Goal: Task Accomplishment & Management: Manage account settings

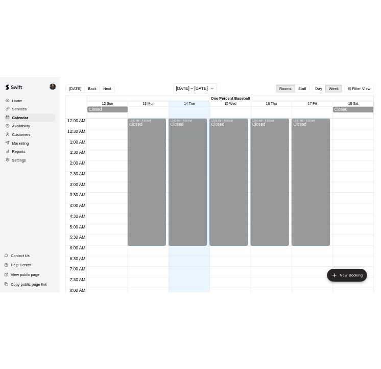
scroll to position [537, 0]
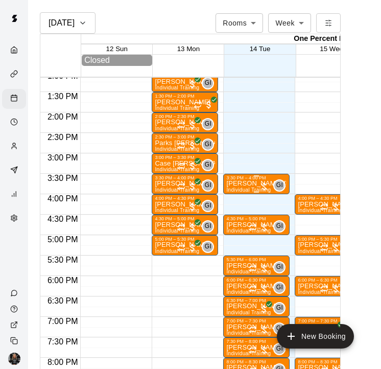
click at [252, 183] on p "[PERSON_NAME] [PERSON_NAME]" at bounding box center [256, 183] width 60 height 0
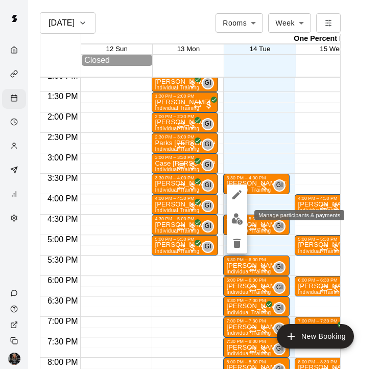
click at [235, 216] on img "edit" at bounding box center [237, 219] width 12 height 12
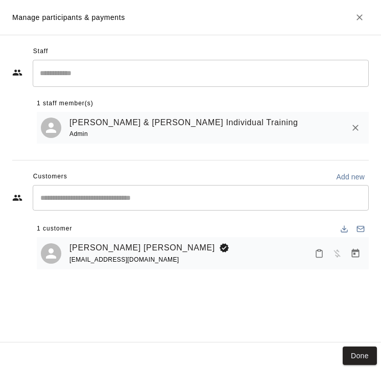
click at [353, 256] on icon "Manage bookings & payment" at bounding box center [355, 253] width 10 height 10
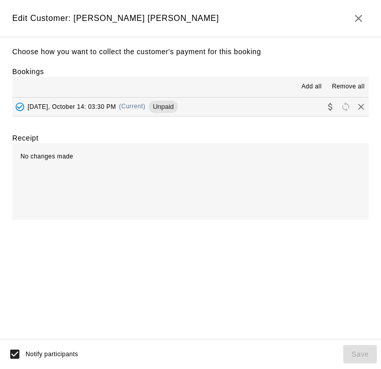
click at [323, 102] on span "Collect payment" at bounding box center [330, 106] width 15 height 8
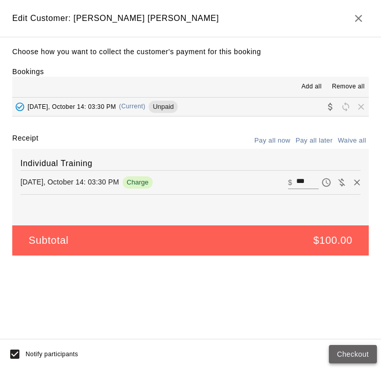
click at [356, 353] on button "Checkout" at bounding box center [353, 354] width 48 height 19
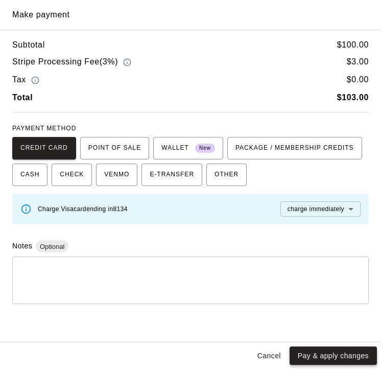
click at [333, 350] on button "Pay & apply changes" at bounding box center [332, 355] width 87 height 19
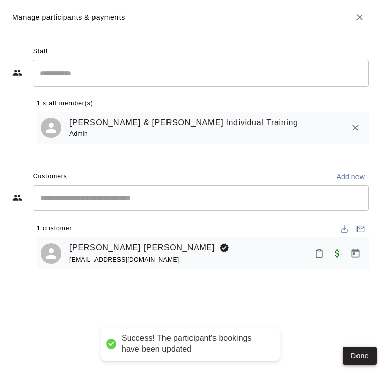
click at [359, 356] on button "Done" at bounding box center [360, 355] width 34 height 19
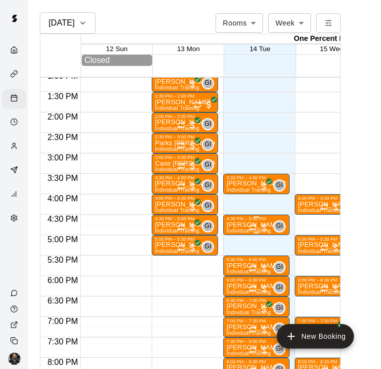
click at [268, 225] on div at bounding box center [259, 227] width 20 height 10
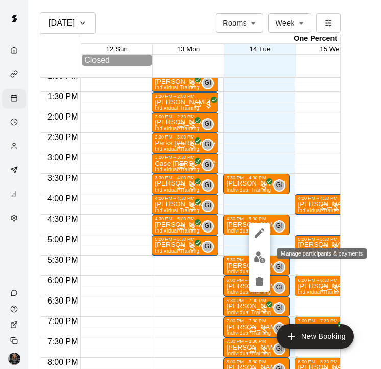
click at [256, 258] on img "edit" at bounding box center [260, 257] width 12 height 12
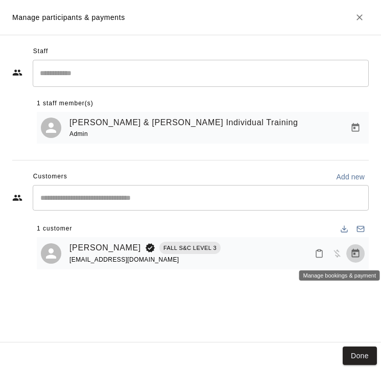
click at [357, 252] on icon "Manage bookings & payment" at bounding box center [355, 253] width 10 height 10
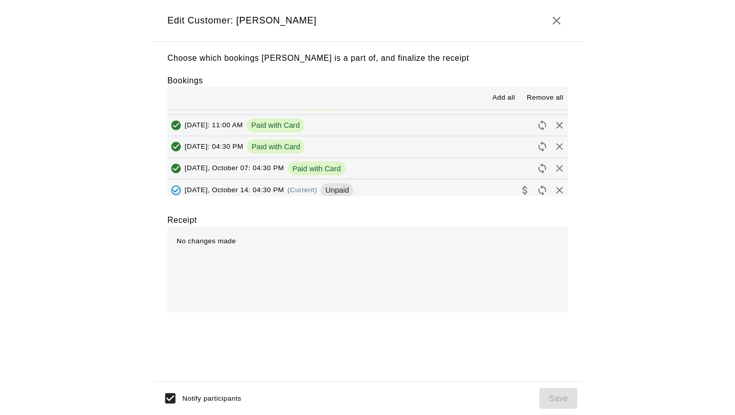
scroll to position [81, 0]
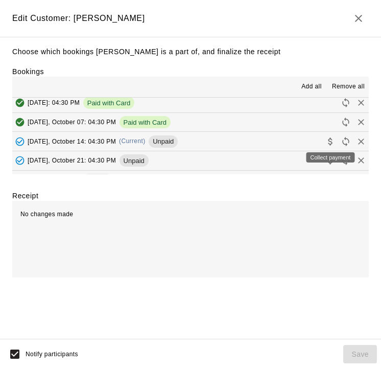
click at [329, 140] on icon "Collect payment" at bounding box center [330, 141] width 10 height 10
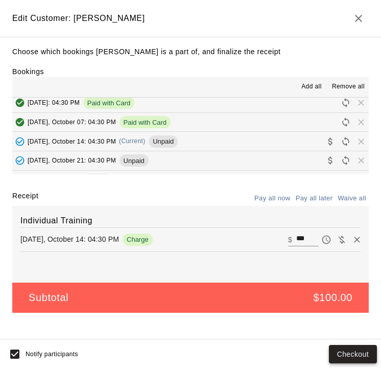
click at [359, 353] on button "Checkout" at bounding box center [353, 354] width 48 height 19
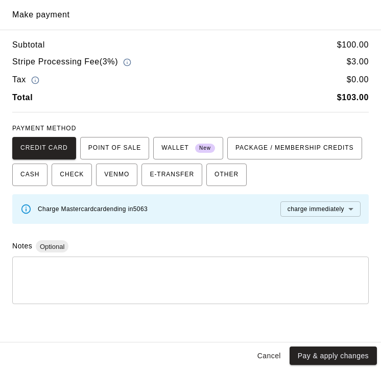
click at [339, 352] on button "Pay & apply changes" at bounding box center [332, 355] width 87 height 19
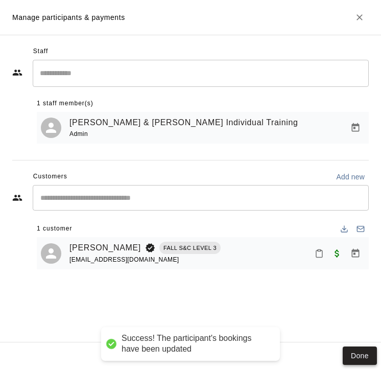
click at [361, 351] on button "Done" at bounding box center [360, 355] width 34 height 19
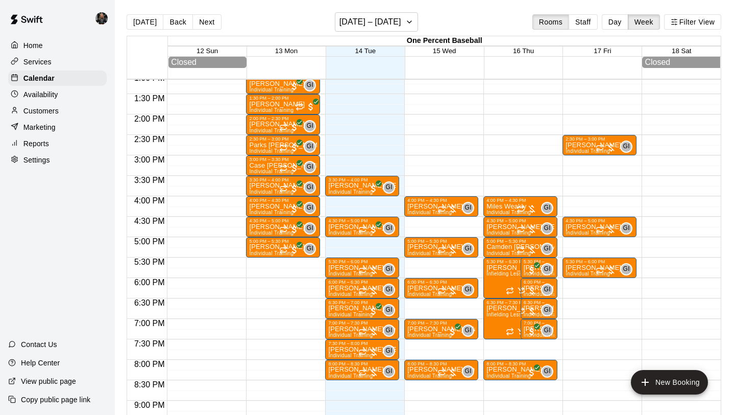
click at [38, 110] on p "Customers" at bounding box center [40, 111] width 35 height 10
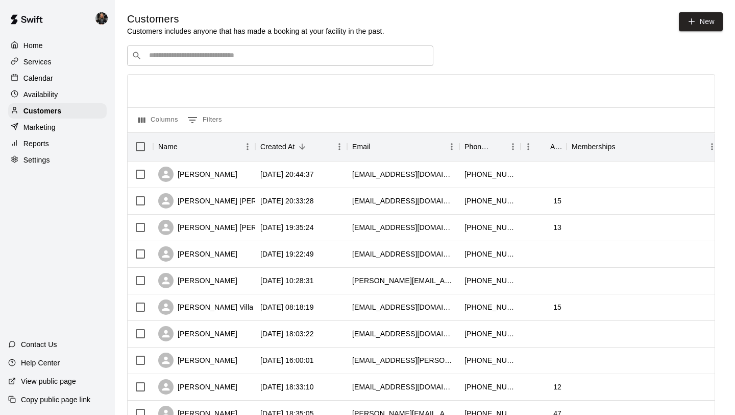
click at [210, 52] on input "Search customers by name or email" at bounding box center [287, 56] width 283 height 10
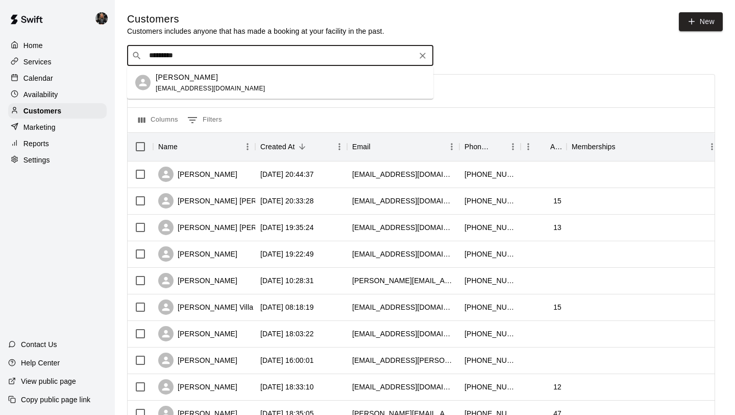
type input "**********"
click at [186, 83] on div "[PERSON_NAME] [EMAIL_ADDRESS][DOMAIN_NAME]" at bounding box center [211, 82] width 110 height 22
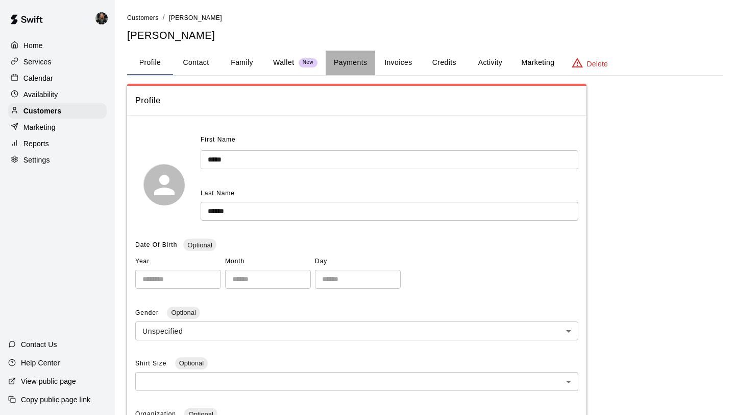
click at [370, 68] on button "Payments" at bounding box center [351, 63] width 50 height 25
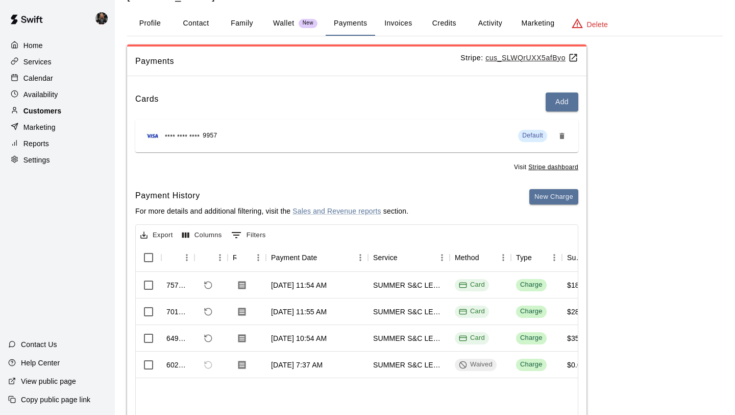
click at [54, 107] on p "Customers" at bounding box center [42, 111] width 38 height 10
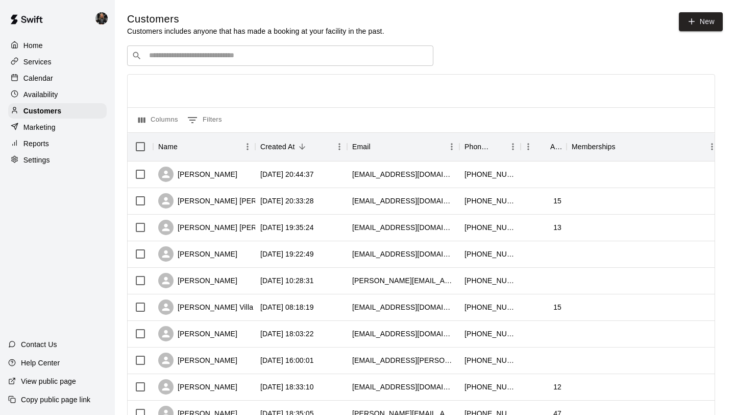
click at [157, 60] on input "Search customers by name or email" at bounding box center [287, 56] width 283 height 10
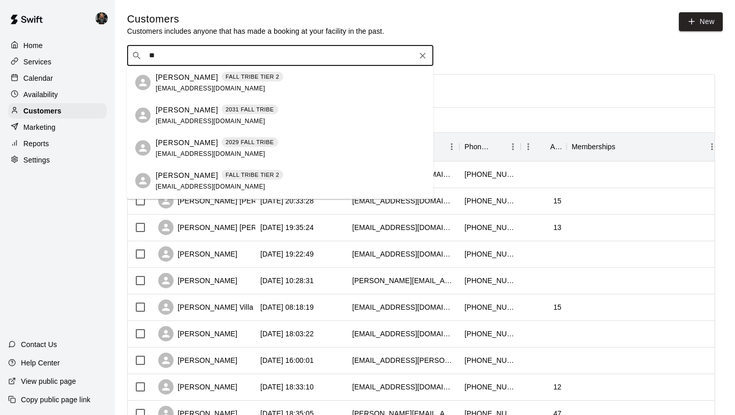
type input "***"
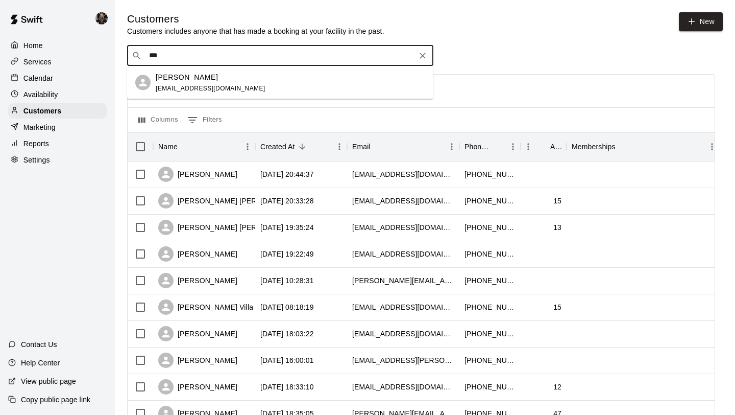
click at [174, 87] on span "arroyoa33@gmail.com" at bounding box center [211, 87] width 110 height 7
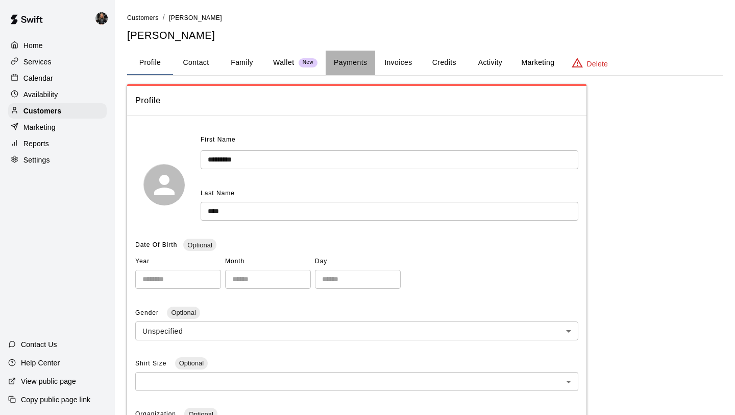
click at [347, 62] on button "Payments" at bounding box center [351, 63] width 50 height 25
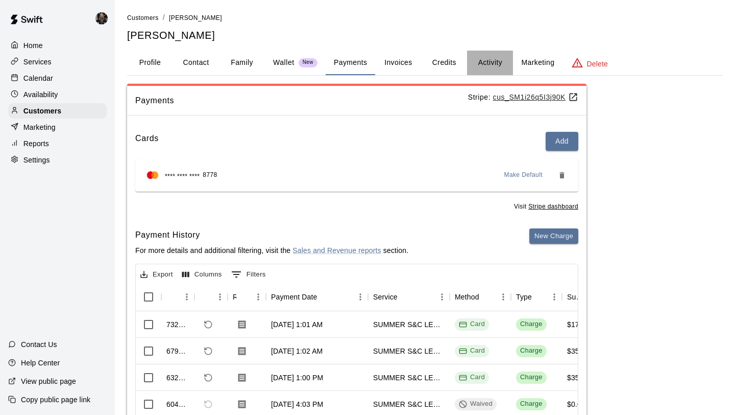
click at [484, 60] on button "Activity" at bounding box center [490, 63] width 46 height 25
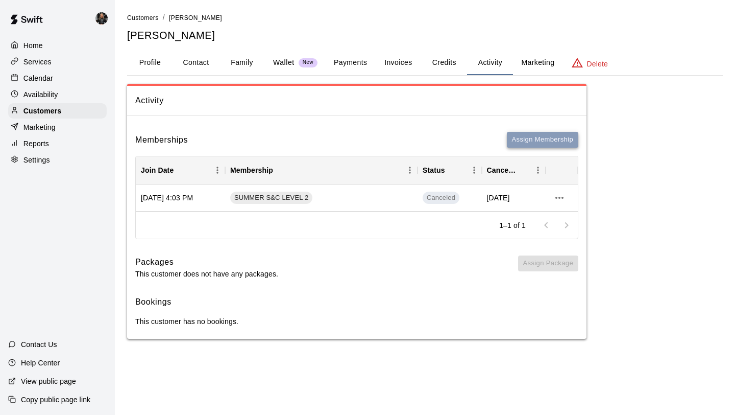
click at [541, 138] on button "Assign Membership" at bounding box center [542, 140] width 71 height 16
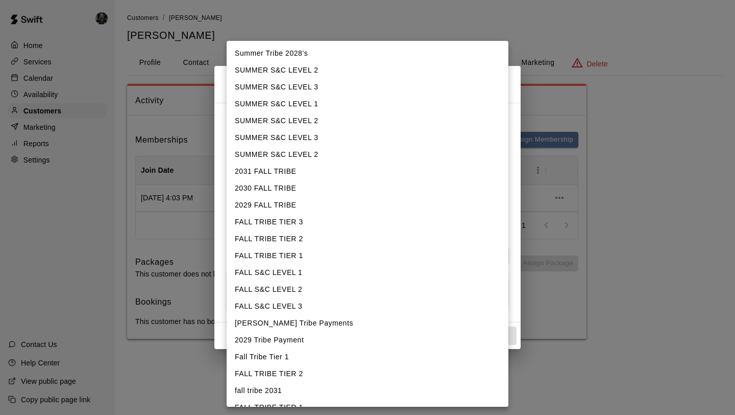
click at [417, 130] on body "Home Services Calendar Availability Customers Marketing Reports Settings Contac…" at bounding box center [367, 179] width 735 height 359
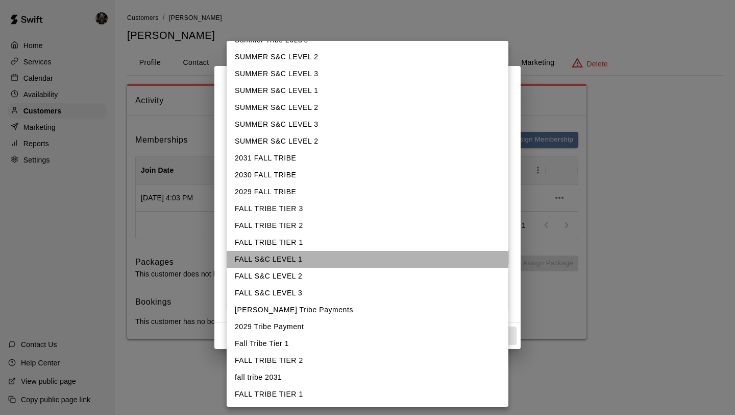
click at [311, 257] on li "FALL S&C LEVEL 1" at bounding box center [368, 259] width 282 height 17
type input "**********"
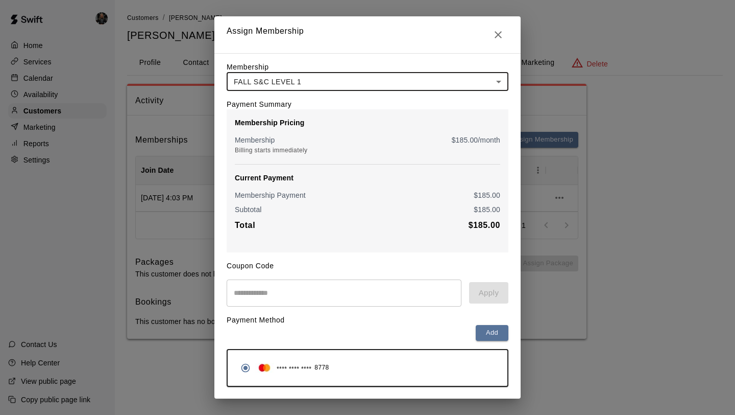
scroll to position [29, 0]
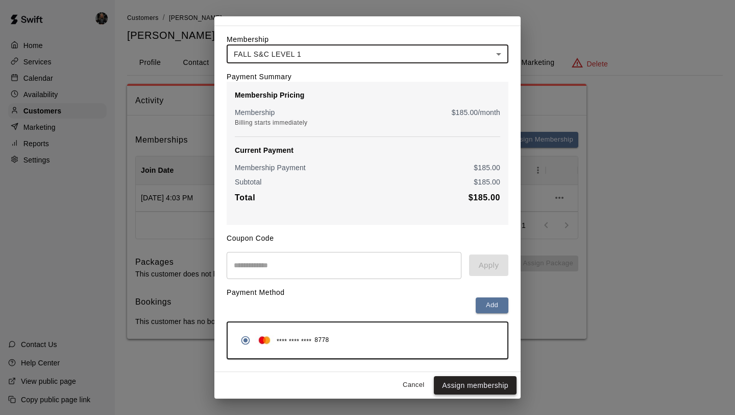
click at [470, 383] on button "Assign membership" at bounding box center [475, 385] width 83 height 19
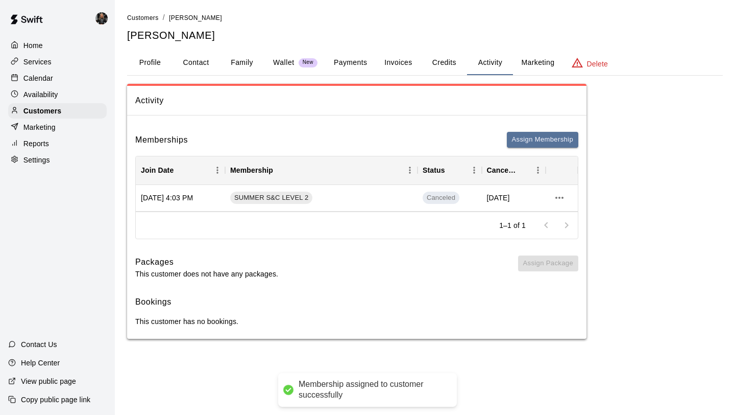
scroll to position [0, 0]
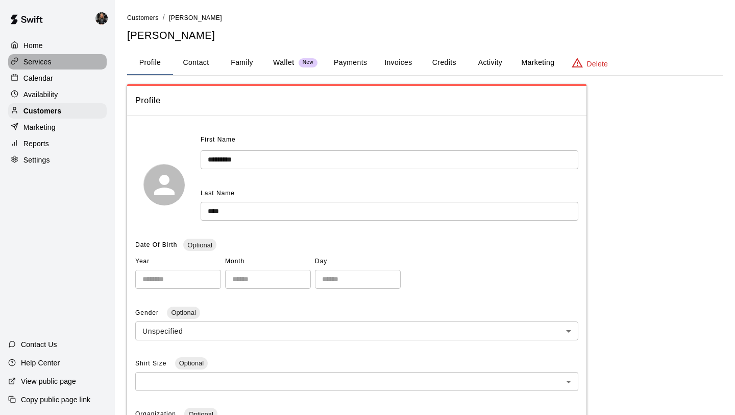
click at [53, 63] on div "Services" at bounding box center [57, 61] width 99 height 15
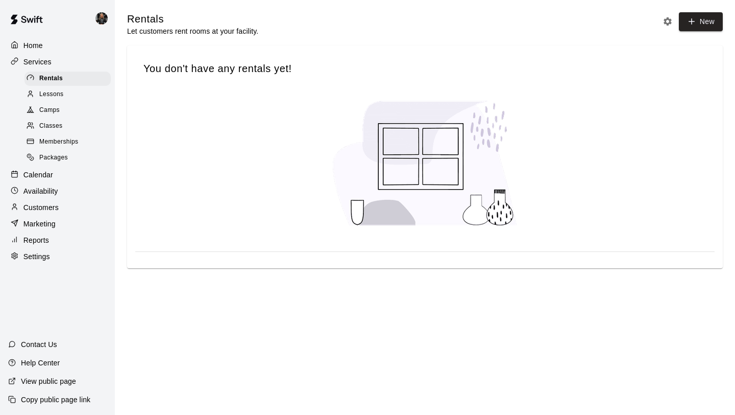
click at [54, 179] on div "Calendar" at bounding box center [57, 174] width 99 height 15
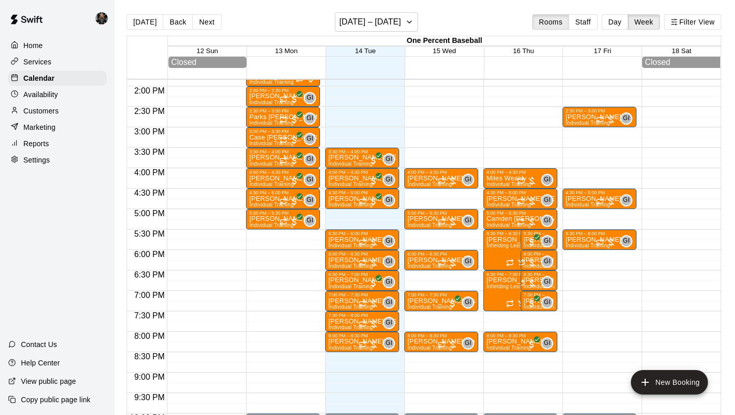
scroll to position [566, 0]
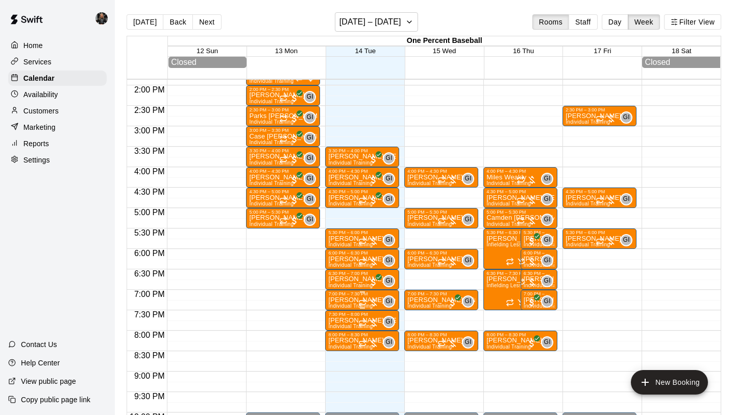
click at [339, 300] on p "[PERSON_NAME] Weakly" at bounding box center [362, 300] width 68 height 0
click at [340, 333] on img "edit" at bounding box center [339, 335] width 12 height 12
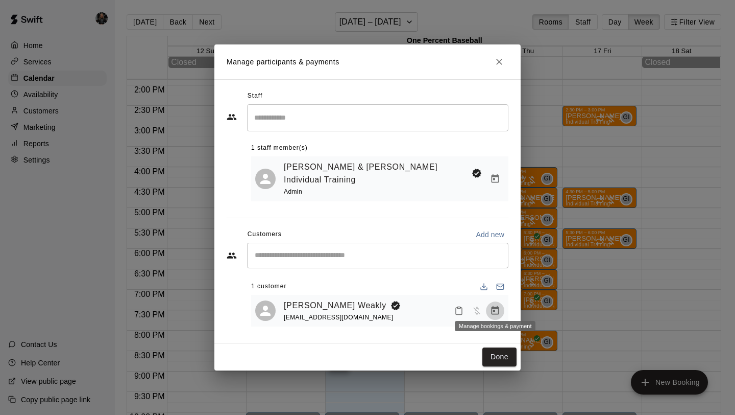
click at [499, 305] on icon "Manage bookings & payment" at bounding box center [495, 310] width 10 height 10
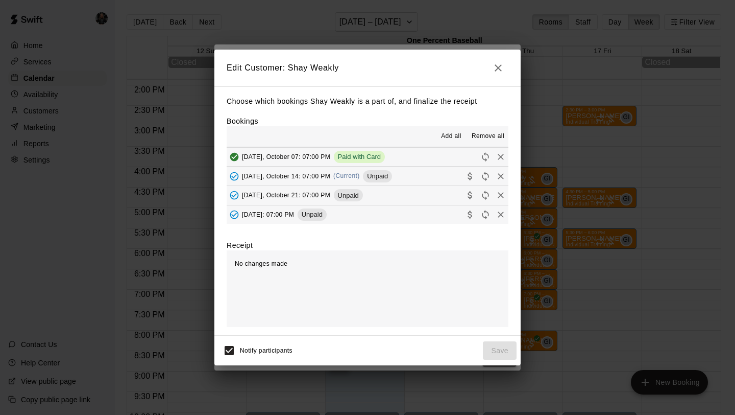
scroll to position [115, 0]
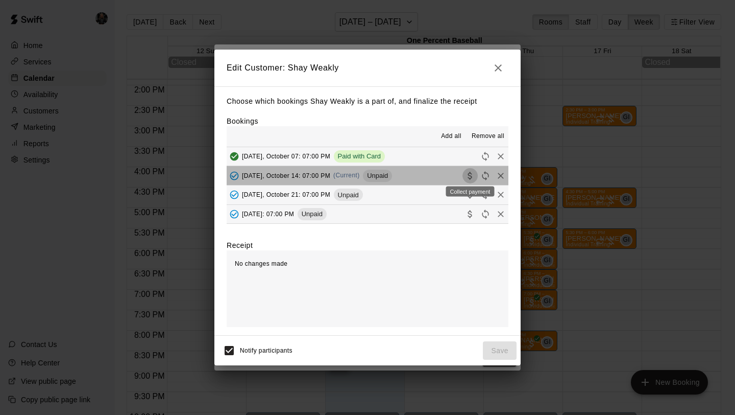
click at [471, 173] on icon "Collect payment" at bounding box center [470, 176] width 10 height 10
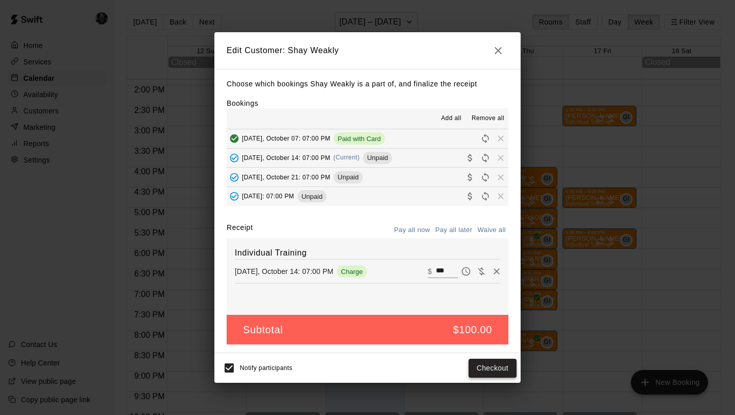
click at [496, 368] on button "Checkout" at bounding box center [493, 367] width 48 height 19
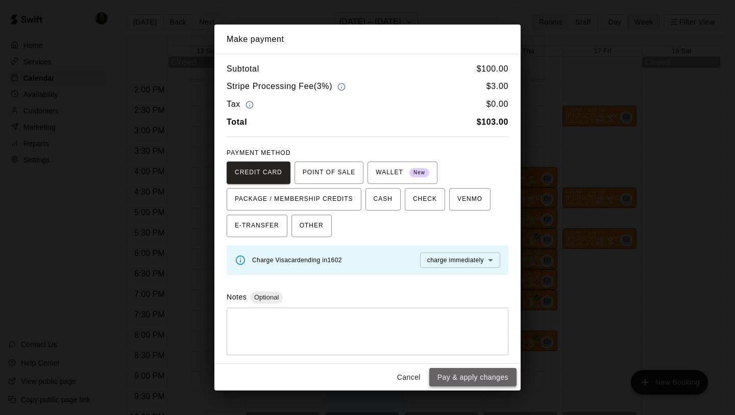
click at [493, 372] on button "Pay & apply changes" at bounding box center [472, 377] width 87 height 19
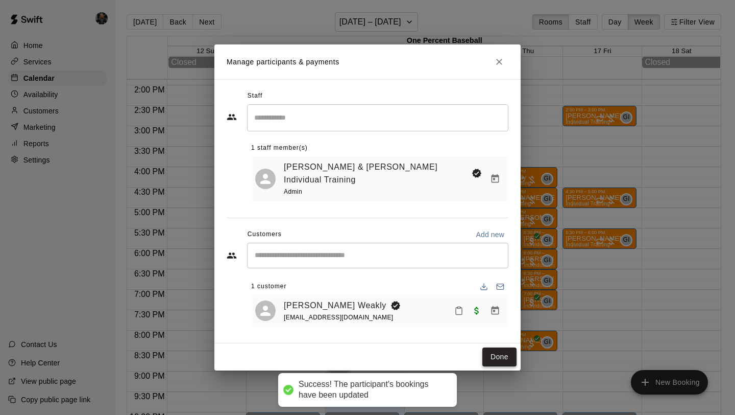
click at [496, 350] on button "Done" at bounding box center [499, 356] width 34 height 19
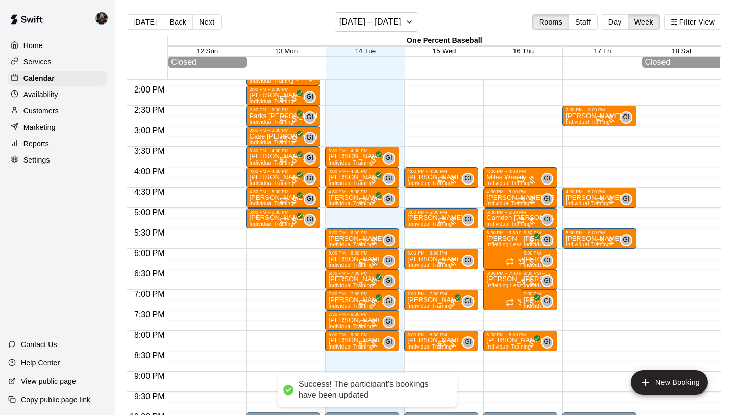
click at [344, 320] on p "[PERSON_NAME] [PERSON_NAME]" at bounding box center [362, 320] width 68 height 0
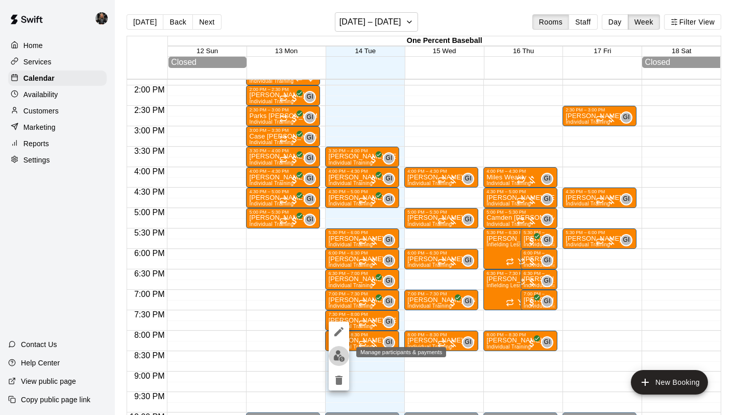
click at [341, 347] on button "edit" at bounding box center [339, 356] width 20 height 20
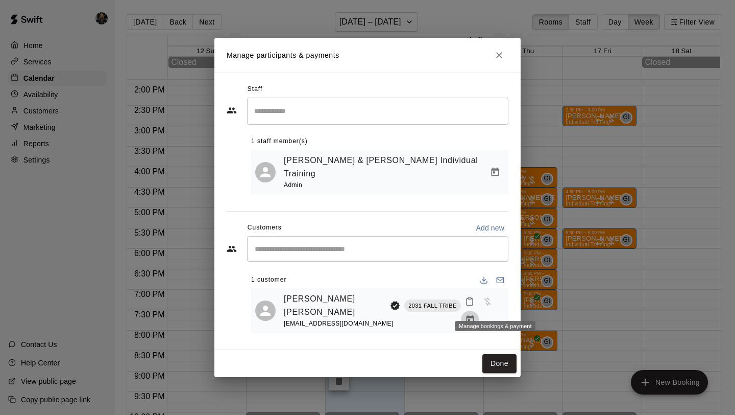
click at [475, 315] on icon "Manage bookings & payment" at bounding box center [470, 320] width 10 height 10
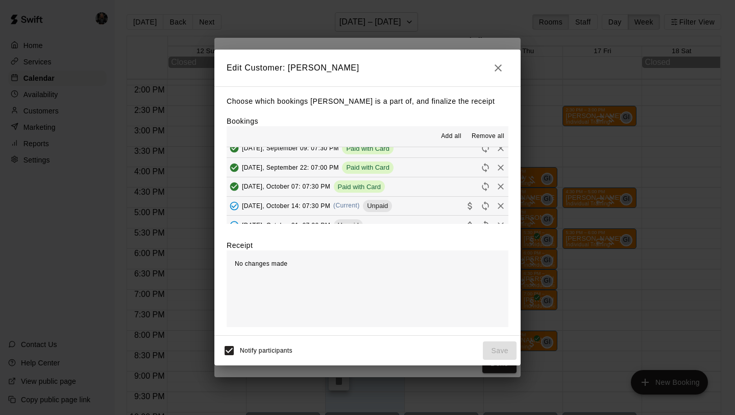
scroll to position [70, 0]
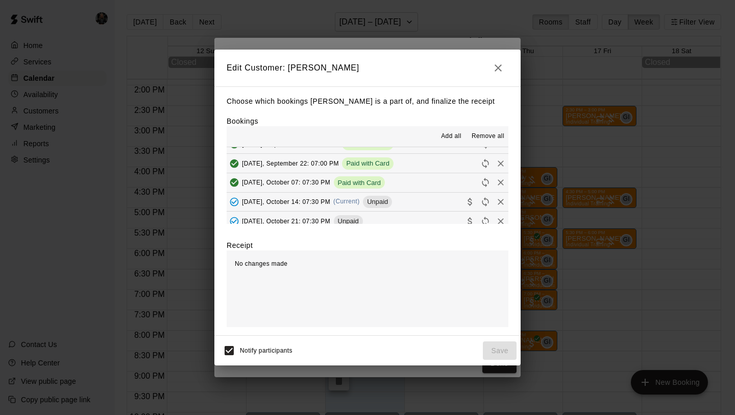
click at [472, 202] on icon "Collect payment" at bounding box center [470, 202] width 10 height 10
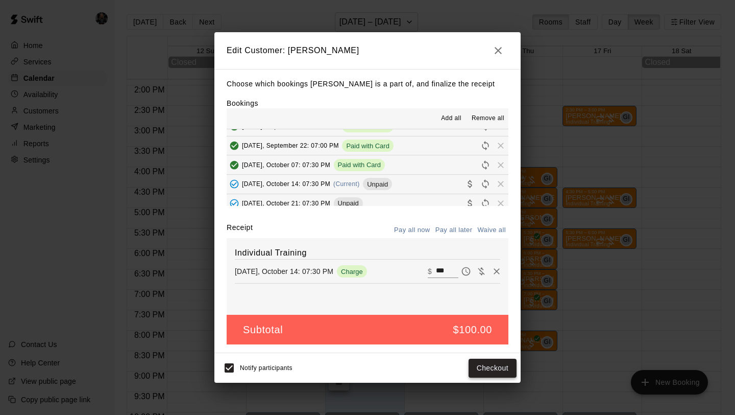
click at [498, 365] on button "Checkout" at bounding box center [493, 367] width 48 height 19
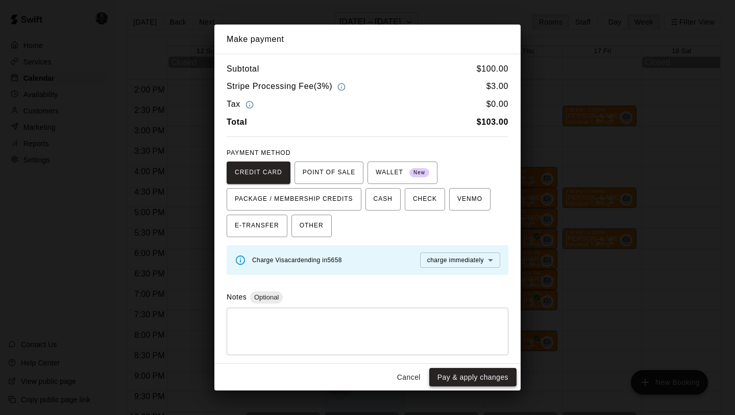
click at [496, 380] on button "Pay & apply changes" at bounding box center [472, 377] width 87 height 19
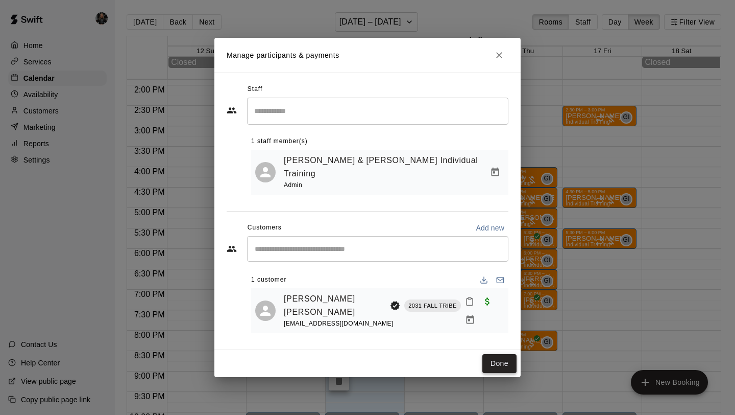
click at [500, 354] on button "Done" at bounding box center [499, 363] width 34 height 19
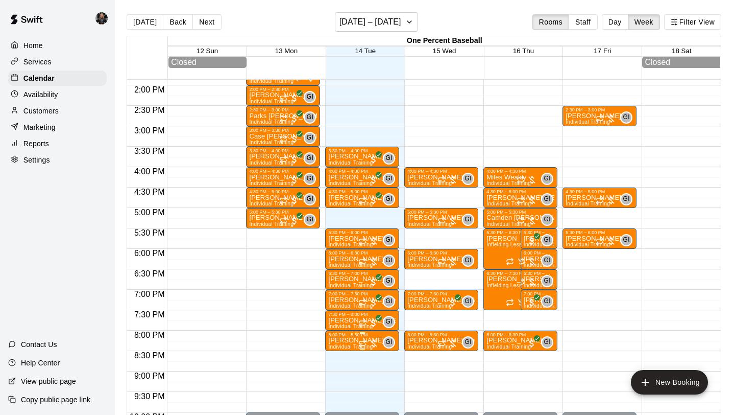
click at [343, 345] on span "Individual Training" at bounding box center [350, 347] width 44 height 6
click at [338, 368] on img "edit" at bounding box center [339, 372] width 12 height 12
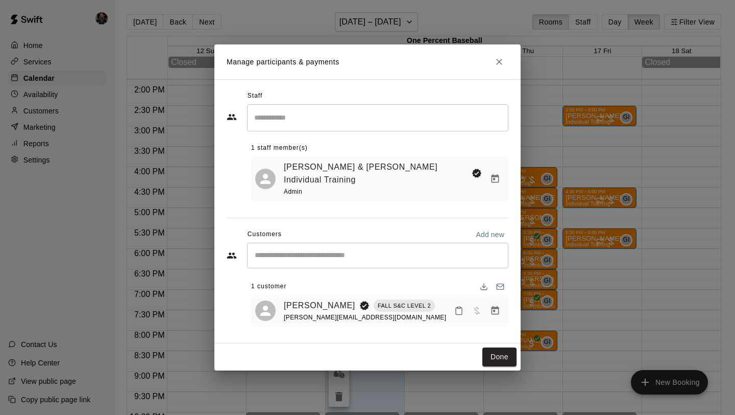
click at [501, 306] on button "Manage bookings & payment" at bounding box center [495, 310] width 18 height 18
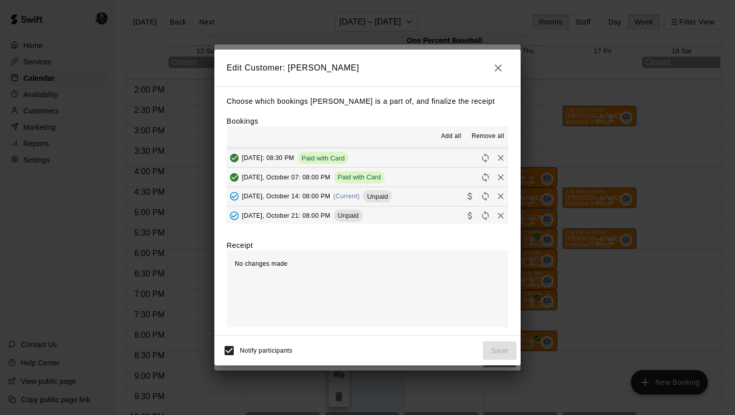
scroll to position [57, 0]
click at [469, 192] on icon "Collect payment" at bounding box center [470, 195] width 10 height 10
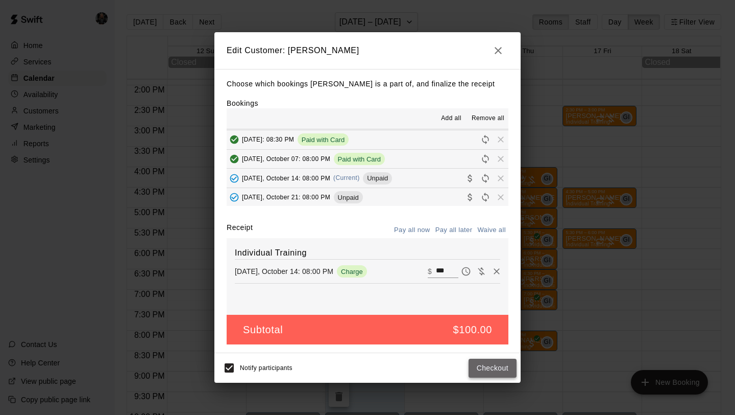
click at [498, 368] on button "Checkout" at bounding box center [493, 367] width 48 height 19
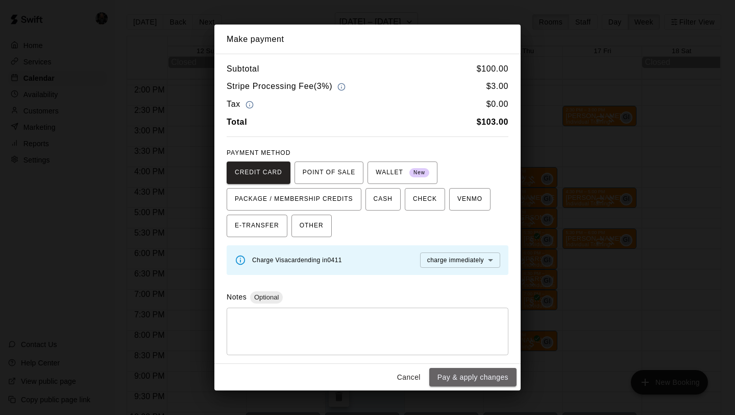
click at [498, 368] on button "Pay & apply changes" at bounding box center [472, 377] width 87 height 19
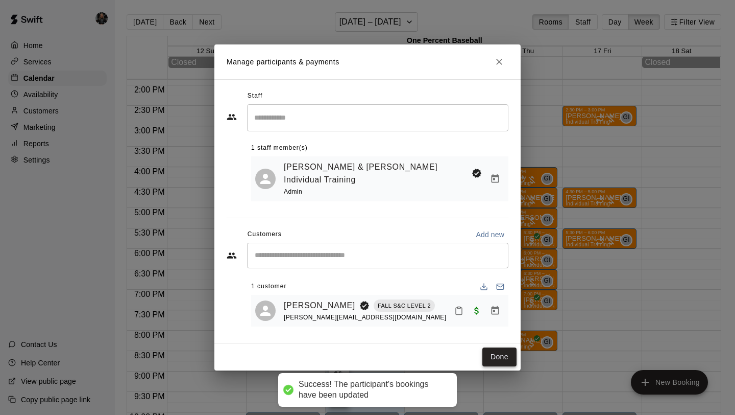
click at [498, 349] on button "Done" at bounding box center [499, 356] width 34 height 19
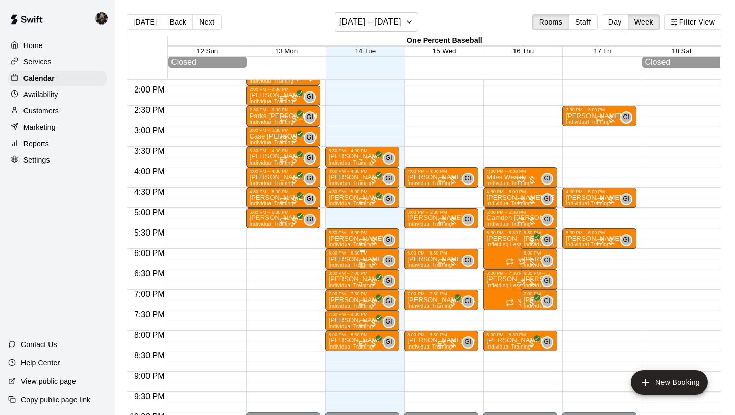
click at [364, 255] on div "GI 0" at bounding box center [376, 260] width 37 height 12
click at [371, 291] on img "edit" at bounding box center [370, 290] width 12 height 12
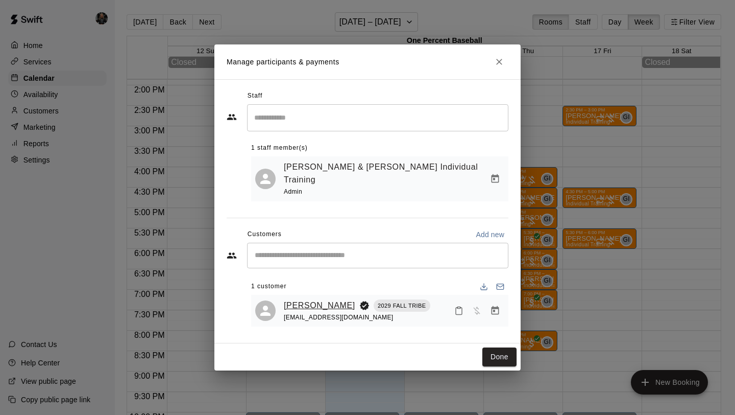
click at [322, 299] on link "[PERSON_NAME]" at bounding box center [319, 305] width 71 height 13
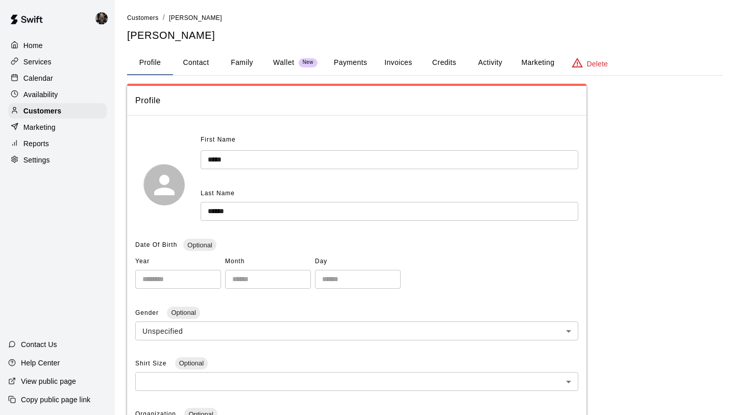
click at [350, 58] on button "Payments" at bounding box center [351, 63] width 50 height 25
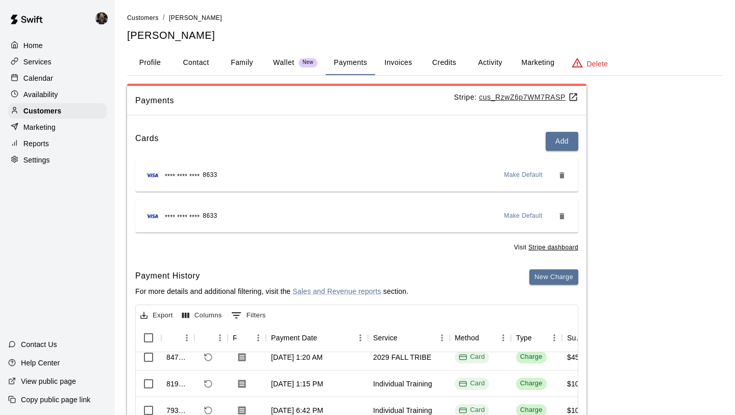
scroll to position [63, 0]
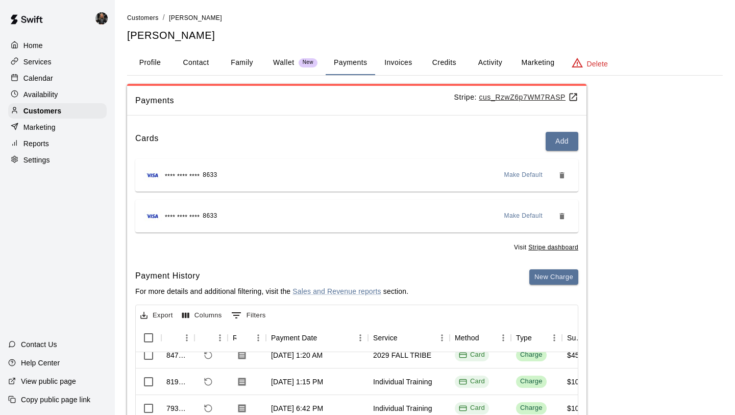
click at [43, 75] on p "Calendar" at bounding box center [38, 78] width 30 height 10
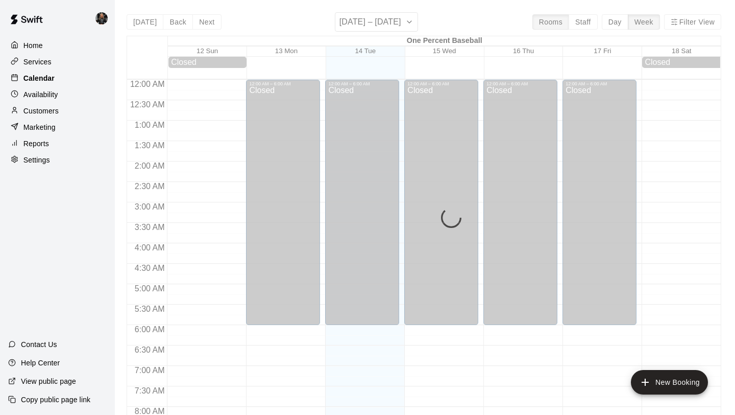
scroll to position [487, 0]
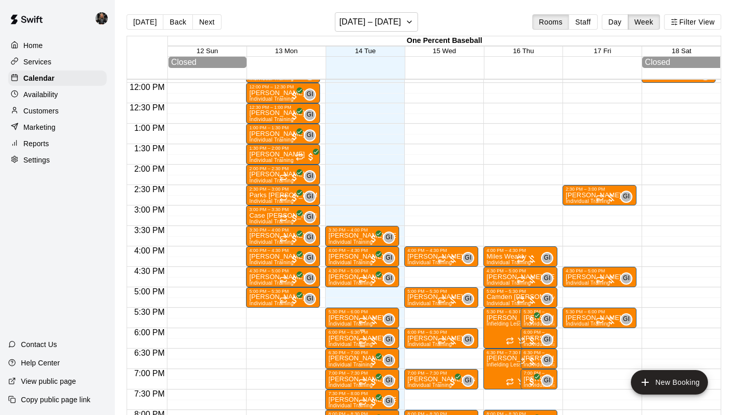
click at [376, 339] on div at bounding box center [368, 340] width 20 height 10
click at [370, 361] on button "edit" at bounding box center [369, 371] width 20 height 20
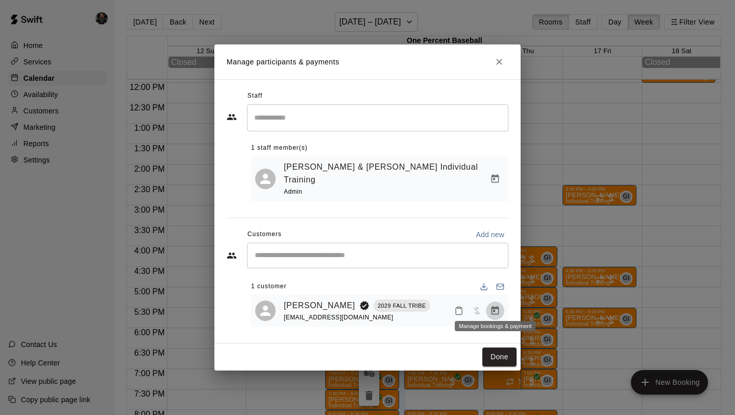
click at [497, 306] on icon "Manage bookings & payment" at bounding box center [496, 310] width 8 height 9
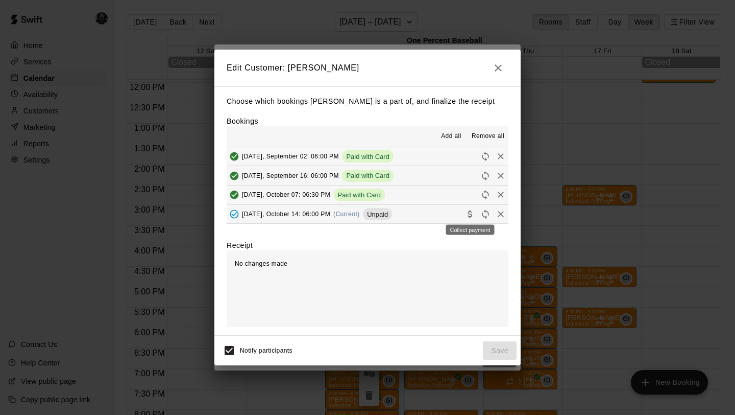
click at [467, 215] on icon "Collect payment" at bounding box center [470, 214] width 10 height 10
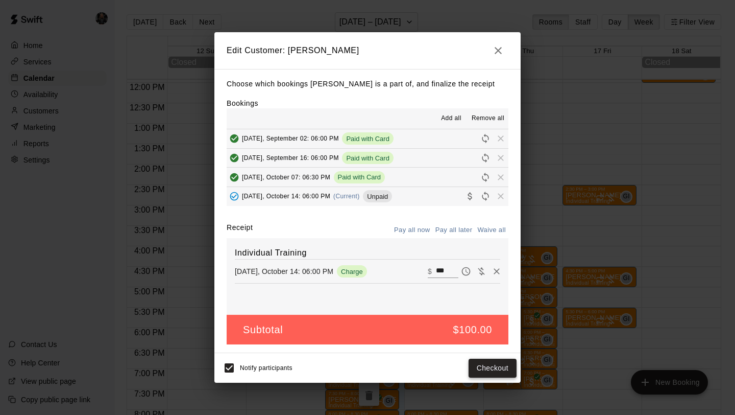
click at [489, 366] on button "Checkout" at bounding box center [493, 367] width 48 height 19
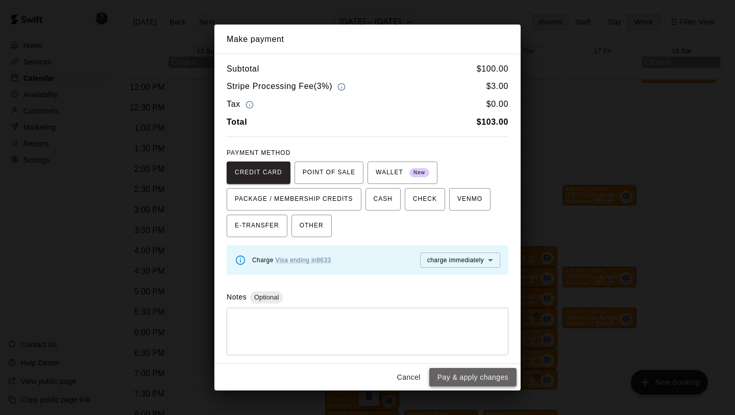
click at [487, 375] on button "Pay & apply changes" at bounding box center [472, 377] width 87 height 19
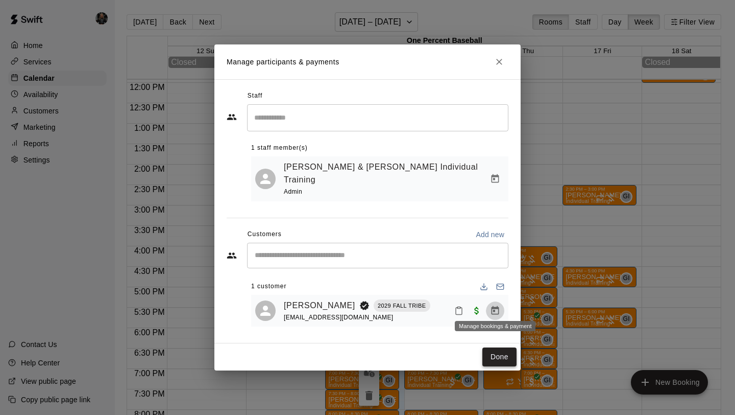
click at [503, 353] on button "Done" at bounding box center [499, 356] width 34 height 19
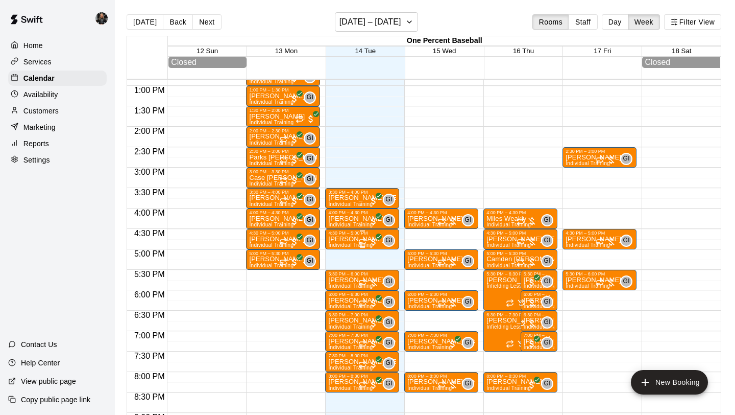
scroll to position [528, 0]
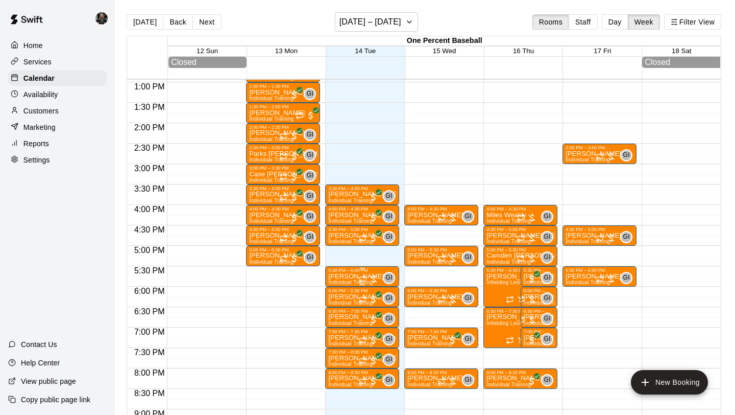
click at [343, 276] on p "[PERSON_NAME]" at bounding box center [356, 276] width 56 height 0
click at [342, 315] on img "edit" at bounding box center [339, 312] width 12 height 12
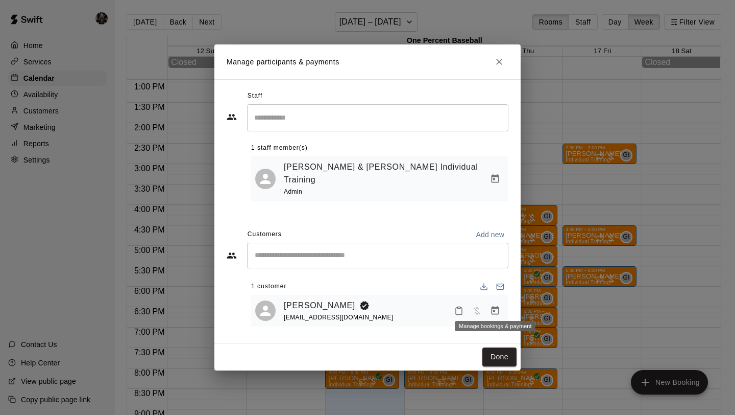
click at [501, 302] on button "Manage bookings & payment" at bounding box center [495, 310] width 18 height 18
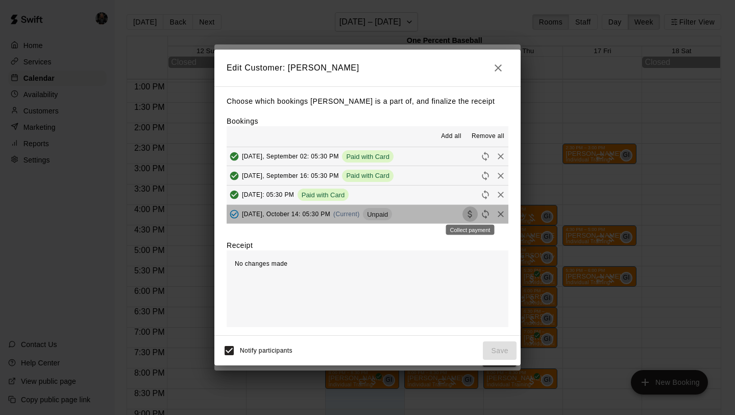
click at [472, 215] on icon "Collect payment" at bounding box center [470, 214] width 10 height 10
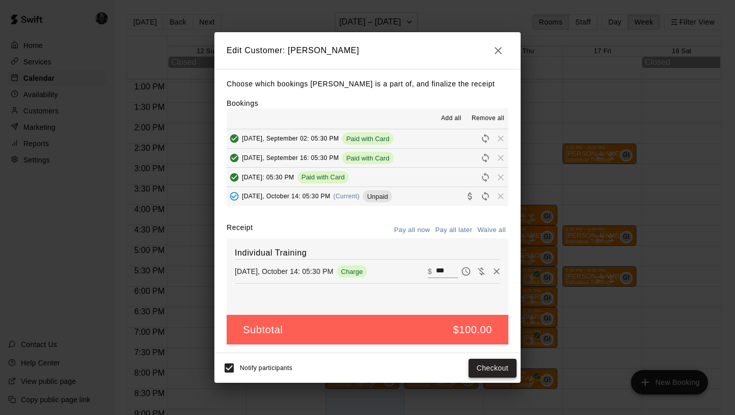
click at [493, 369] on button "Checkout" at bounding box center [493, 367] width 48 height 19
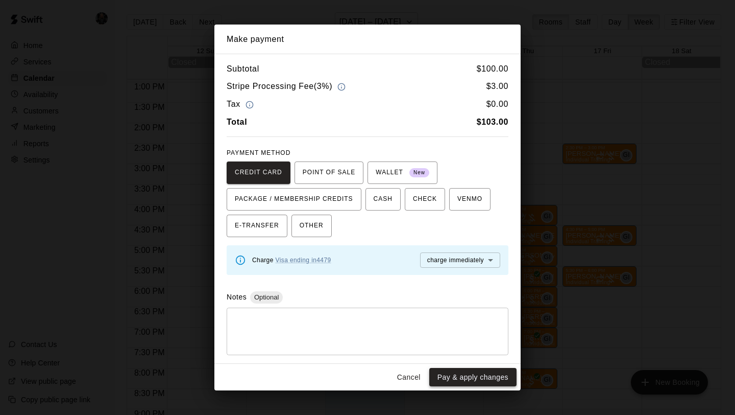
click at [493, 376] on button "Pay & apply changes" at bounding box center [472, 377] width 87 height 19
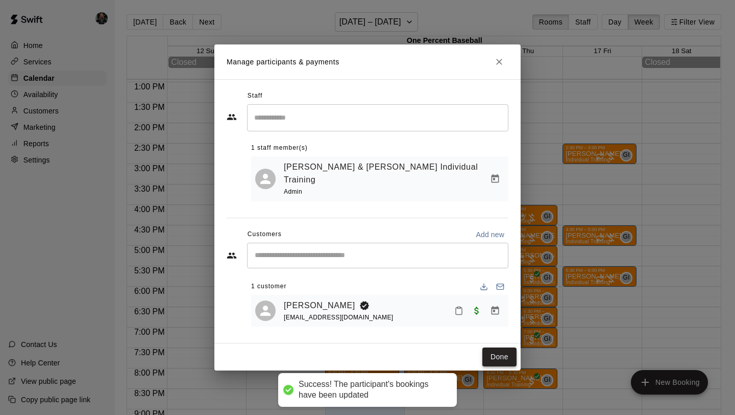
click at [500, 348] on button "Done" at bounding box center [499, 356] width 34 height 19
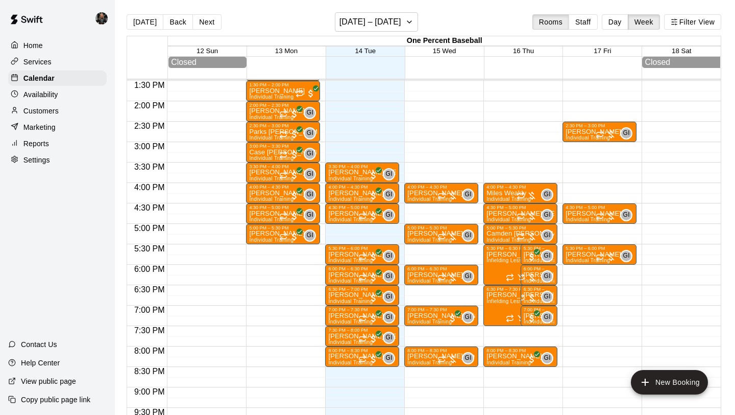
scroll to position [544, 0]
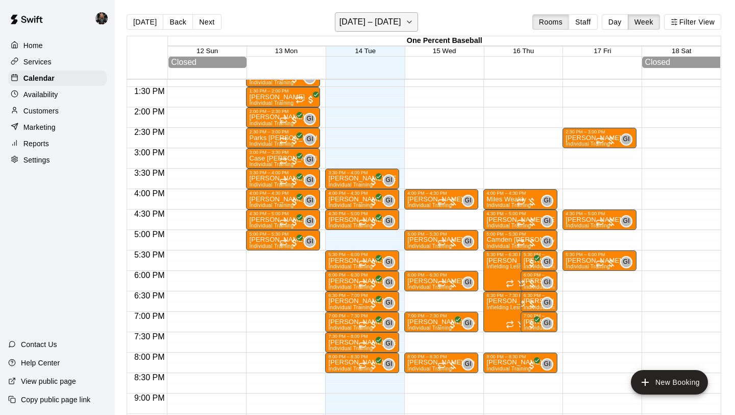
click at [365, 27] on h6 "[DATE] – [DATE]" at bounding box center [371, 22] width 62 height 14
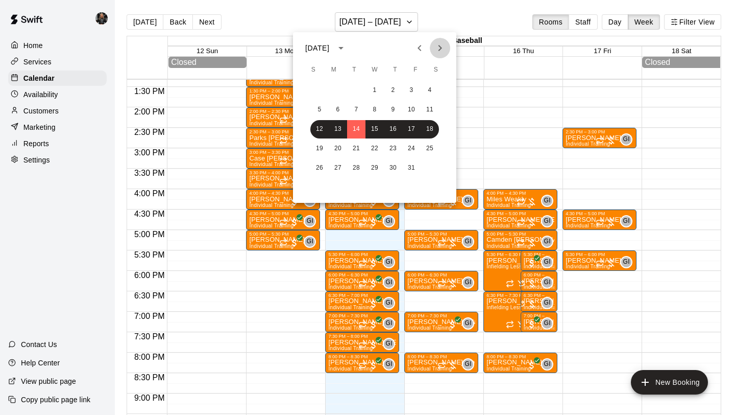
click at [436, 41] on button "Next month" at bounding box center [440, 48] width 20 height 20
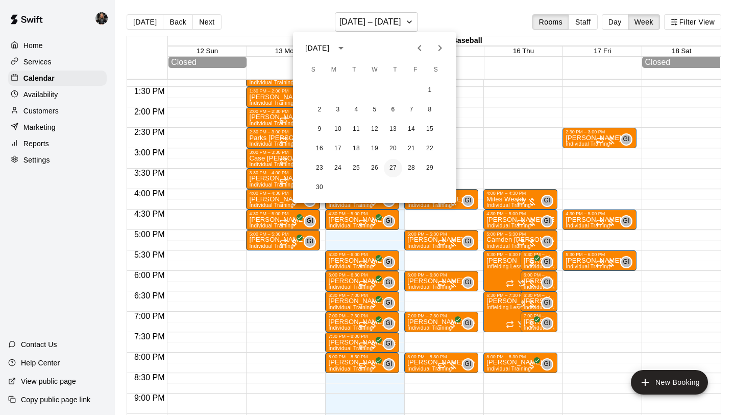
click at [394, 168] on button "27" at bounding box center [393, 168] width 18 height 18
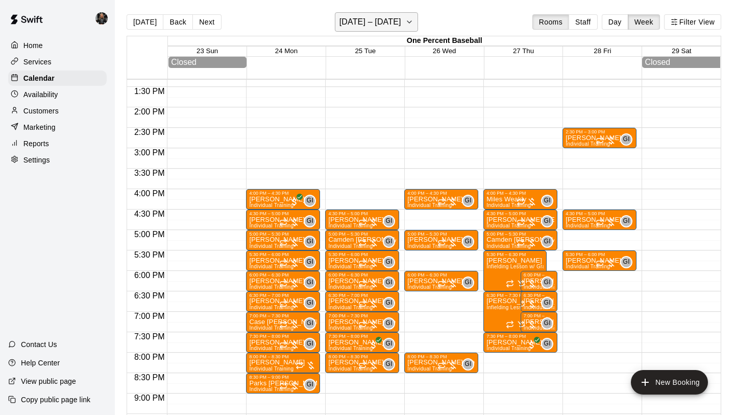
click at [376, 24] on h6 "[DATE] – [DATE]" at bounding box center [371, 22] width 62 height 14
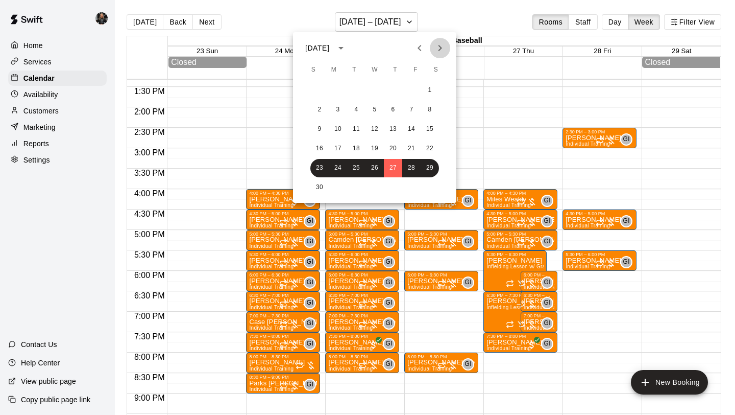
click at [440, 45] on icon "Next month" at bounding box center [440, 48] width 12 height 12
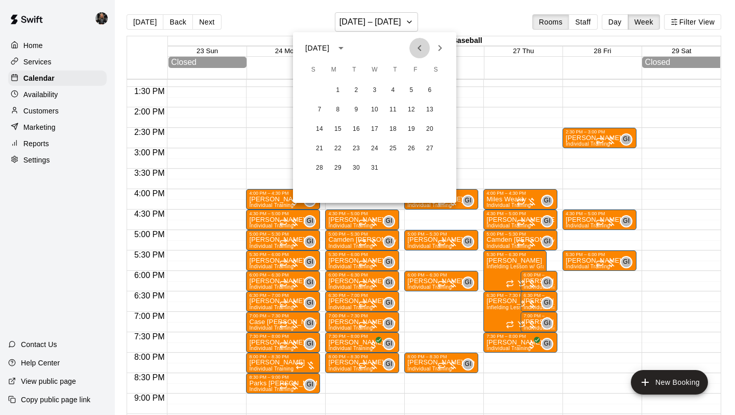
click at [422, 44] on icon "Previous month" at bounding box center [420, 48] width 12 height 12
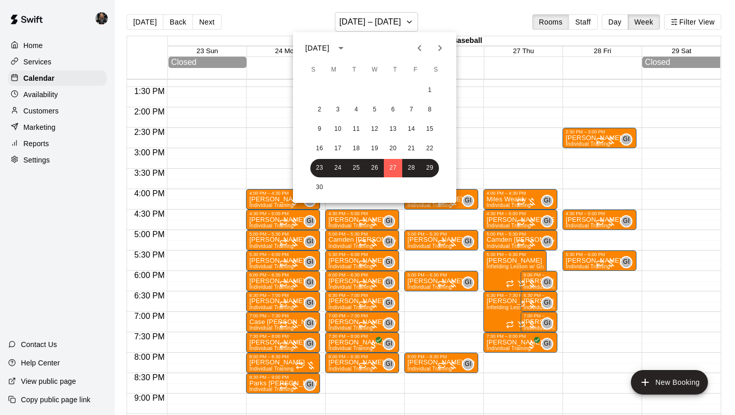
click at [438, 44] on icon "Next month" at bounding box center [440, 48] width 12 height 12
click at [54, 110] on div at bounding box center [367, 207] width 735 height 415
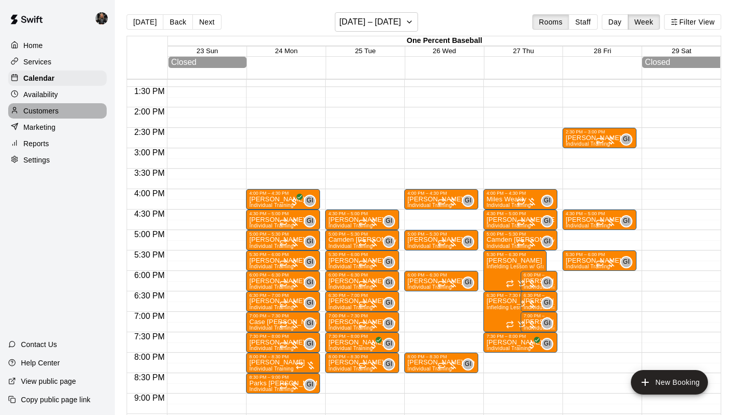
click at [54, 110] on p "Customers" at bounding box center [40, 111] width 35 height 10
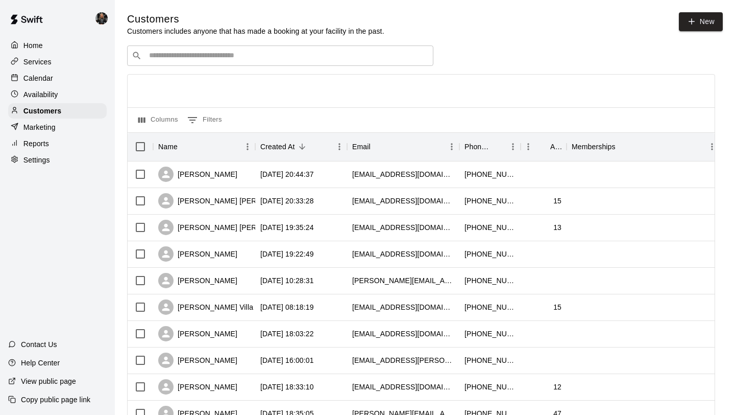
click at [204, 58] on input "Search customers by name or email" at bounding box center [287, 56] width 283 height 10
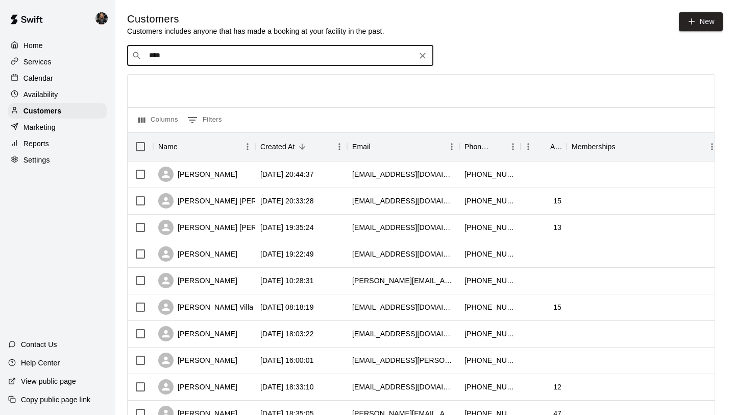
type input "*****"
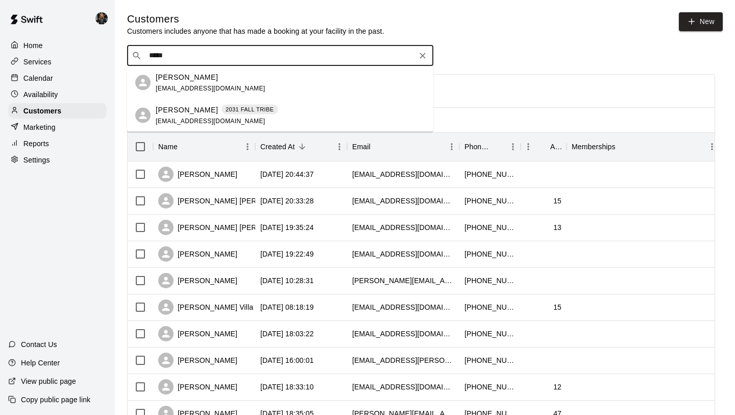
click at [226, 77] on div "[PERSON_NAME]" at bounding box center [211, 76] width 110 height 11
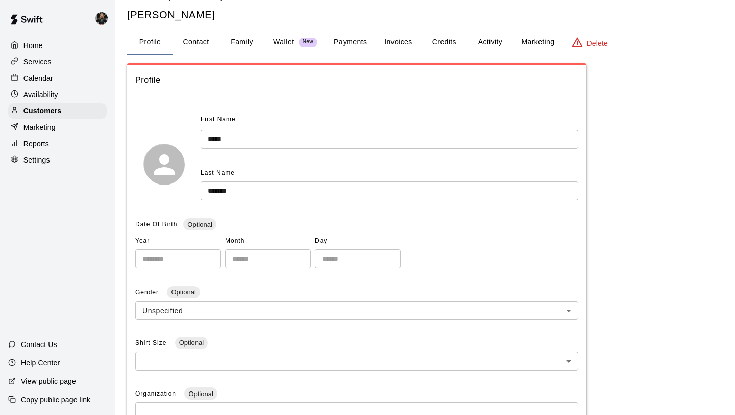
scroll to position [20, 0]
click at [253, 44] on button "Family" at bounding box center [242, 43] width 46 height 25
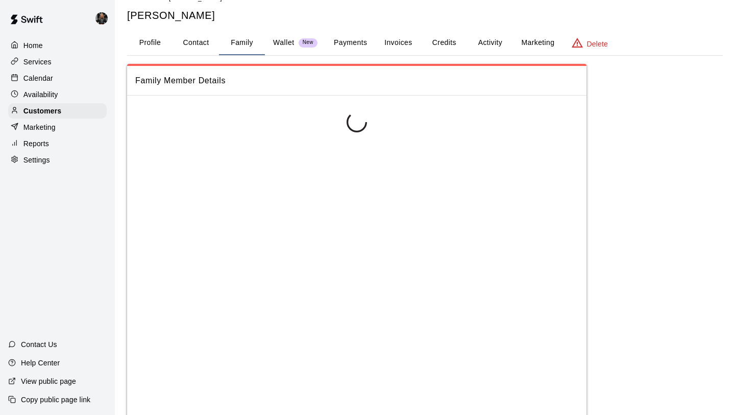
scroll to position [0, 0]
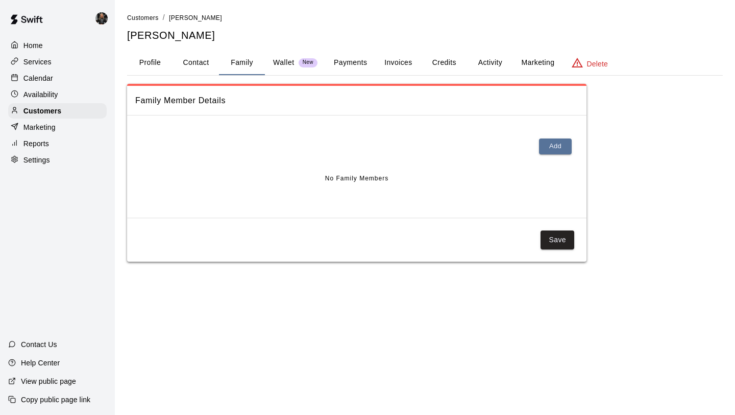
click at [151, 66] on button "Profile" at bounding box center [150, 63] width 46 height 25
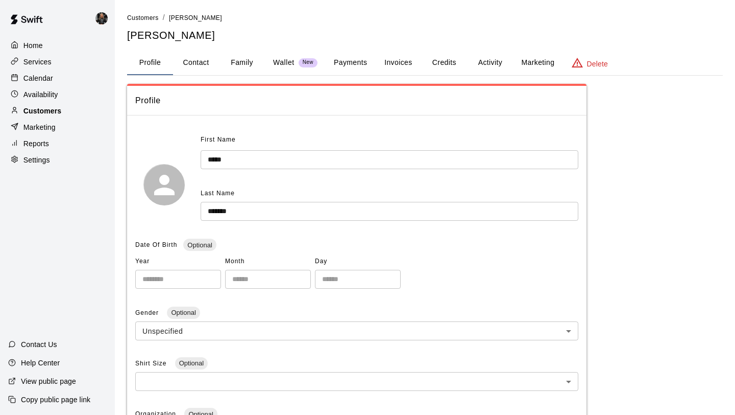
click at [47, 106] on p "Customers" at bounding box center [42, 111] width 38 height 10
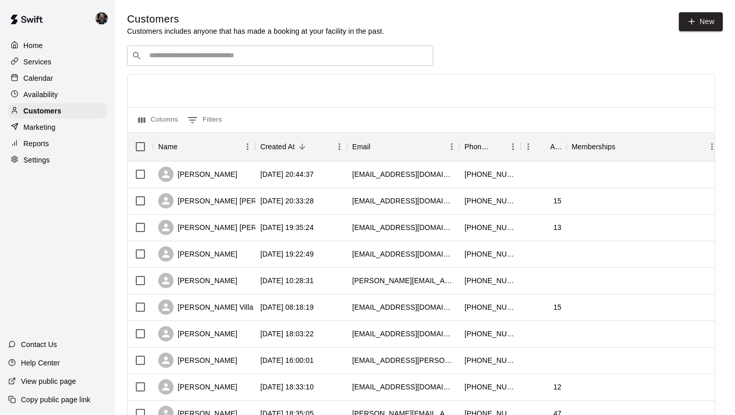
click at [197, 56] on input "Search customers by name or email" at bounding box center [287, 56] width 283 height 10
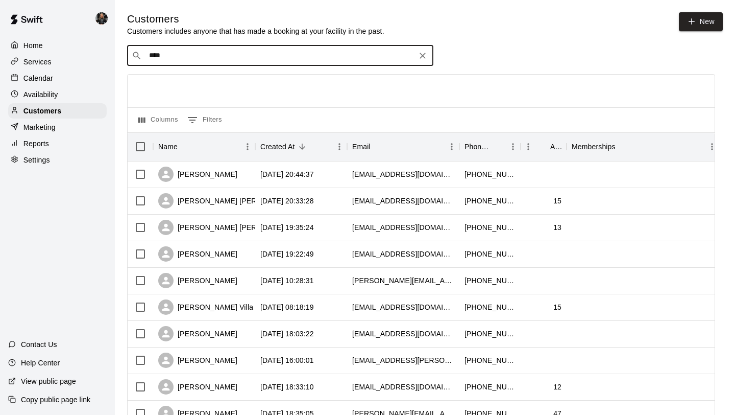
type input "*****"
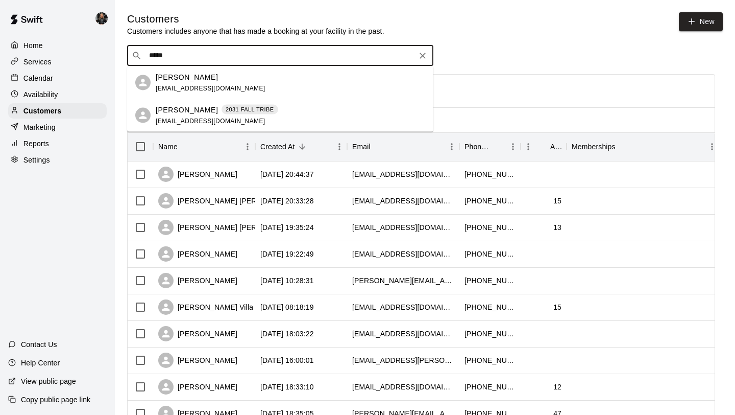
click at [296, 101] on div "[PERSON_NAME] 2031 FALL TRIBE [EMAIL_ADDRESS][DOMAIN_NAME]" at bounding box center [280, 115] width 306 height 33
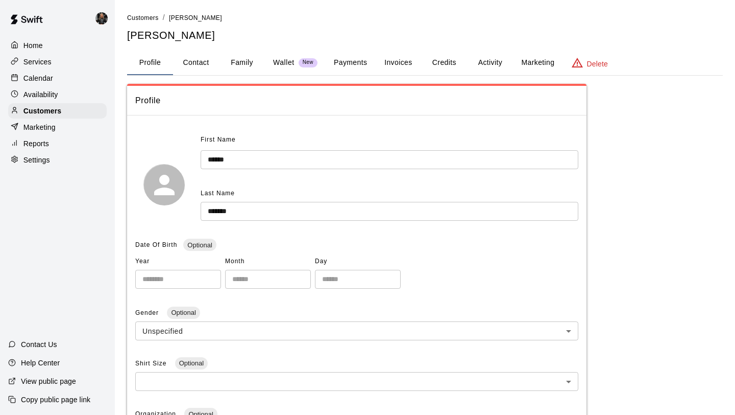
click at [226, 67] on button "Family" at bounding box center [242, 63] width 46 height 25
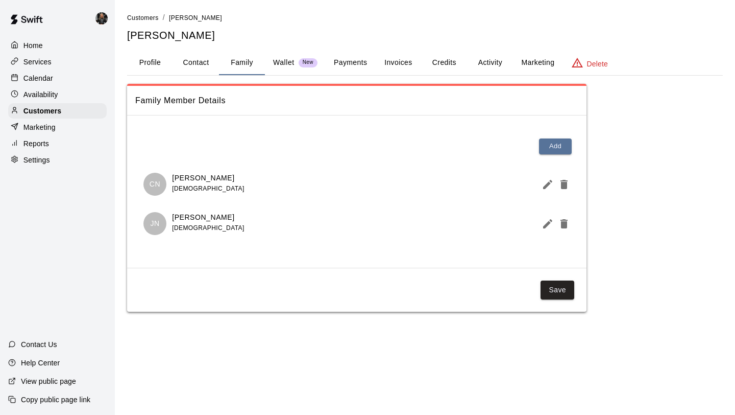
click at [309, 187] on div "CN [PERSON_NAME] [DEMOGRAPHIC_DATA]" at bounding box center [356, 184] width 427 height 23
click at [548, 179] on icon "Edit Member" at bounding box center [548, 184] width 12 height 12
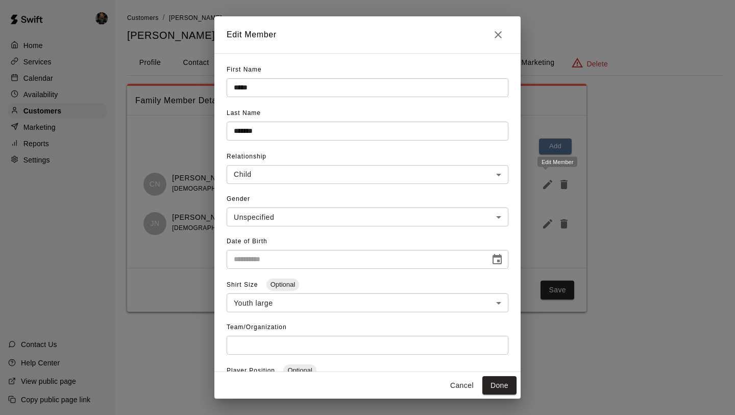
type input "**********"
click at [510, 28] on h2 "Edit Member" at bounding box center [367, 34] width 306 height 37
click at [503, 32] on icon "Close" at bounding box center [498, 35] width 12 height 12
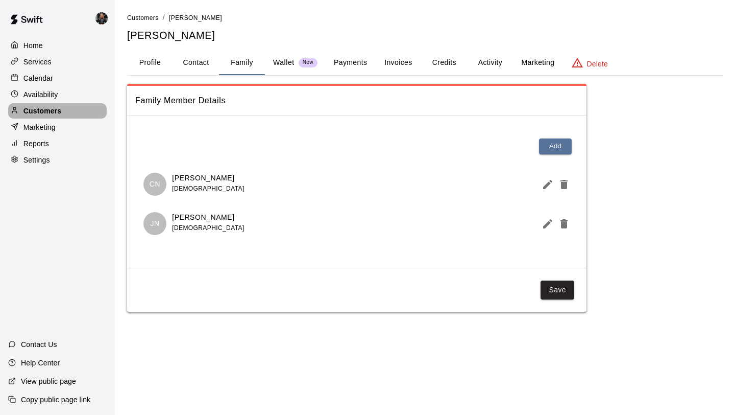
click at [64, 105] on div "Customers" at bounding box center [57, 110] width 99 height 15
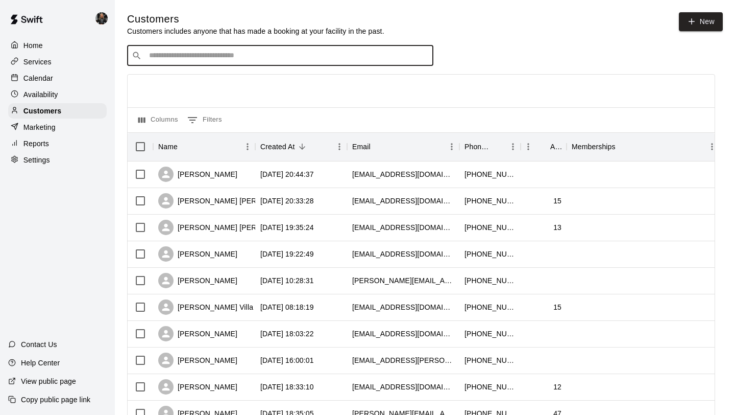
click at [203, 59] on input "Search customers by name or email" at bounding box center [287, 56] width 283 height 10
type input "*****"
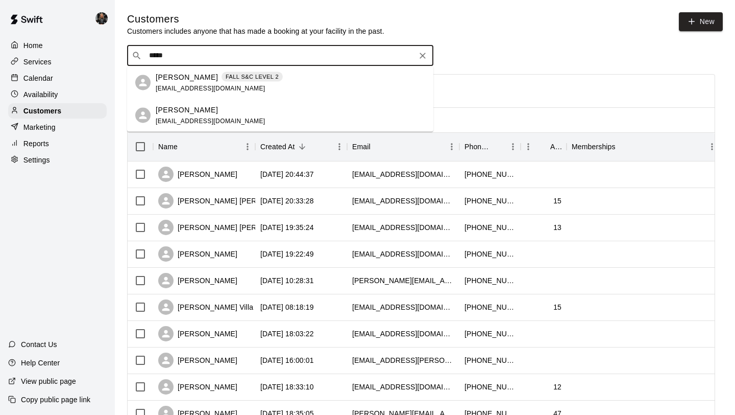
click at [281, 88] on div "[PERSON_NAME] FALL S&C LEVEL 2 [EMAIL_ADDRESS][DOMAIN_NAME]" at bounding box center [291, 82] width 270 height 22
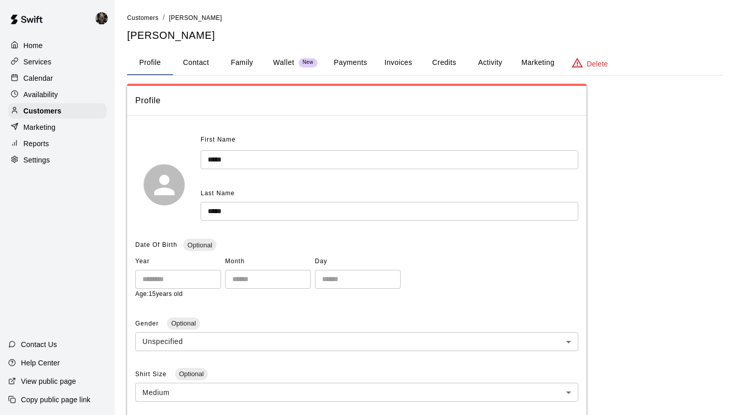
click at [157, 67] on button "Profile" at bounding box center [150, 63] width 46 height 25
click at [87, 111] on div "Customers" at bounding box center [57, 110] width 99 height 15
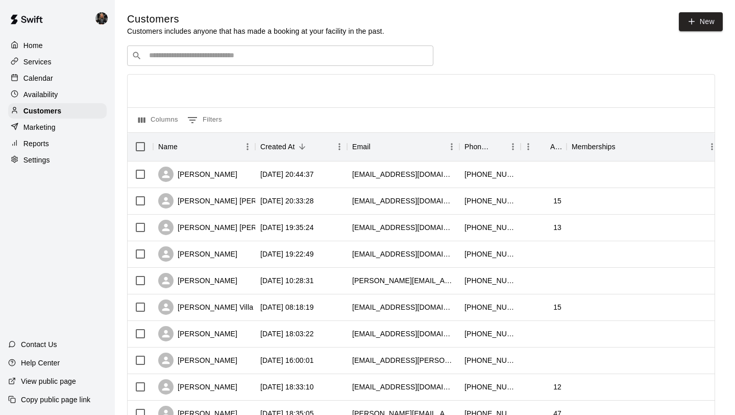
click at [195, 55] on input "Search customers by name or email" at bounding box center [287, 56] width 283 height 10
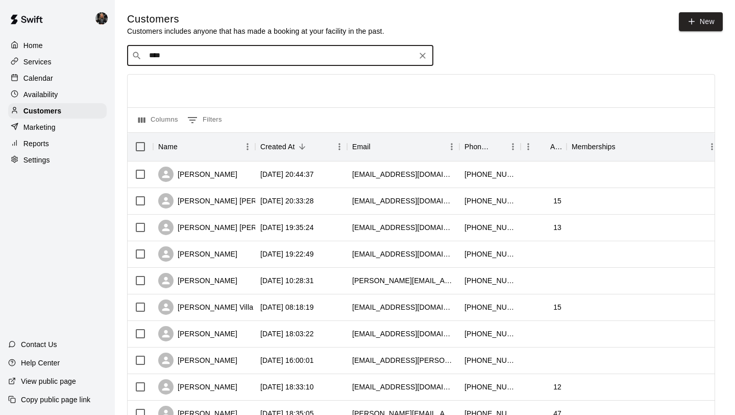
type input "*****"
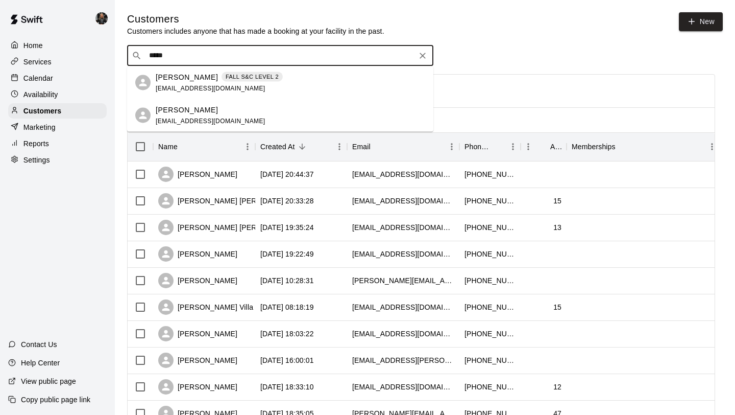
click at [274, 105] on div "[PERSON_NAME] [EMAIL_ADDRESS][DOMAIN_NAME]" at bounding box center [291, 115] width 270 height 22
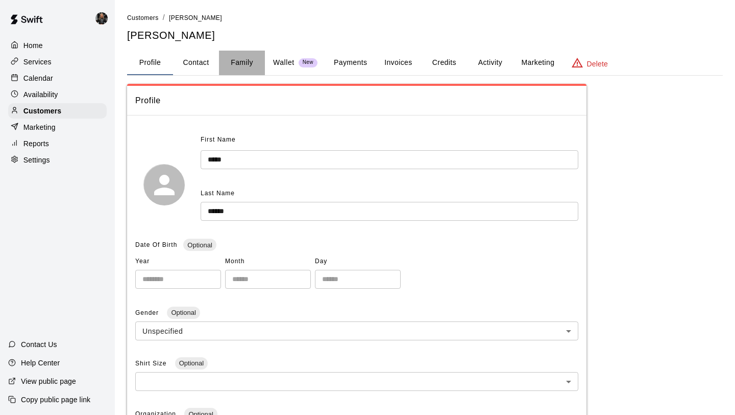
click at [247, 59] on button "Family" at bounding box center [242, 63] width 46 height 25
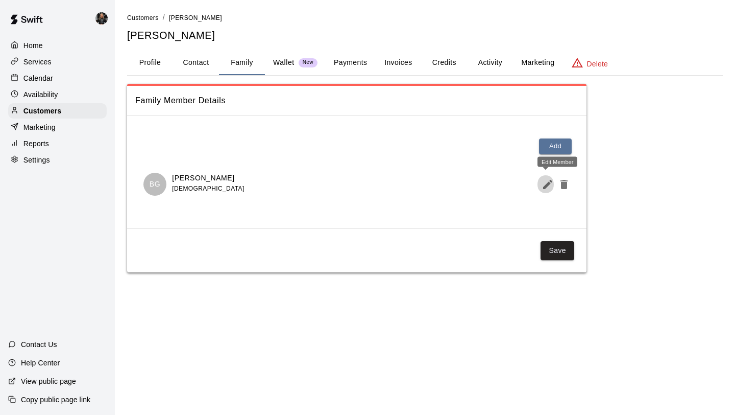
click at [548, 183] on icon "Edit Member" at bounding box center [547, 184] width 9 height 9
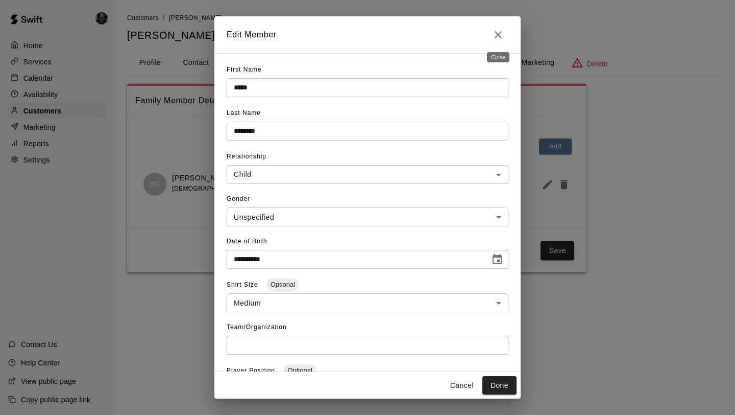
click at [493, 31] on icon "Close" at bounding box center [498, 35] width 12 height 12
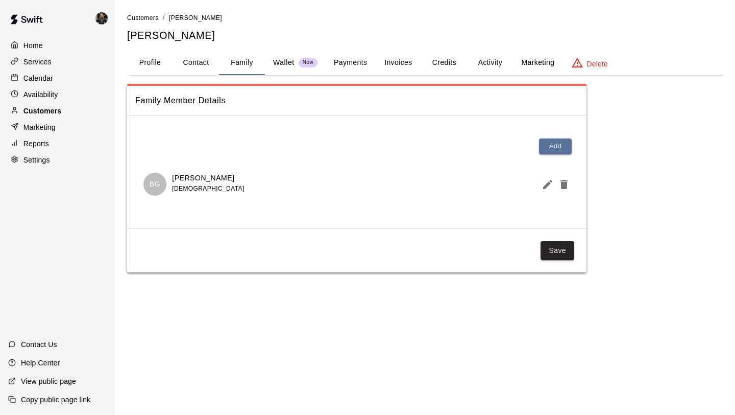
click at [37, 105] on div "Customers" at bounding box center [57, 110] width 99 height 15
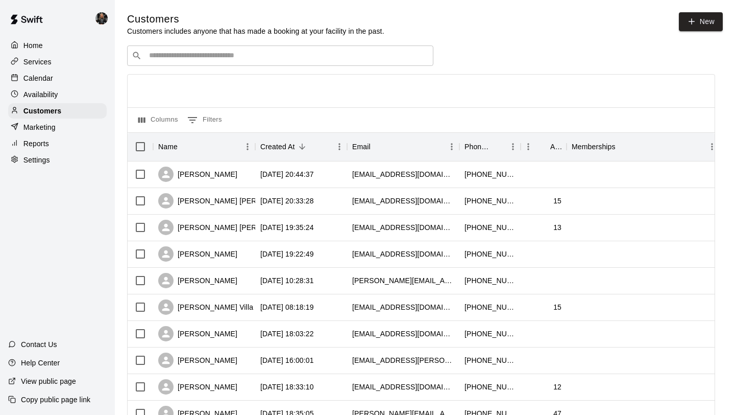
click at [198, 56] on input "Search customers by name or email" at bounding box center [287, 56] width 283 height 10
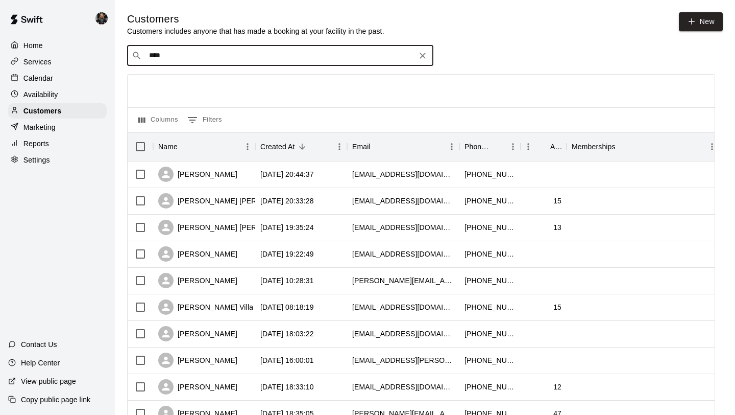
type input "*****"
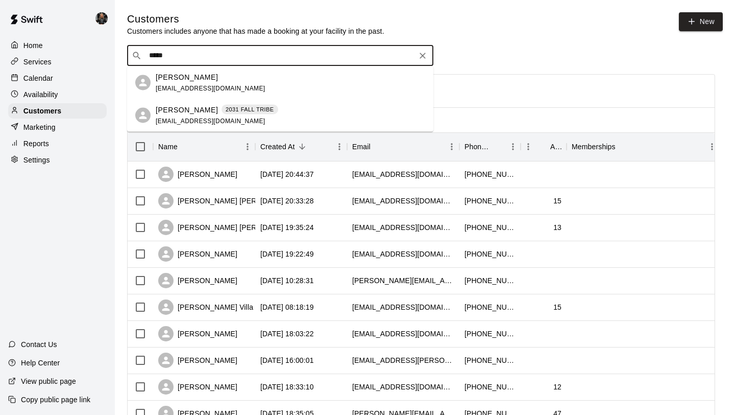
click at [294, 80] on div "[PERSON_NAME] [EMAIL_ADDRESS][DOMAIN_NAME]" at bounding box center [291, 82] width 270 height 22
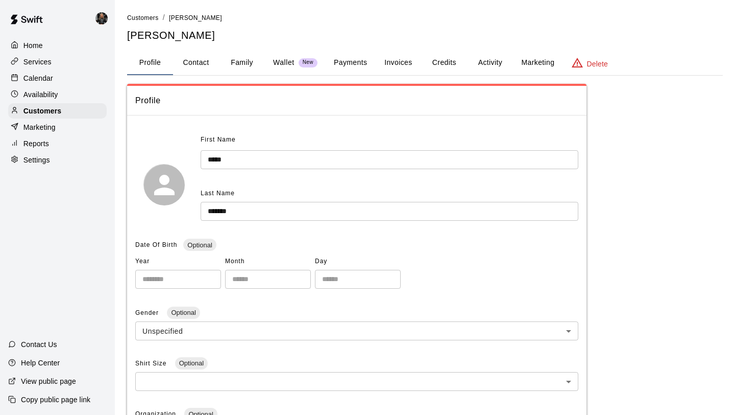
click at [228, 66] on button "Family" at bounding box center [242, 63] width 46 height 25
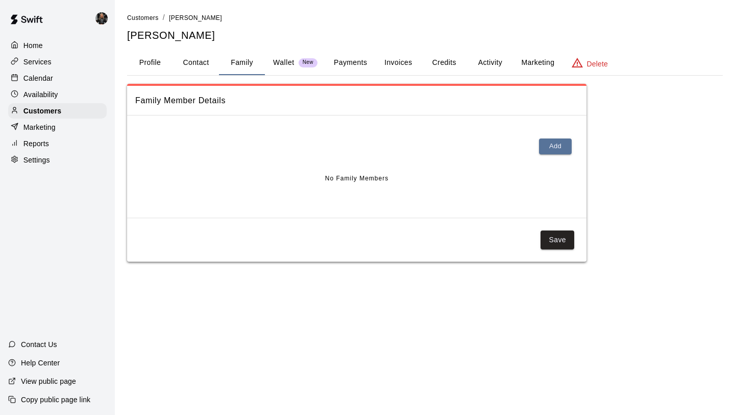
click at [155, 63] on button "Profile" at bounding box center [150, 63] width 46 height 25
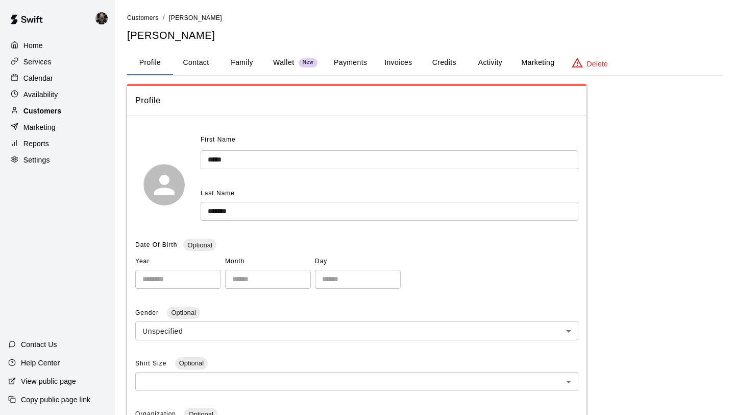
click at [60, 114] on p "Customers" at bounding box center [42, 111] width 38 height 10
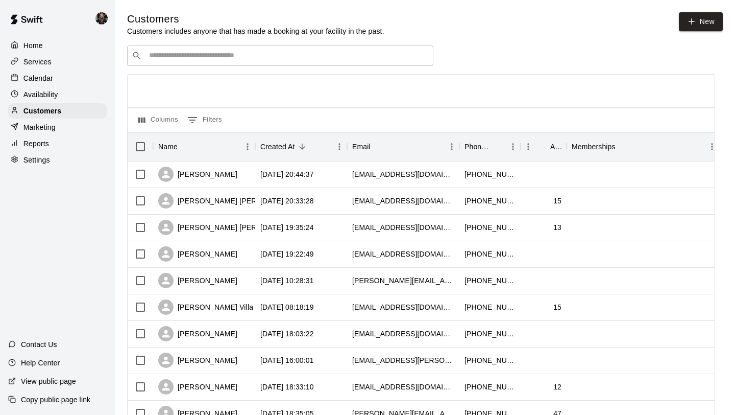
click at [207, 61] on div "​ ​" at bounding box center [280, 55] width 306 height 20
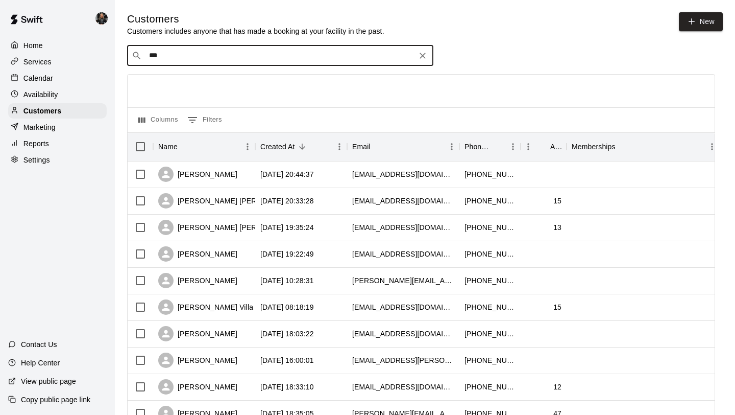
type input "****"
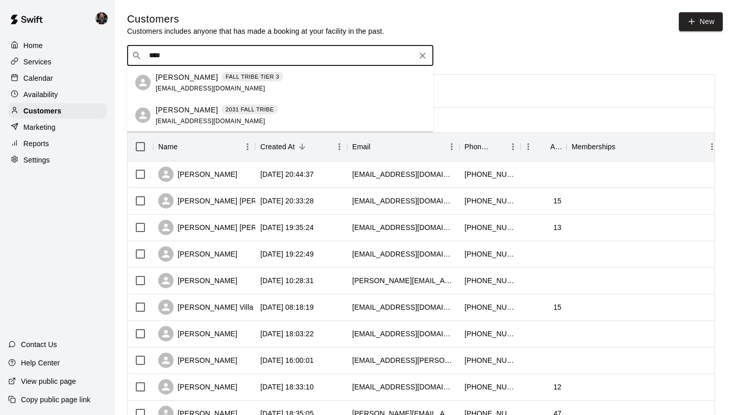
click at [295, 105] on div "[PERSON_NAME] 2031 FALL TRIBE [EMAIL_ADDRESS][DOMAIN_NAME]" at bounding box center [291, 115] width 270 height 22
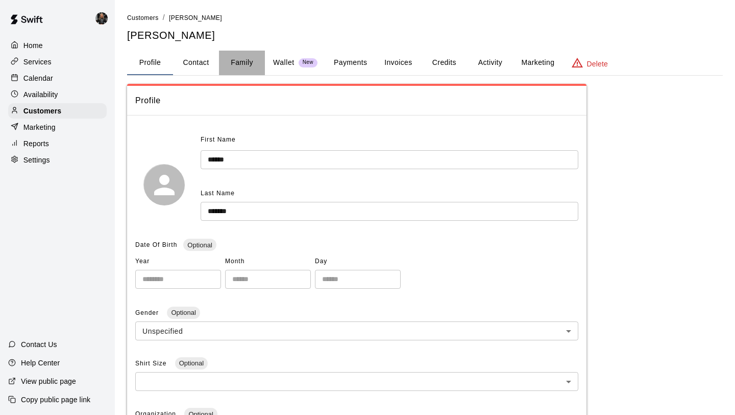
click at [243, 63] on button "Family" at bounding box center [242, 63] width 46 height 25
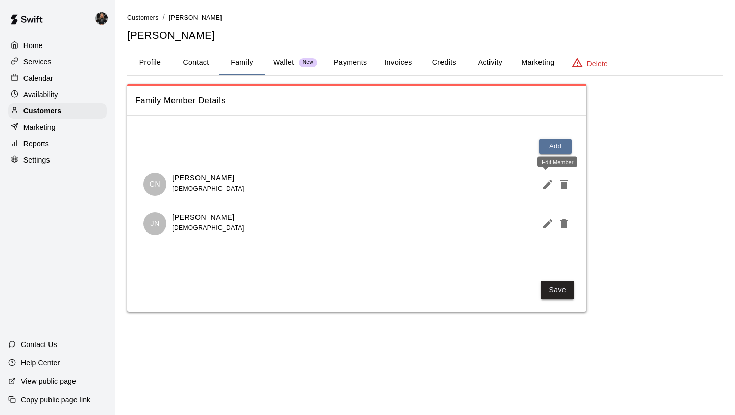
click at [546, 189] on icon "Edit Member" at bounding box center [548, 184] width 12 height 12
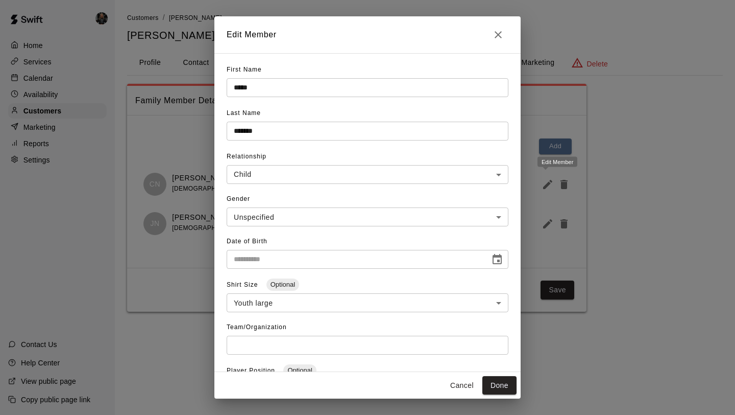
type input "**********"
click at [499, 30] on icon "Close" at bounding box center [498, 35] width 12 height 12
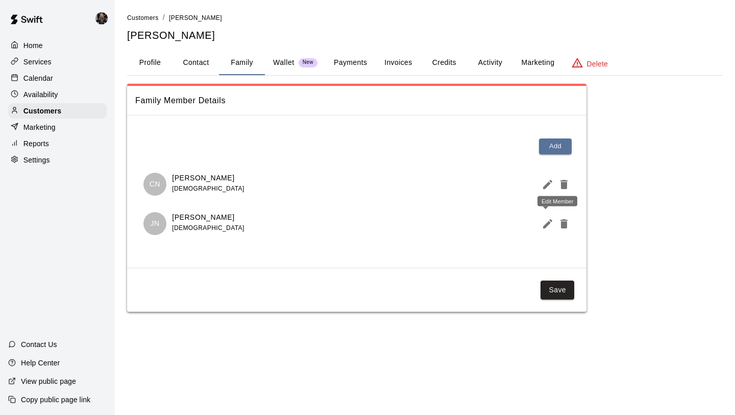
click at [548, 225] on icon "Edit Member" at bounding box center [548, 224] width 12 height 12
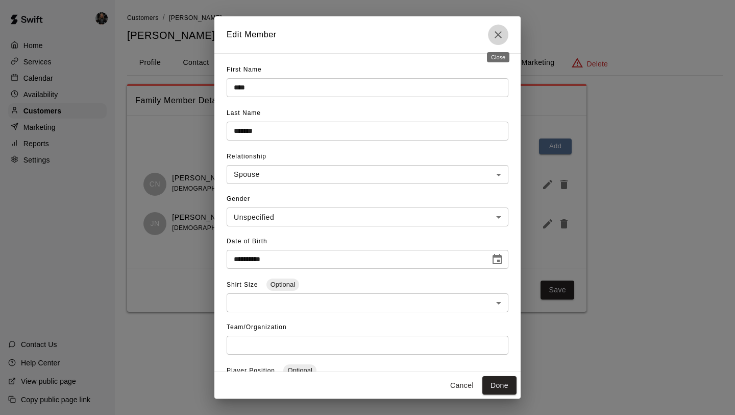
click at [497, 34] on icon "Close" at bounding box center [498, 34] width 7 height 7
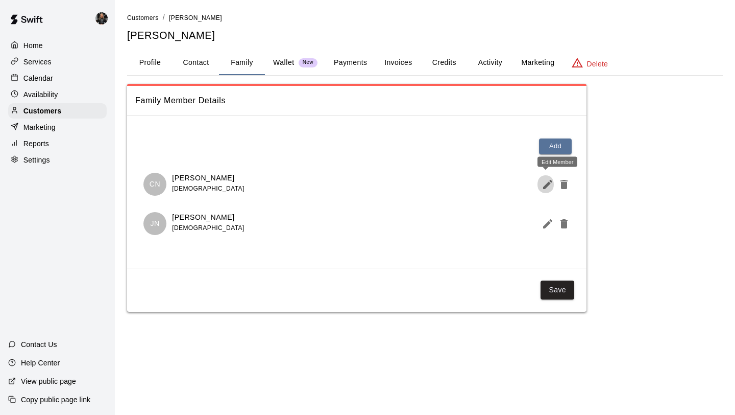
click at [546, 183] on icon "Edit Member" at bounding box center [547, 184] width 9 height 9
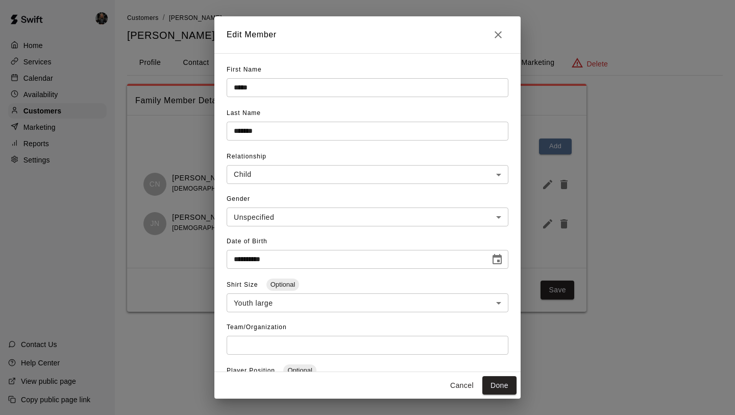
click at [504, 34] on button "Close" at bounding box center [498, 35] width 20 height 20
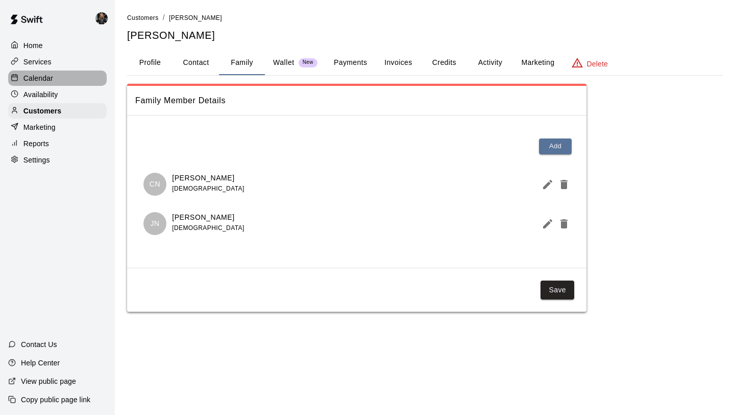
click at [59, 78] on div "Calendar" at bounding box center [57, 77] width 99 height 15
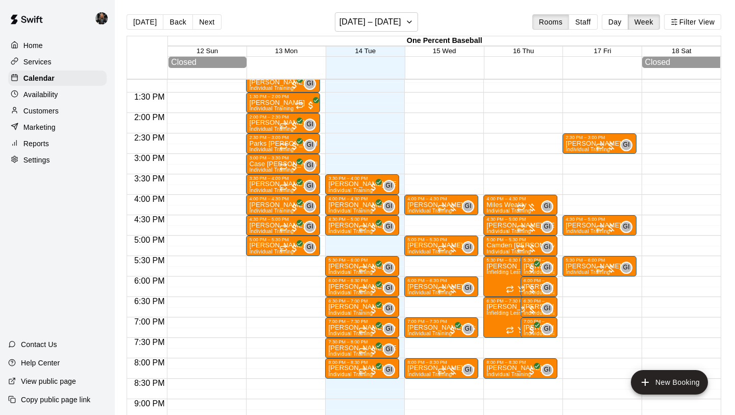
scroll to position [540, 0]
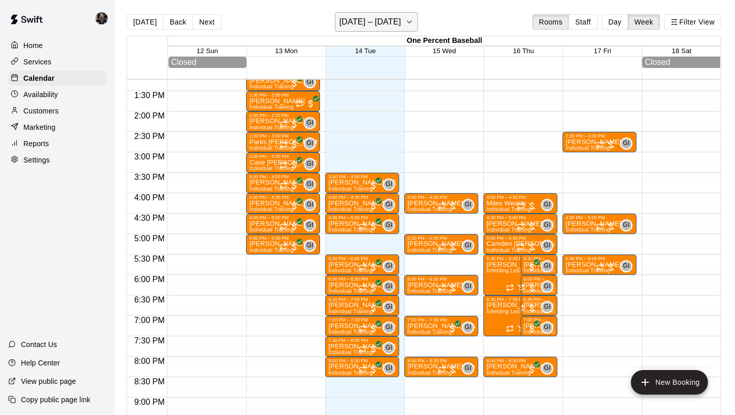
click at [365, 25] on h6 "[DATE] – [DATE]" at bounding box center [371, 22] width 62 height 14
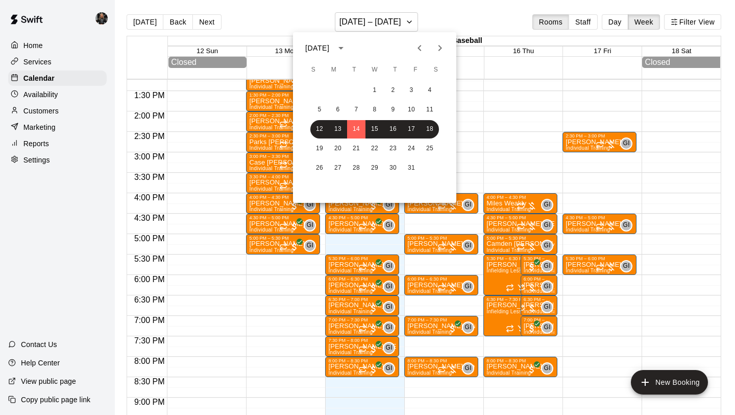
click at [439, 51] on icon "Next month" at bounding box center [440, 48] width 12 height 12
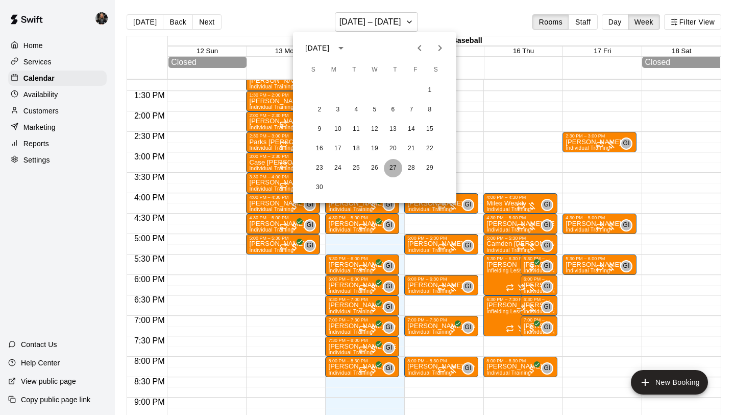
click at [393, 165] on button "27" at bounding box center [393, 168] width 18 height 18
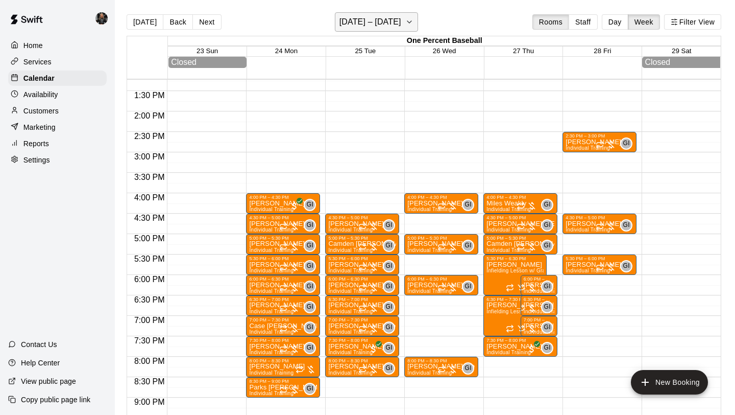
click at [376, 23] on h6 "[DATE] – [DATE]" at bounding box center [371, 22] width 62 height 14
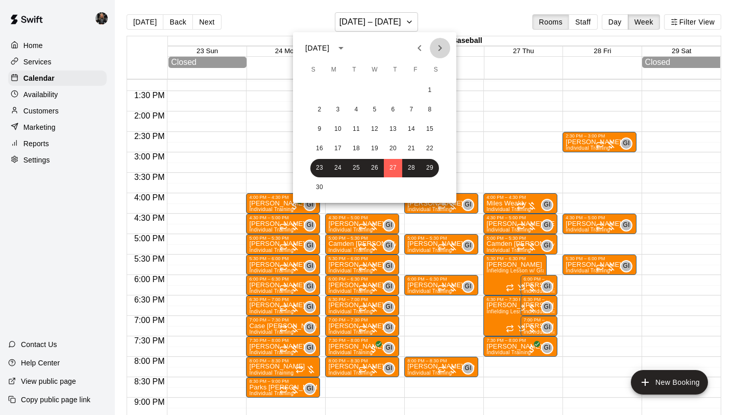
click at [441, 46] on icon "Next month" at bounding box center [440, 48] width 12 height 12
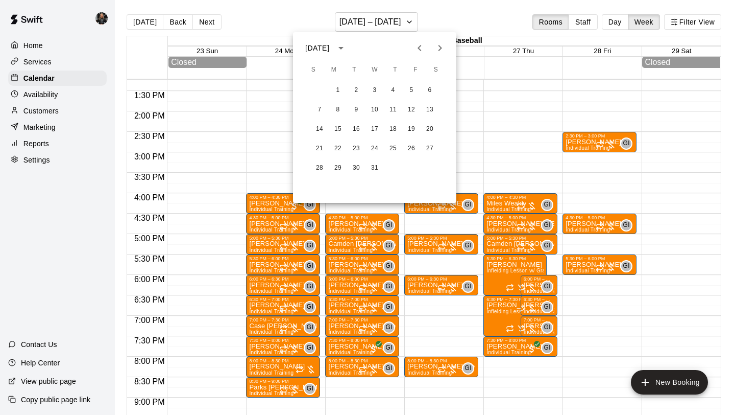
click at [441, 46] on icon "Next month" at bounding box center [440, 48] width 12 height 12
click at [411, 23] on div at bounding box center [367, 207] width 735 height 415
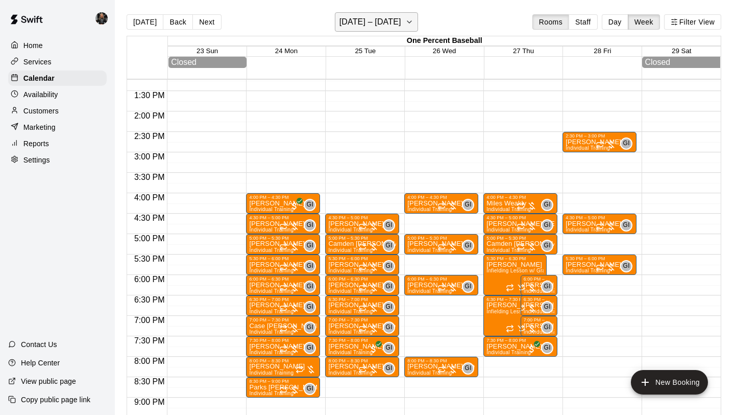
click at [360, 24] on h6 "[DATE] – [DATE]" at bounding box center [371, 22] width 62 height 14
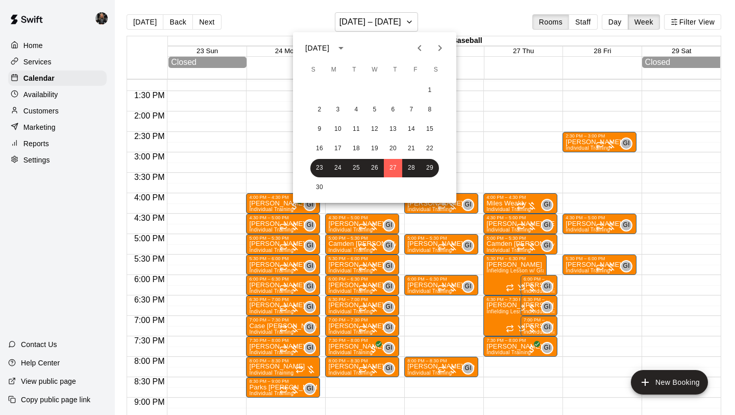
click at [479, 18] on div at bounding box center [367, 207] width 735 height 415
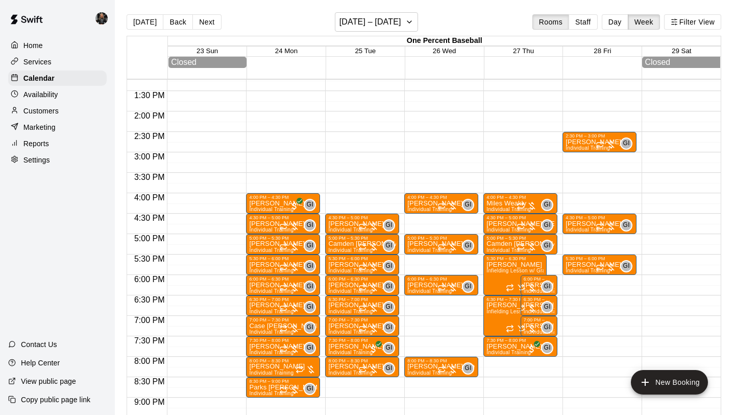
click at [548, 260] on div "12:00 AM – 6:00 AM Closed 4:00 PM – 4:30 PM [PERSON_NAME] Individual Training G…" at bounding box center [521, 29] width 74 height 980
click at [550, 262] on div "12:00 AM – 6:00 AM Closed 4:00 PM – 4:30 PM [PERSON_NAME] Individual Training G…" at bounding box center [521, 29] width 74 height 980
click at [560, 261] on div at bounding box center [523, 259] width 79 height 10
click at [677, 379] on button "New Booking" at bounding box center [669, 382] width 77 height 25
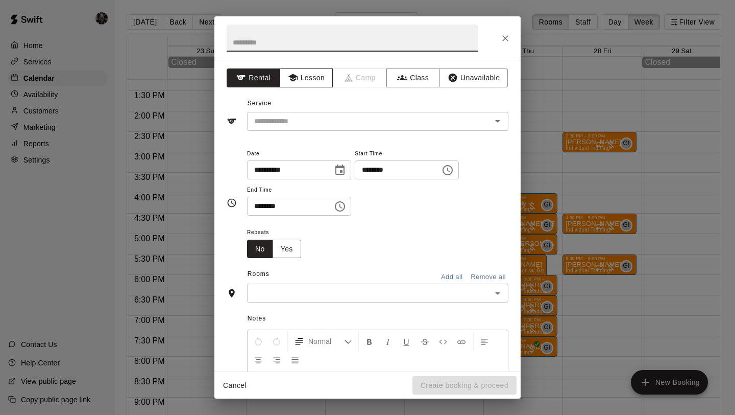
click at [318, 78] on button "Lesson" at bounding box center [307, 77] width 54 height 19
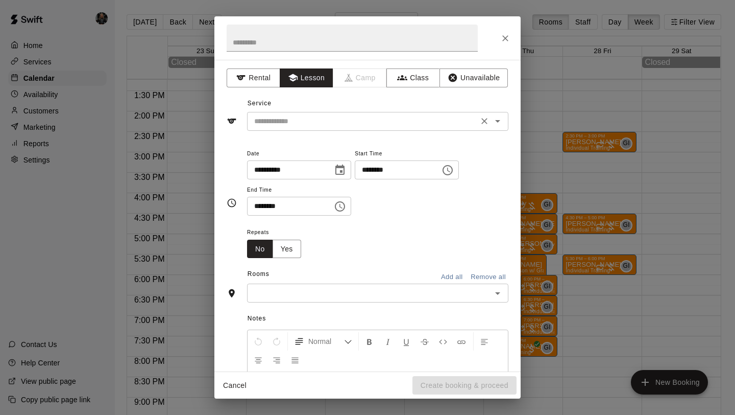
click at [341, 129] on div "​" at bounding box center [377, 121] width 261 height 19
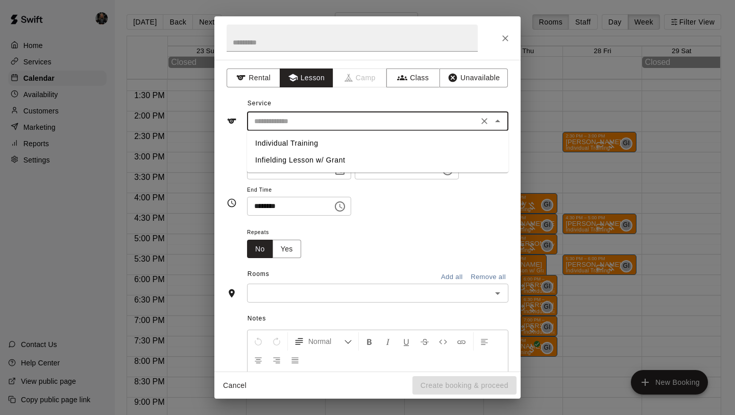
click at [335, 140] on li "Individual Training" at bounding box center [377, 143] width 261 height 17
type input "**********"
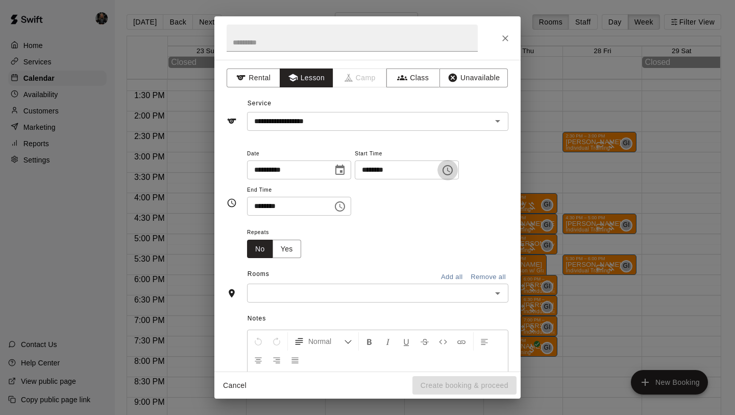
click at [454, 167] on icon "Choose time, selected time is 12:00 PM" at bounding box center [448, 170] width 12 height 12
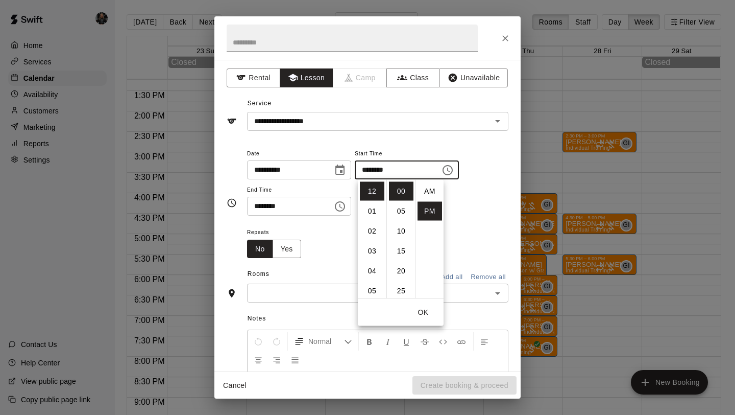
scroll to position [18, 0]
click at [372, 281] on li "05" at bounding box center [372, 290] width 25 height 19
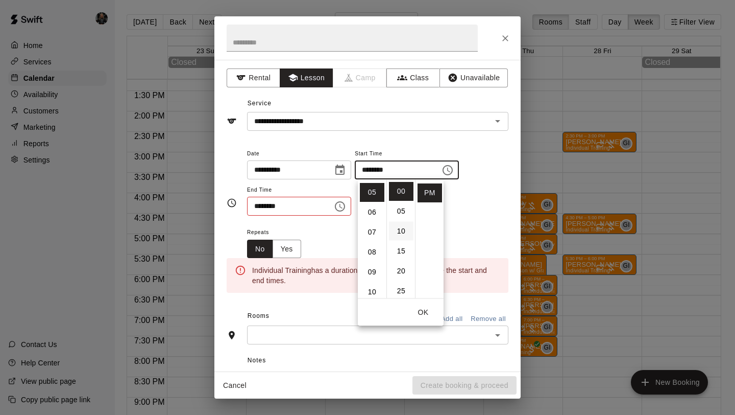
scroll to position [100, 0]
click at [400, 287] on li "30" at bounding box center [401, 291] width 25 height 19
type input "********"
click at [425, 310] on button "OK" at bounding box center [423, 312] width 33 height 19
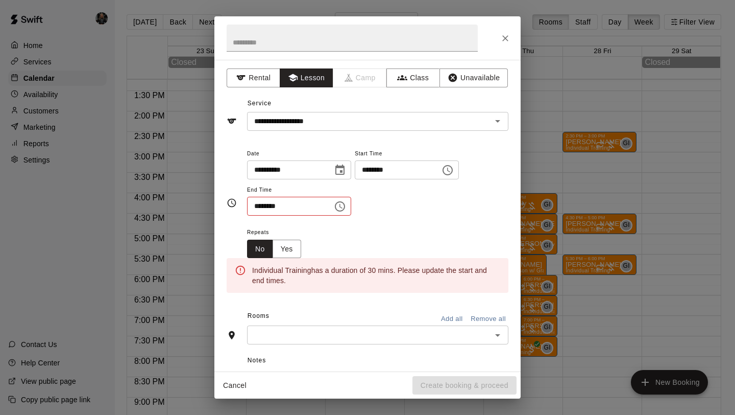
click at [313, 206] on input "********" at bounding box center [286, 206] width 79 height 19
click at [341, 209] on icon "Choose time, selected time is 12:30 PM" at bounding box center [340, 206] width 12 height 12
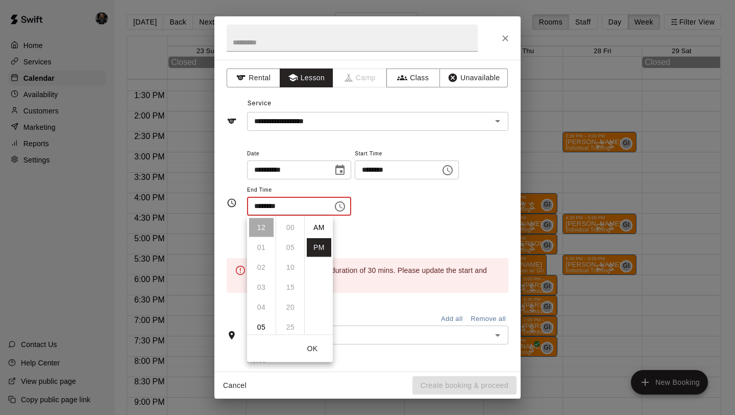
scroll to position [18, 0]
click at [258, 287] on li "06" at bounding box center [261, 284] width 25 height 19
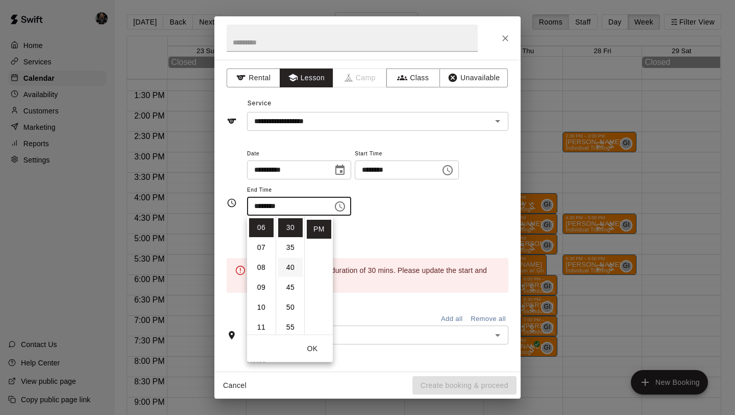
scroll to position [0, 0]
click at [295, 224] on li "00" at bounding box center [290, 227] width 25 height 19
type input "********"
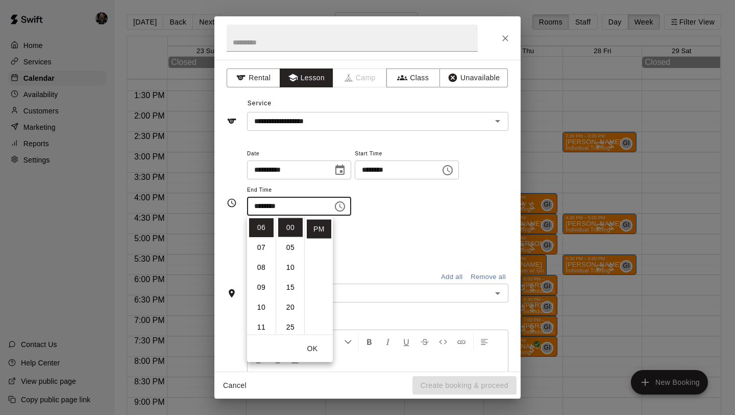
click at [317, 343] on button "OK" at bounding box center [312, 348] width 33 height 19
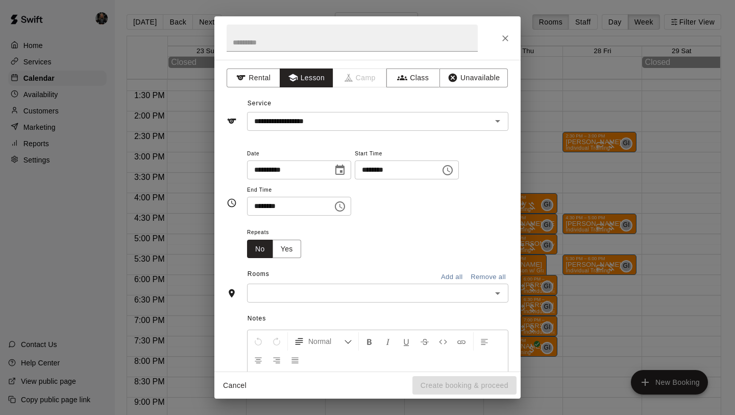
click at [369, 281] on div "Rooms Add all Remove all" at bounding box center [368, 274] width 282 height 17
click at [368, 287] on input "text" at bounding box center [369, 292] width 238 height 13
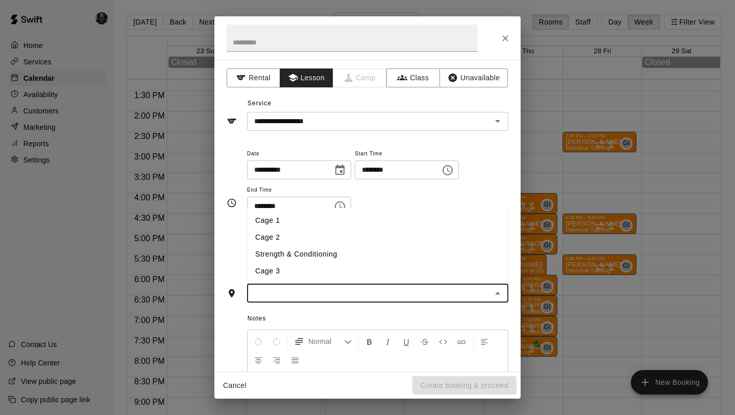
click at [319, 225] on li "Cage 1" at bounding box center [377, 220] width 261 height 17
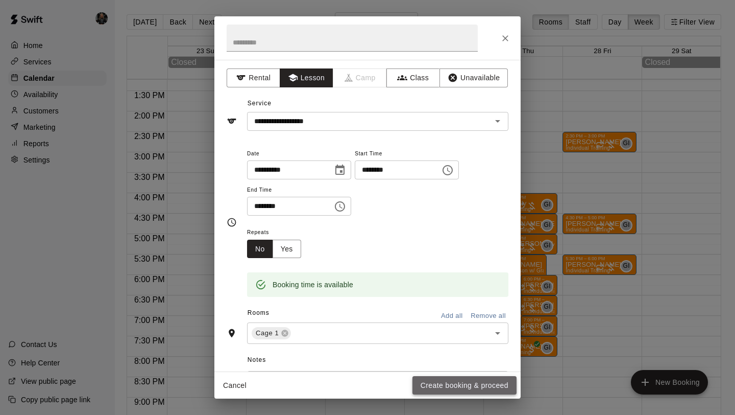
click at [452, 377] on button "Create booking & proceed" at bounding box center [465, 385] width 104 height 19
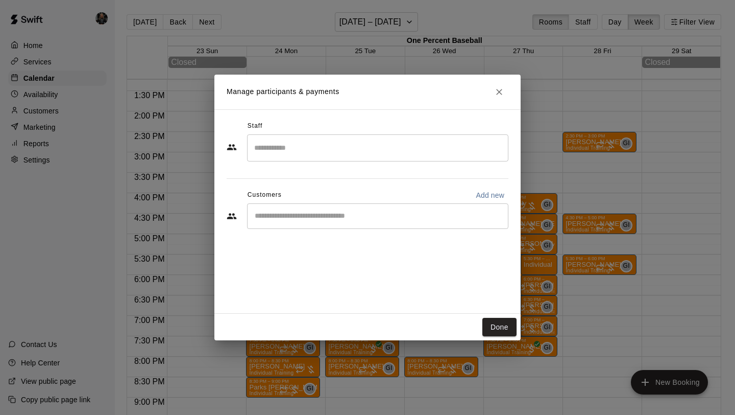
click at [314, 224] on div "​" at bounding box center [377, 216] width 261 height 26
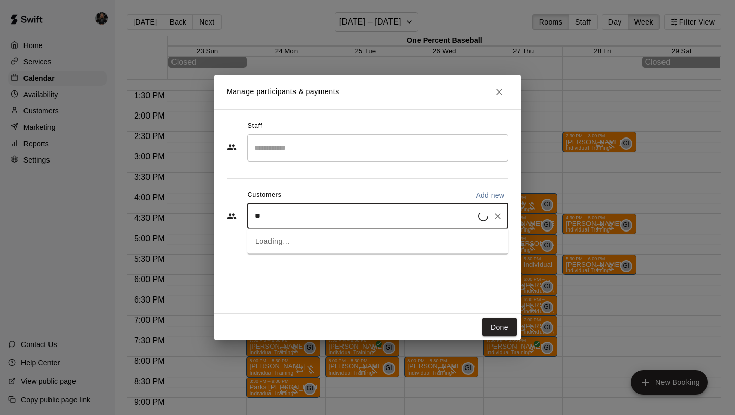
type input "*"
type input "***"
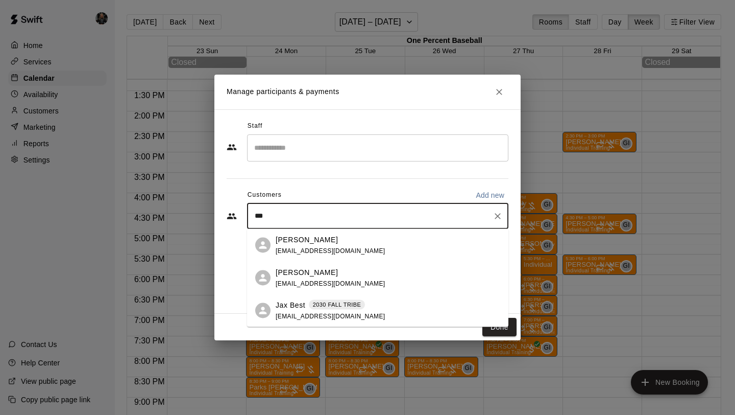
click at [335, 305] on p "2030 FALL TRIBE" at bounding box center [337, 304] width 49 height 9
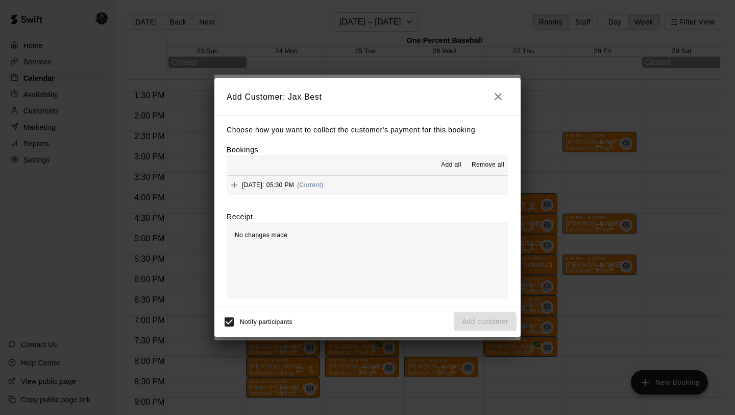
click at [449, 160] on span "Add all" at bounding box center [451, 165] width 20 height 10
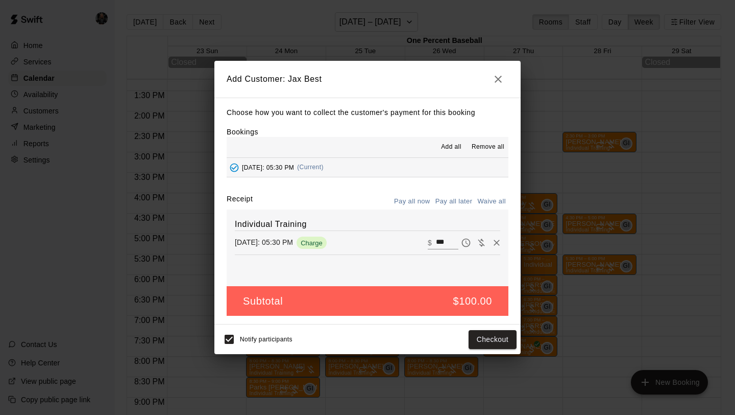
click at [446, 196] on button "Pay all later" at bounding box center [454, 202] width 42 height 16
click at [473, 332] on button "Add customer" at bounding box center [485, 339] width 63 height 19
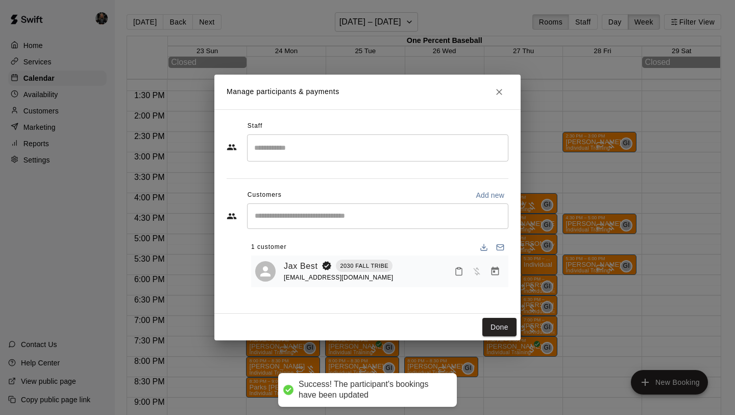
click at [300, 141] on input "Search staff" at bounding box center [378, 148] width 252 height 18
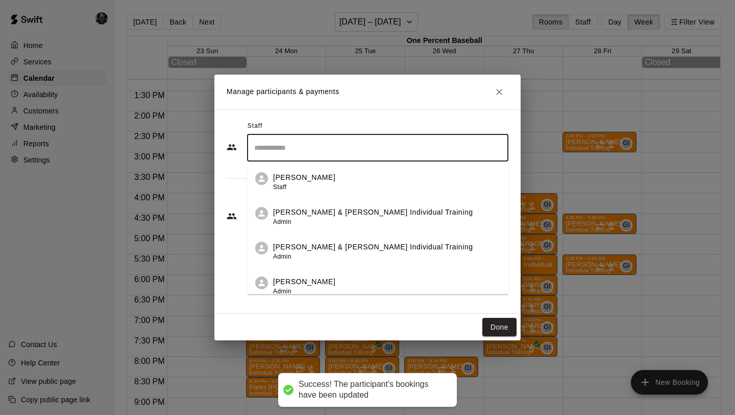
click at [336, 245] on p "[PERSON_NAME] & [PERSON_NAME] Individual Training" at bounding box center [373, 247] width 200 height 11
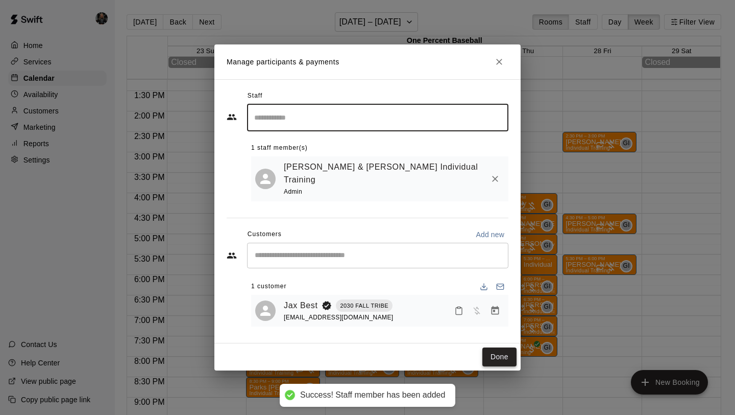
click at [498, 353] on button "Done" at bounding box center [499, 356] width 34 height 19
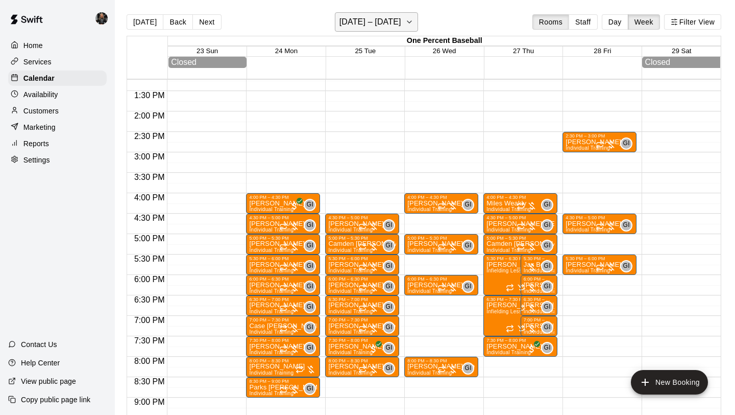
click at [361, 20] on h6 "[DATE] – [DATE]" at bounding box center [371, 22] width 62 height 14
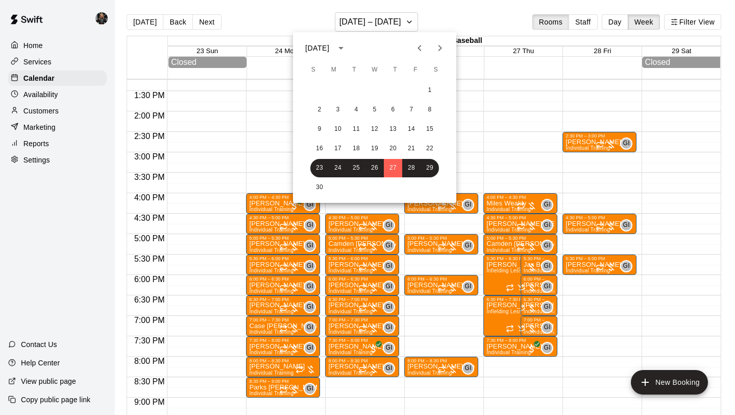
click at [433, 42] on button "Next month" at bounding box center [440, 48] width 20 height 20
click at [422, 47] on icon "Previous month" at bounding box center [420, 48] width 12 height 12
click at [442, 47] on icon "Next month" at bounding box center [441, 48] width 4 height 6
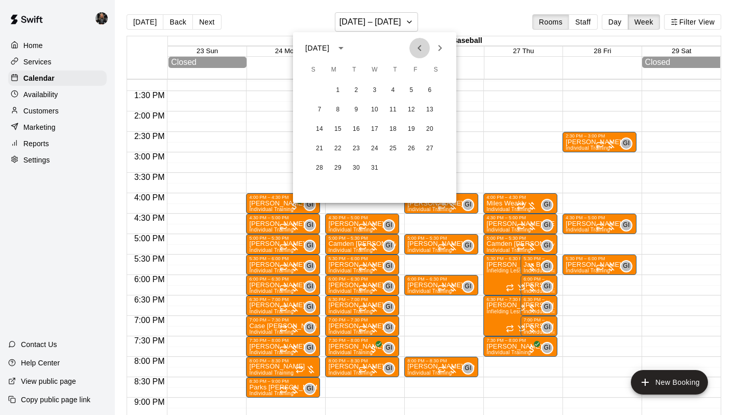
click at [418, 47] on icon "Previous month" at bounding box center [420, 48] width 12 height 12
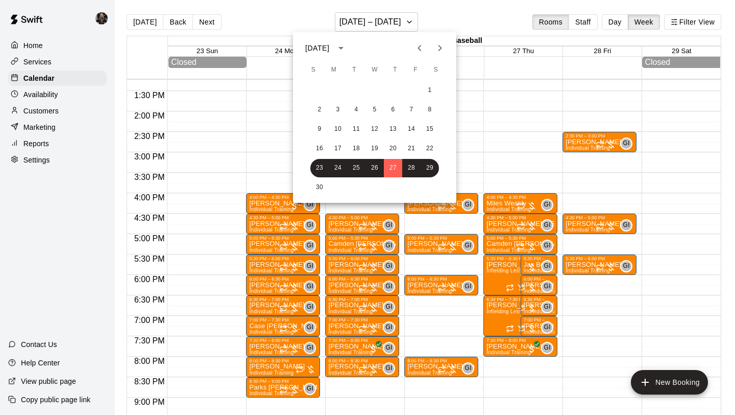
click at [441, 46] on icon "Next month" at bounding box center [440, 48] width 12 height 12
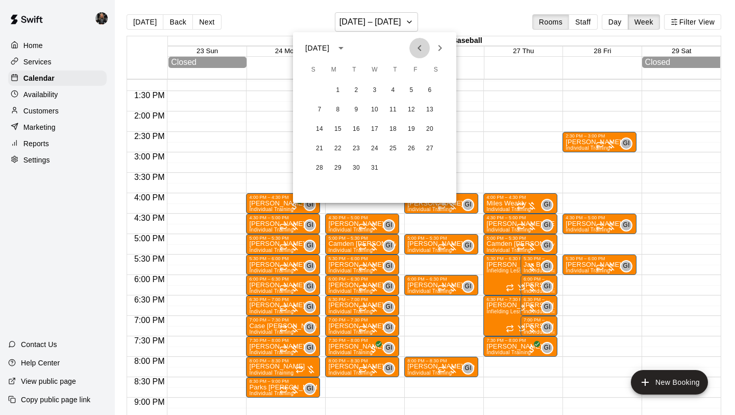
click at [419, 40] on button "Previous month" at bounding box center [419, 48] width 20 height 20
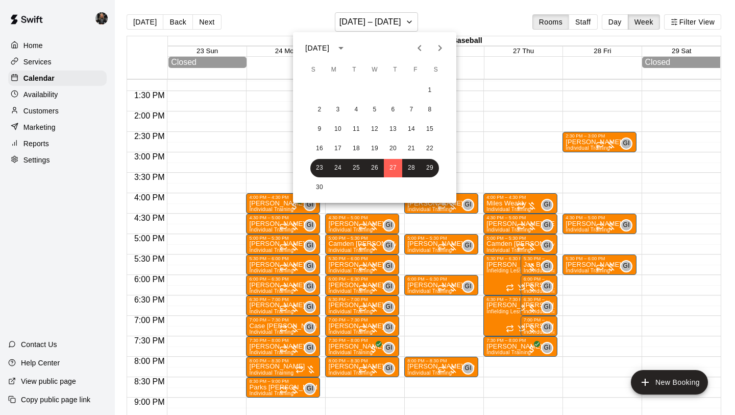
click at [444, 46] on icon "Next month" at bounding box center [440, 48] width 12 height 12
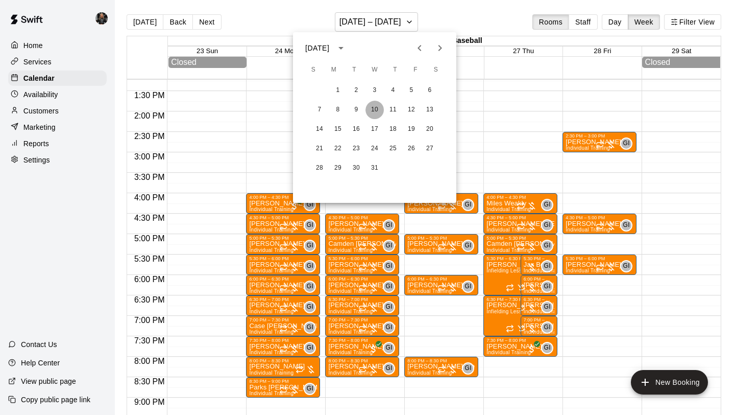
click at [375, 112] on button "10" at bounding box center [375, 110] width 18 height 18
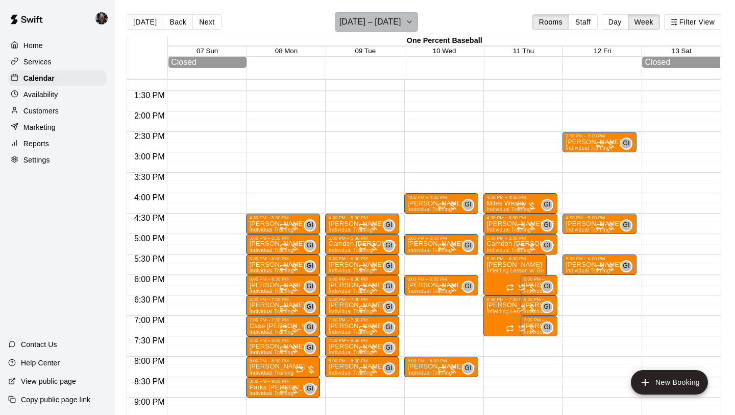
click at [385, 21] on h6 "[DATE] – [DATE]" at bounding box center [371, 22] width 62 height 14
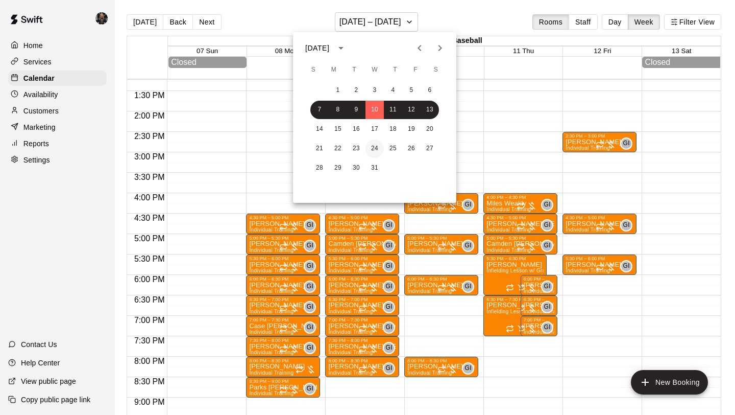
click at [371, 147] on button "24" at bounding box center [375, 148] width 18 height 18
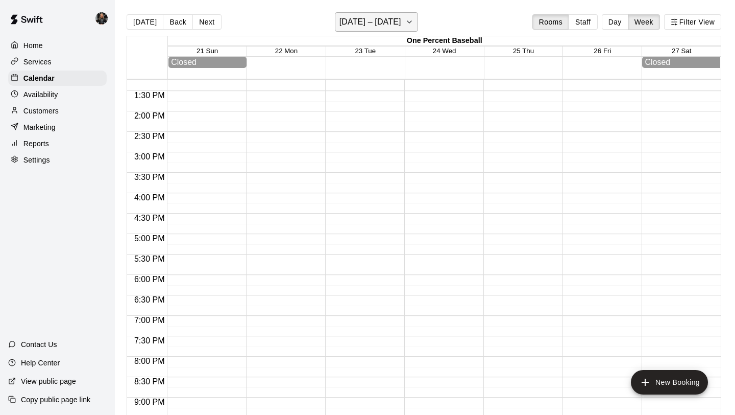
click at [363, 25] on h6 "[DATE] – [DATE]" at bounding box center [371, 22] width 62 height 14
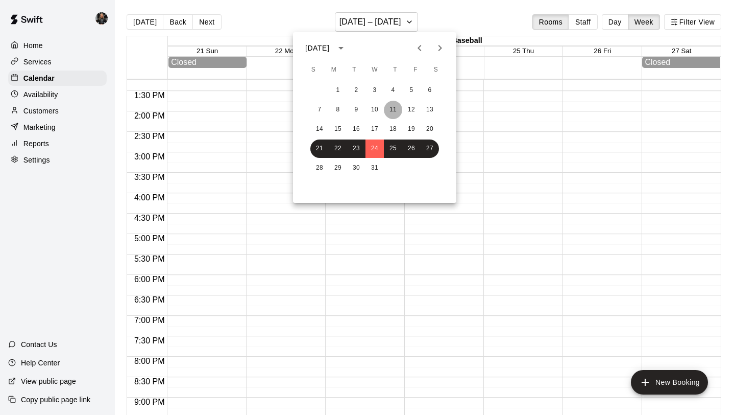
click at [393, 108] on button "11" at bounding box center [393, 110] width 18 height 18
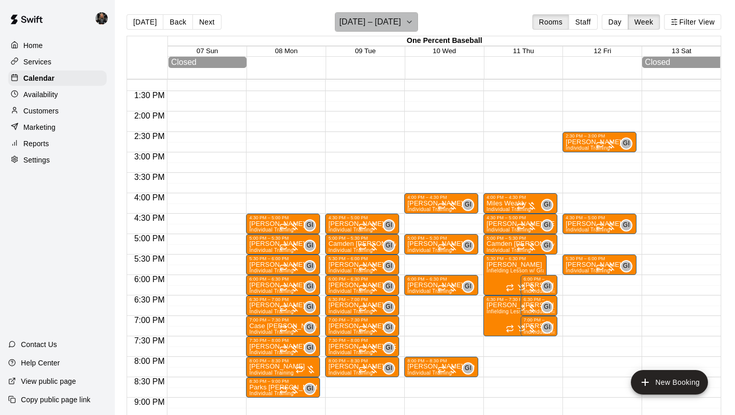
click at [373, 27] on h6 "[DATE] – [DATE]" at bounding box center [371, 22] width 62 height 14
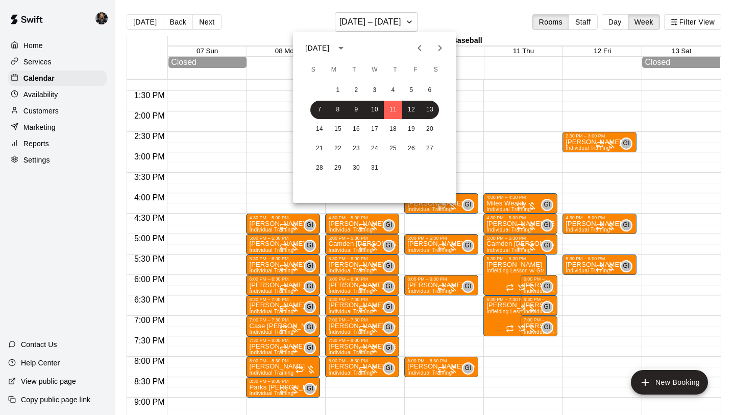
click at [525, 126] on div at bounding box center [367, 207] width 735 height 415
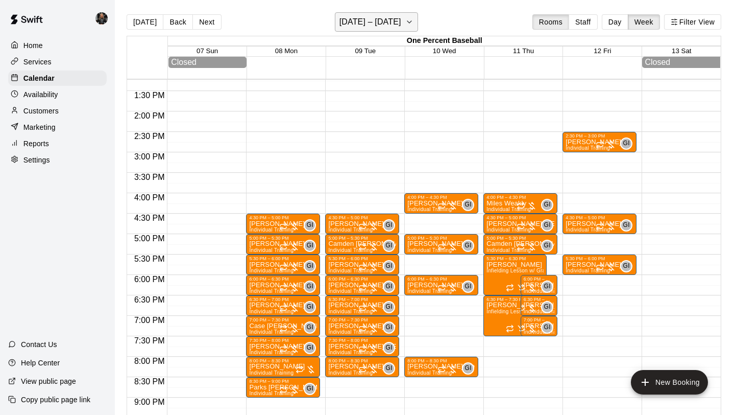
click at [368, 17] on h6 "[DATE] – [DATE]" at bounding box center [371, 22] width 62 height 14
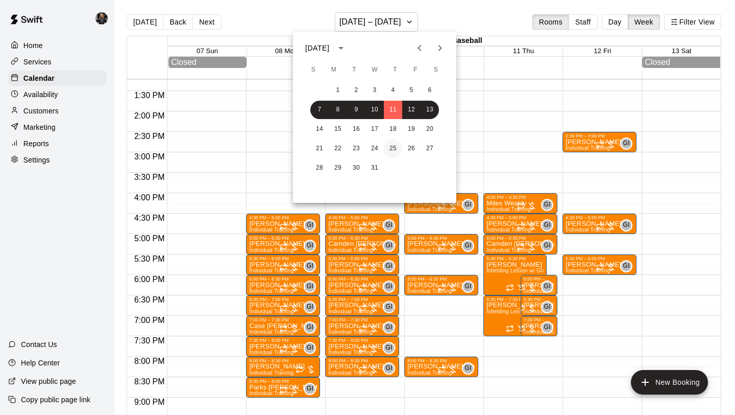
click at [396, 144] on button "25" at bounding box center [393, 148] width 18 height 18
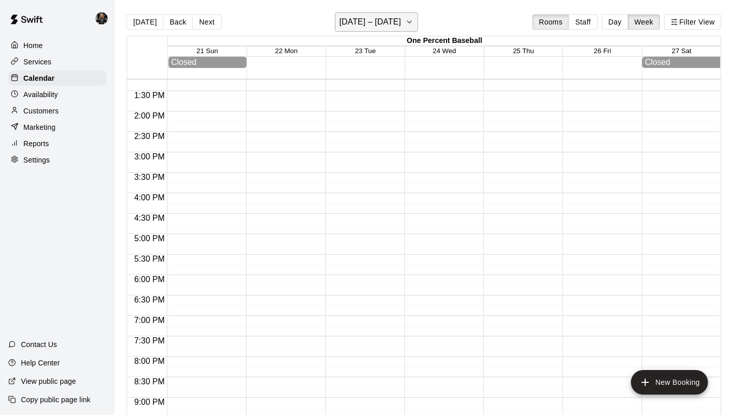
click at [361, 16] on h6 "[DATE] – [DATE]" at bounding box center [371, 22] width 62 height 14
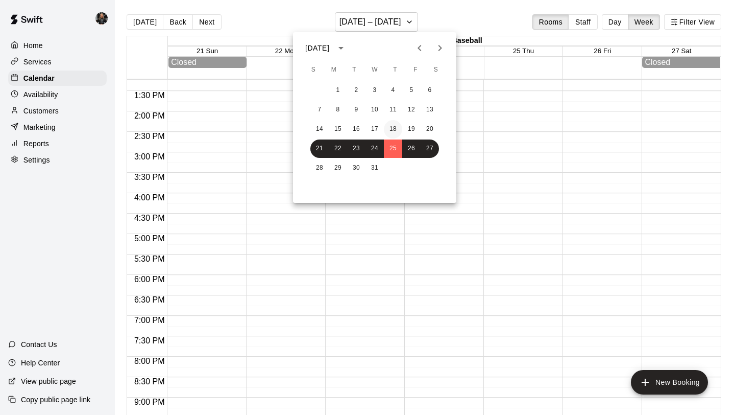
click at [397, 126] on button "18" at bounding box center [393, 129] width 18 height 18
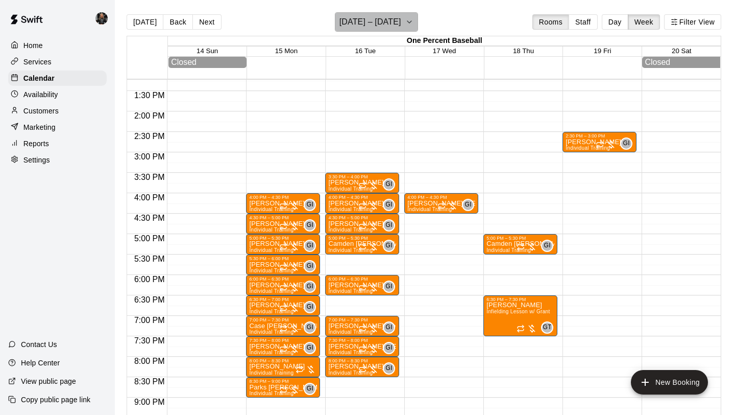
click at [397, 20] on h6 "[DATE] – [DATE]" at bounding box center [371, 22] width 62 height 14
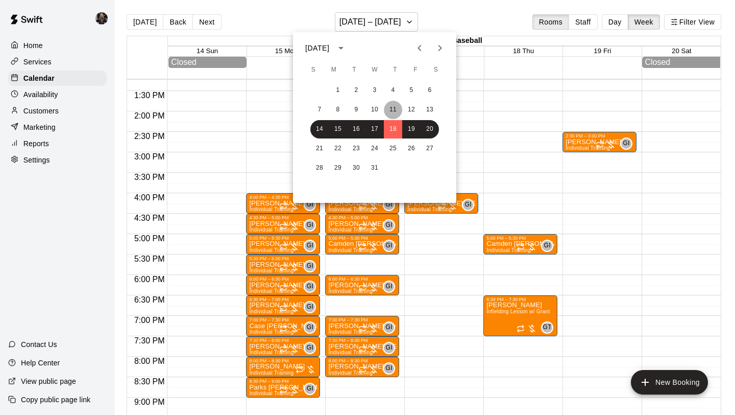
click at [393, 110] on button "11" at bounding box center [393, 110] width 18 height 18
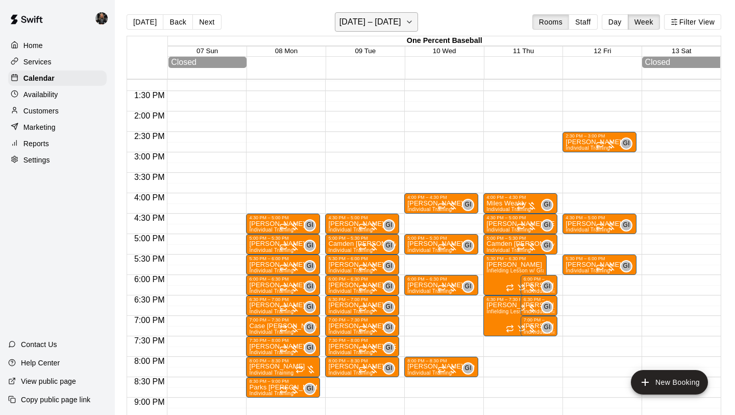
click at [345, 24] on h6 "[DATE] – [DATE]" at bounding box center [371, 22] width 62 height 14
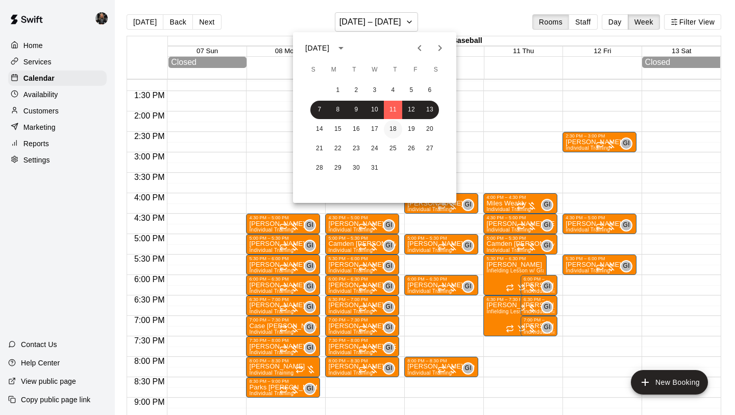
click at [395, 124] on button "18" at bounding box center [393, 129] width 18 height 18
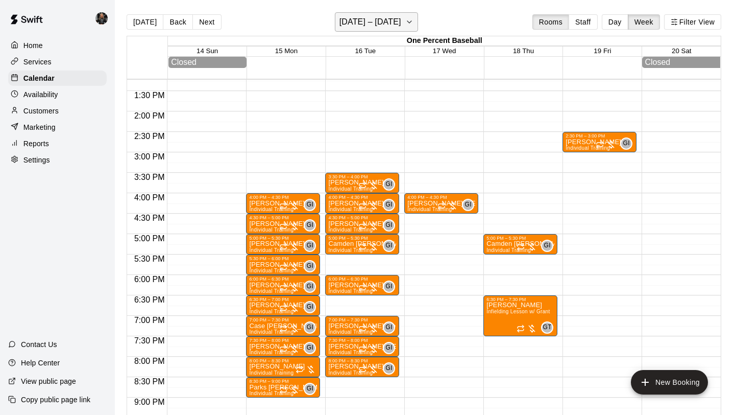
click at [382, 18] on h6 "[DATE] – [DATE]" at bounding box center [371, 22] width 62 height 14
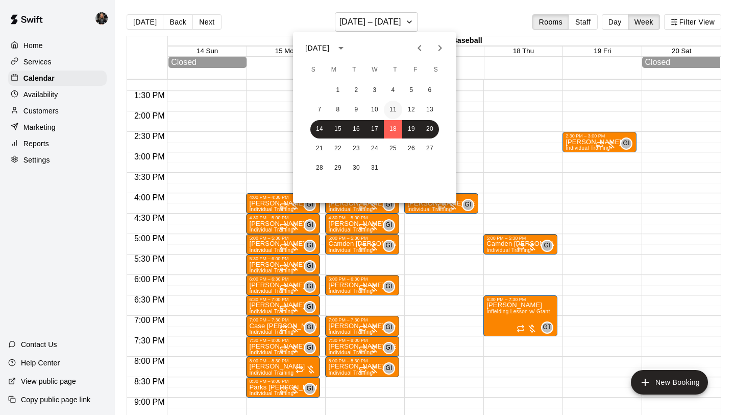
click at [396, 111] on button "11" at bounding box center [393, 110] width 18 height 18
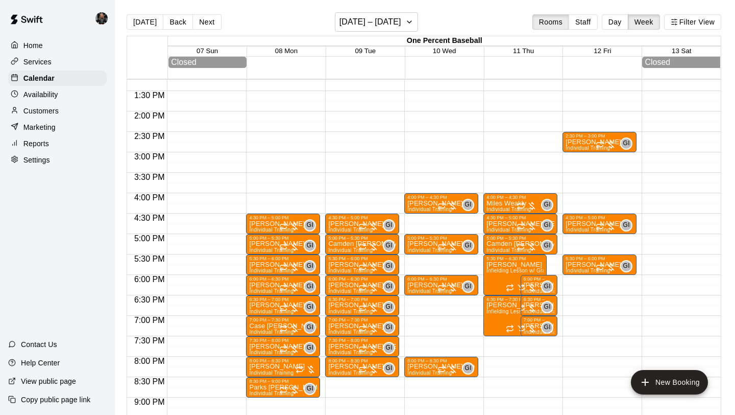
click at [552, 259] on div "12:00 AM – 6:00 AM Closed 4:00 PM – 4:30 PM [PERSON_NAME] Individual Training G…" at bounding box center [521, 29] width 74 height 980
click at [366, 15] on h6 "[DATE] – [DATE]" at bounding box center [371, 22] width 62 height 14
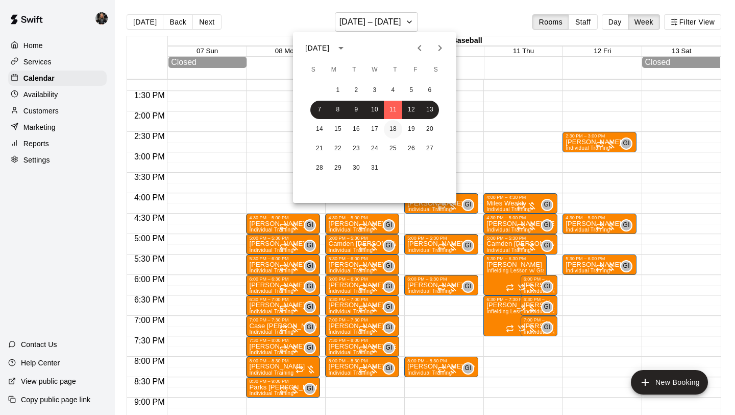
click at [394, 127] on button "18" at bounding box center [393, 129] width 18 height 18
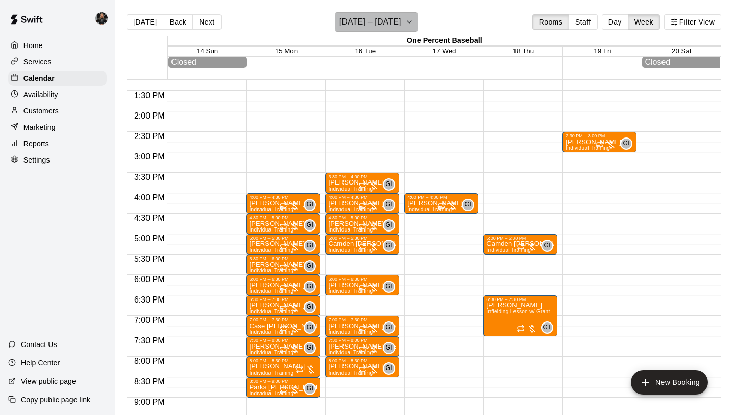
click at [373, 30] on button "[DATE] – [DATE]" at bounding box center [376, 21] width 83 height 19
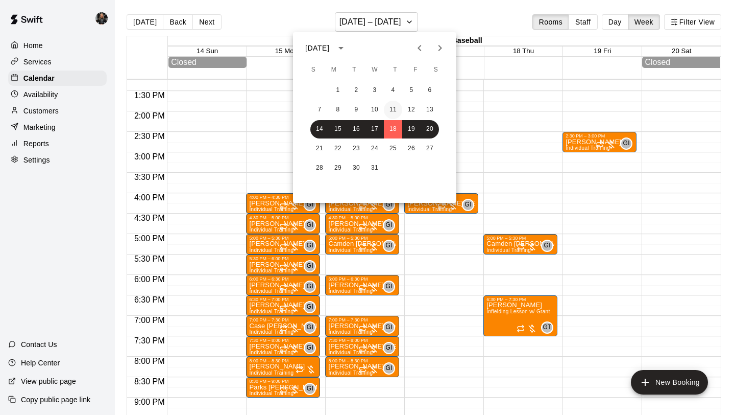
click at [395, 109] on button "11" at bounding box center [393, 110] width 18 height 18
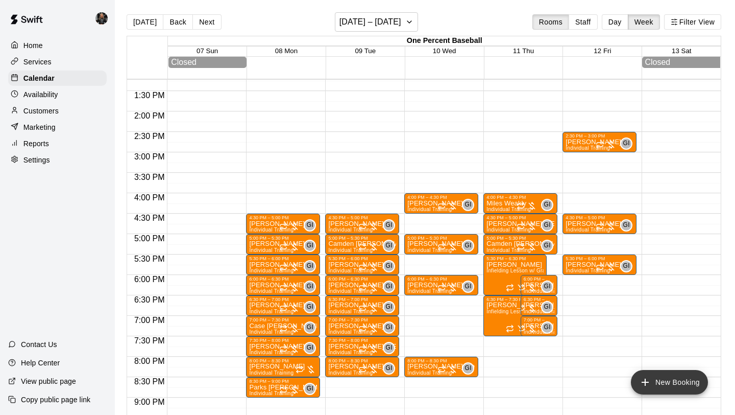
click at [655, 378] on button "New Booking" at bounding box center [669, 382] width 77 height 25
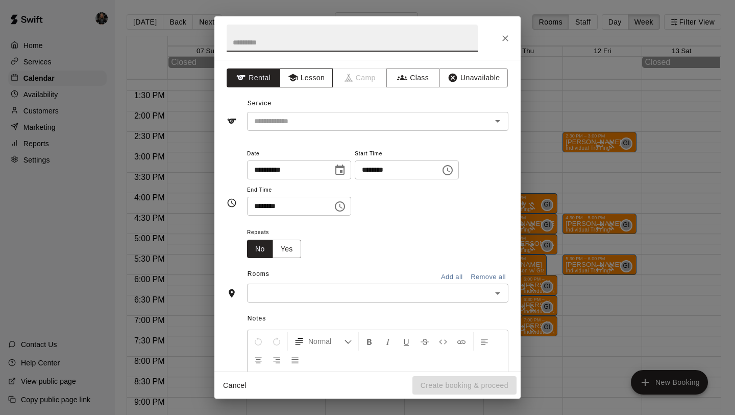
click at [307, 69] on button "Lesson" at bounding box center [307, 77] width 54 height 19
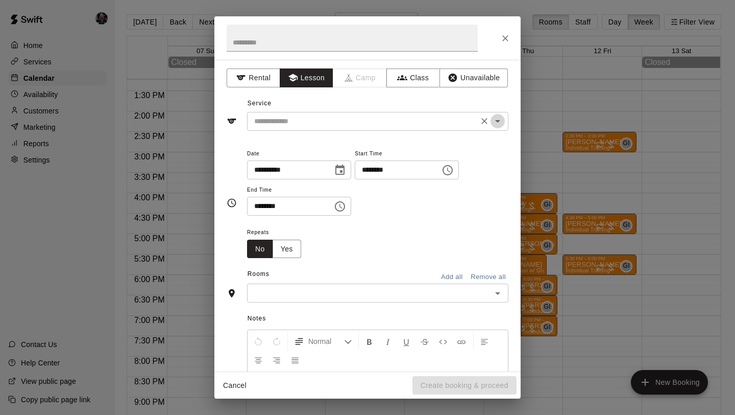
click at [500, 124] on icon "Open" at bounding box center [498, 121] width 12 height 12
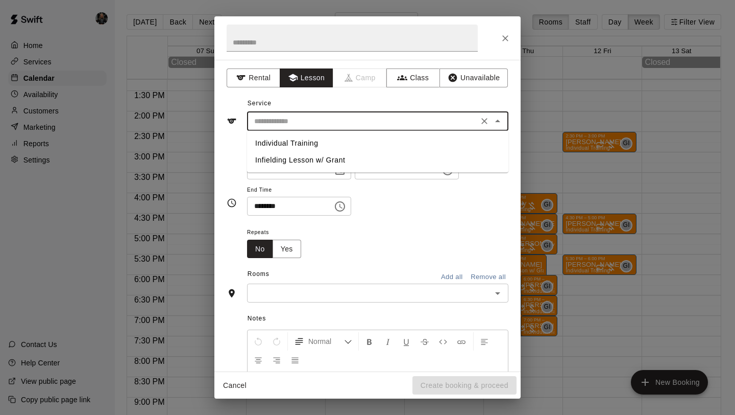
click at [316, 139] on li "Individual Training" at bounding box center [377, 143] width 261 height 17
type input "**********"
click at [454, 172] on icon "Choose time, selected time is 12:00 PM" at bounding box center [448, 170] width 12 height 12
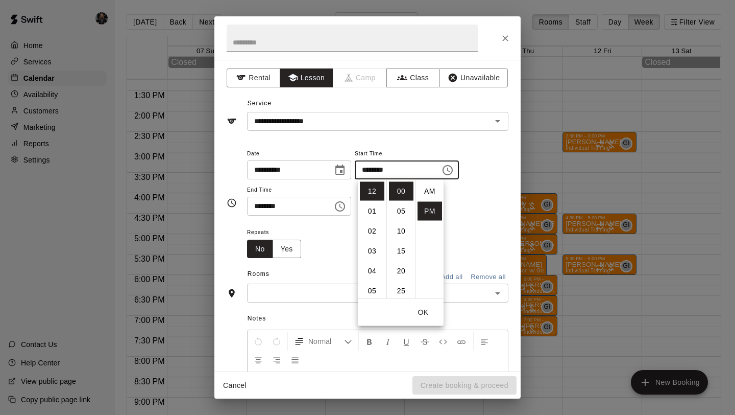
scroll to position [18, 0]
click at [469, 135] on div "**********" at bounding box center [367, 215] width 306 height 311
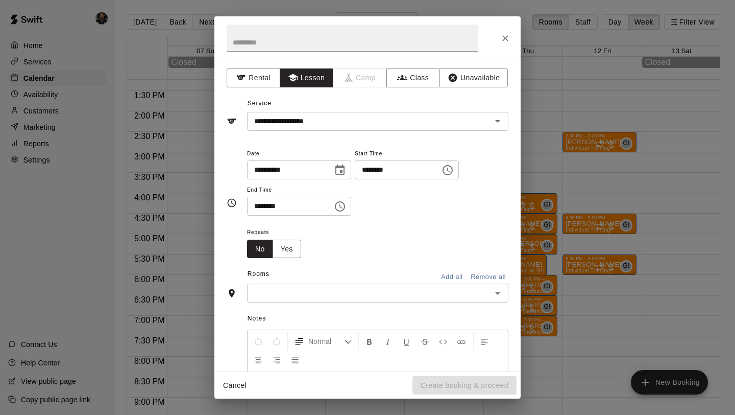
click at [454, 170] on icon "Choose time, selected time is 12:00 PM" at bounding box center [448, 170] width 12 height 12
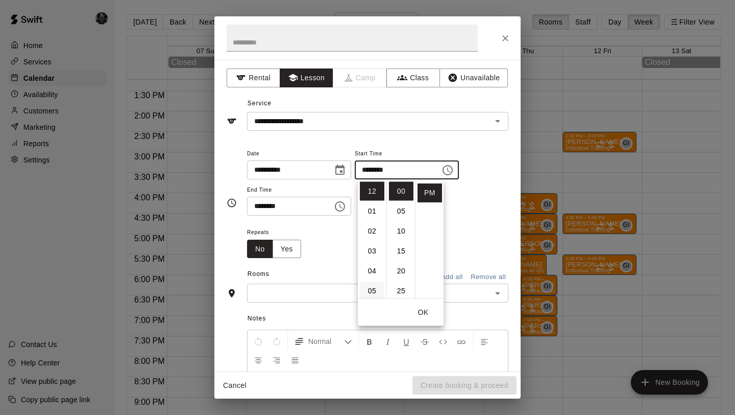
click at [373, 291] on li "05" at bounding box center [372, 290] width 25 height 19
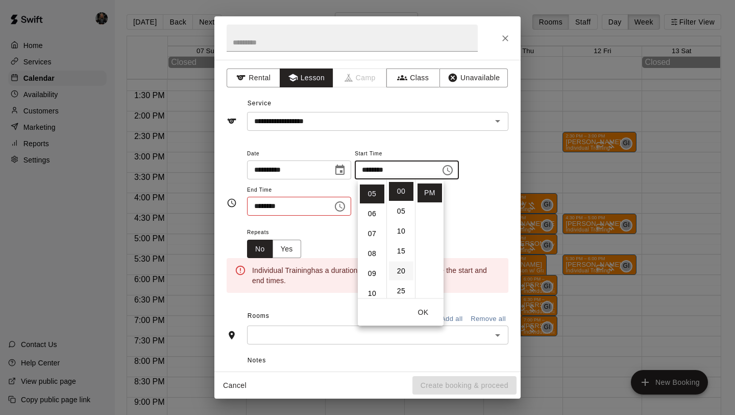
scroll to position [100, 0]
click at [398, 288] on li "30" at bounding box center [401, 289] width 25 height 19
type input "********"
click at [466, 237] on div "Repeats No Yes" at bounding box center [377, 242] width 261 height 32
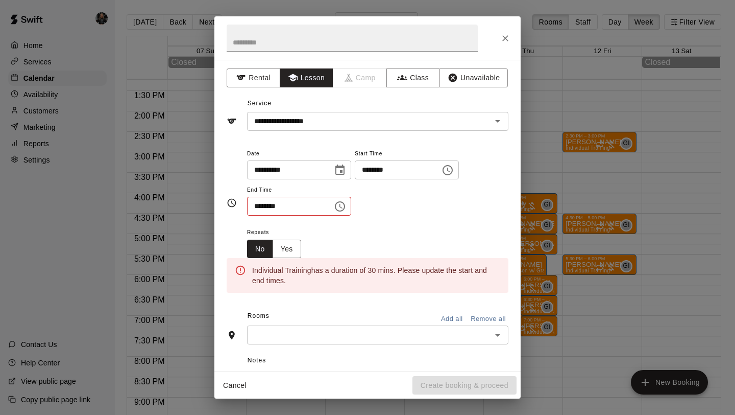
click at [342, 206] on icon "Choose time, selected time is 12:30 PM" at bounding box center [340, 206] width 12 height 12
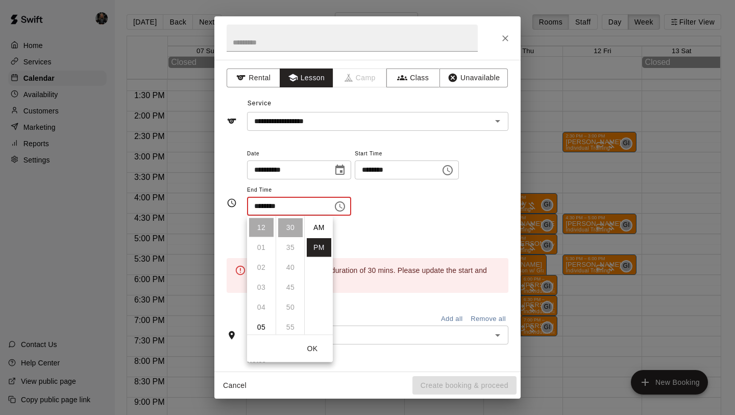
scroll to position [18, 0]
click at [261, 324] on li "05" at bounding box center [261, 327] width 25 height 19
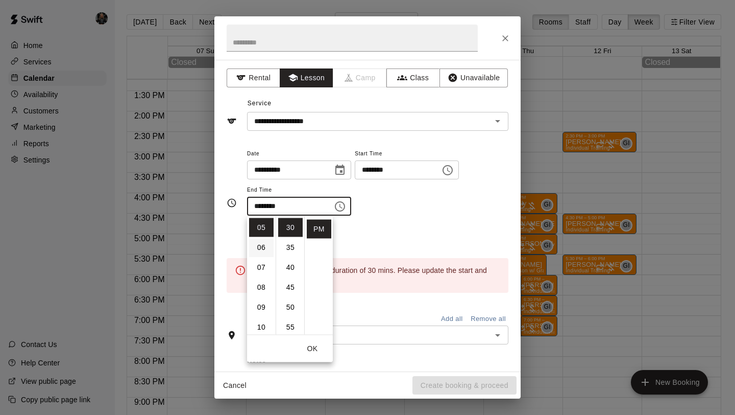
click at [257, 250] on li "06" at bounding box center [261, 247] width 25 height 19
click at [290, 226] on li "00" at bounding box center [290, 227] width 25 height 19
type input "********"
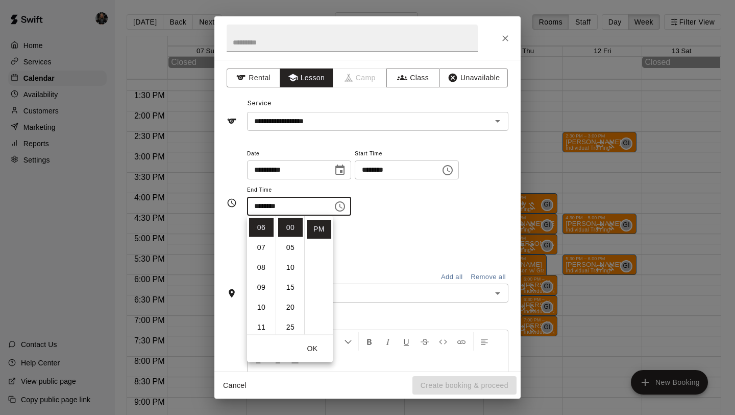
click at [314, 348] on button "OK" at bounding box center [312, 348] width 33 height 19
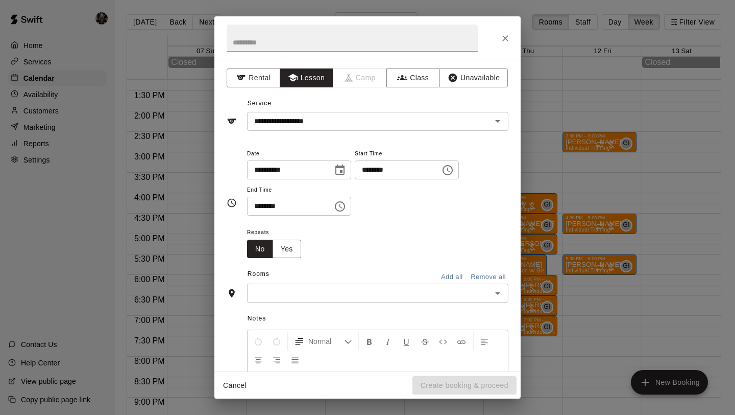
click at [368, 308] on div "Notes Normal Add notes..." at bounding box center [368, 380] width 282 height 157
click at [369, 297] on input "text" at bounding box center [369, 292] width 238 height 13
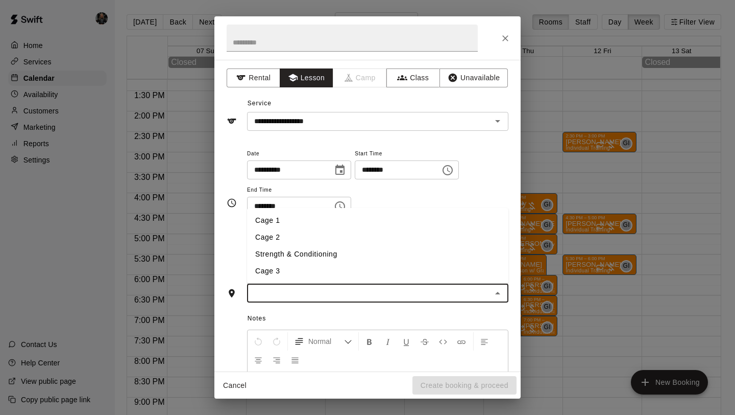
click at [300, 223] on li "Cage 1" at bounding box center [377, 220] width 261 height 17
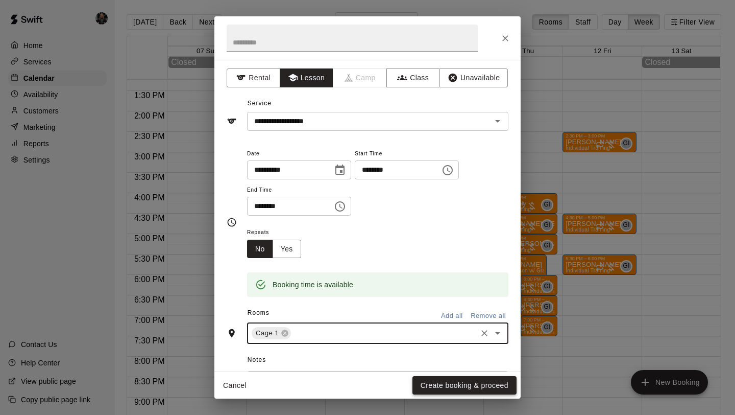
click at [443, 381] on button "Create booking & proceed" at bounding box center [465, 385] width 104 height 19
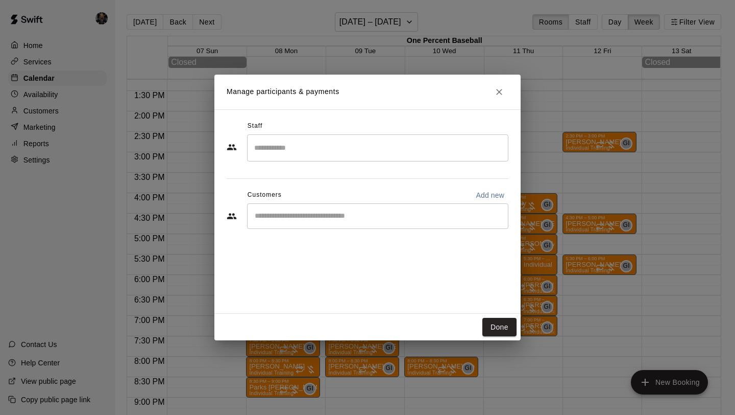
click at [321, 150] on input "Search staff" at bounding box center [378, 148] width 252 height 18
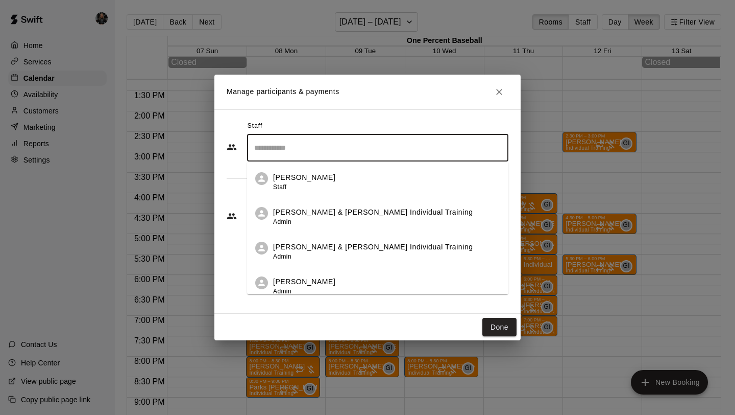
click at [369, 242] on p "[PERSON_NAME] & [PERSON_NAME] Individual Training" at bounding box center [373, 247] width 200 height 11
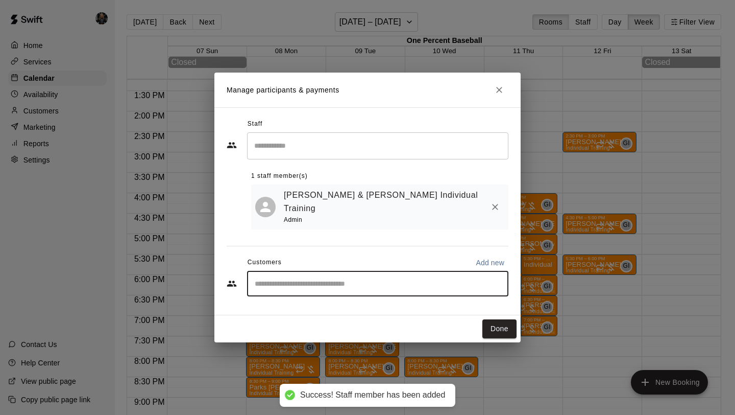
click at [359, 278] on input "Start typing to search customers..." at bounding box center [378, 283] width 252 height 10
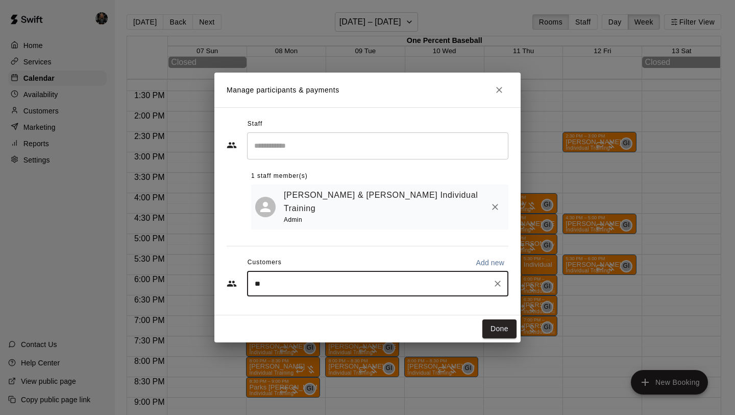
type input "***"
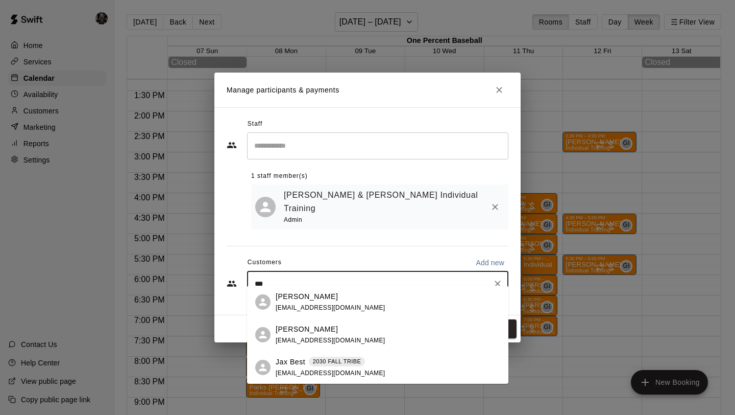
click at [316, 365] on div "2030 FALL TRIBE" at bounding box center [337, 361] width 57 height 10
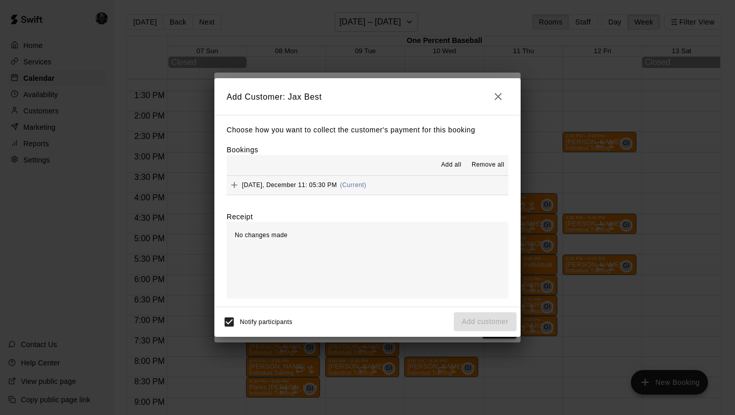
click at [451, 164] on span "Add all" at bounding box center [451, 165] width 20 height 10
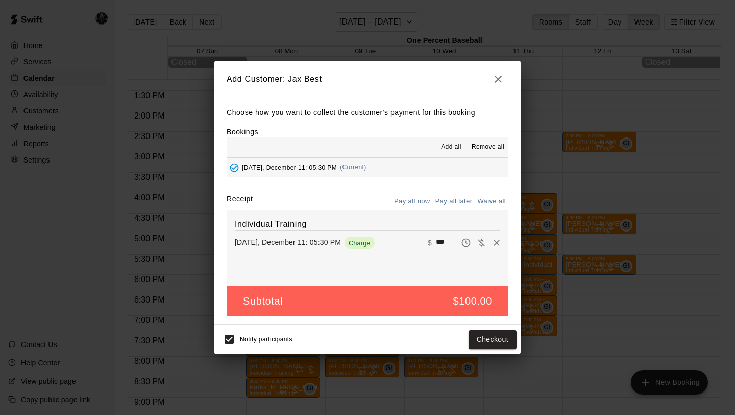
click at [453, 196] on button "Pay all later" at bounding box center [454, 202] width 42 height 16
click at [481, 343] on button "Add customer" at bounding box center [485, 339] width 63 height 19
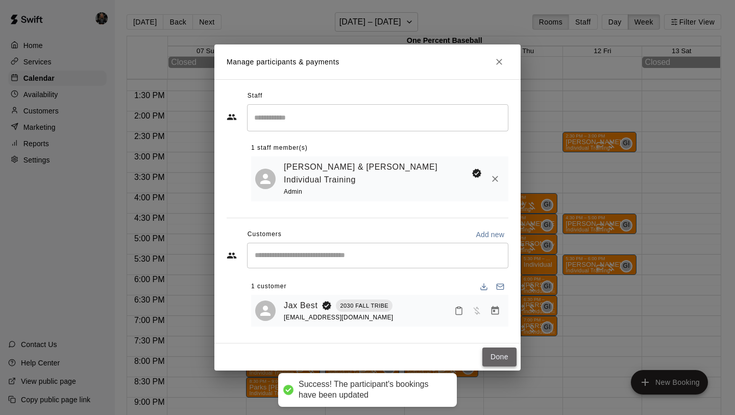
click at [491, 349] on button "Done" at bounding box center [499, 356] width 34 height 19
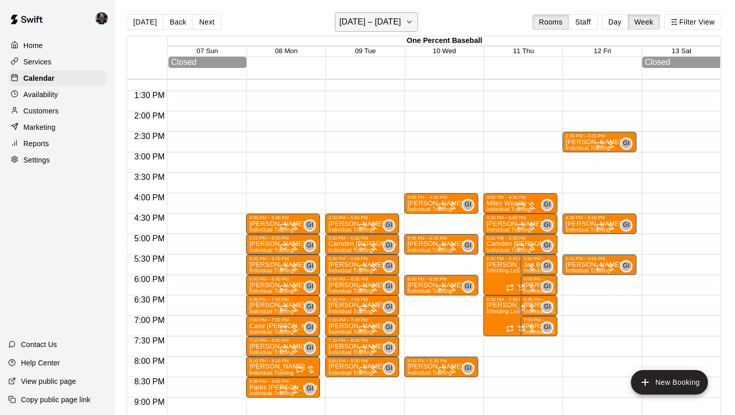
click at [382, 21] on h6 "[DATE] – [DATE]" at bounding box center [371, 22] width 62 height 14
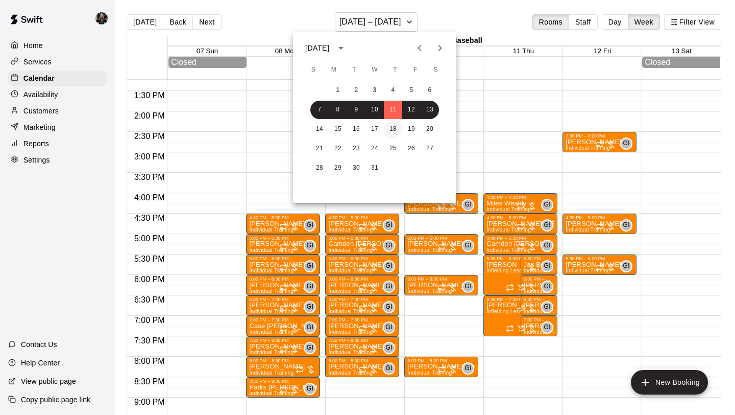
click at [396, 131] on button "18" at bounding box center [393, 129] width 18 height 18
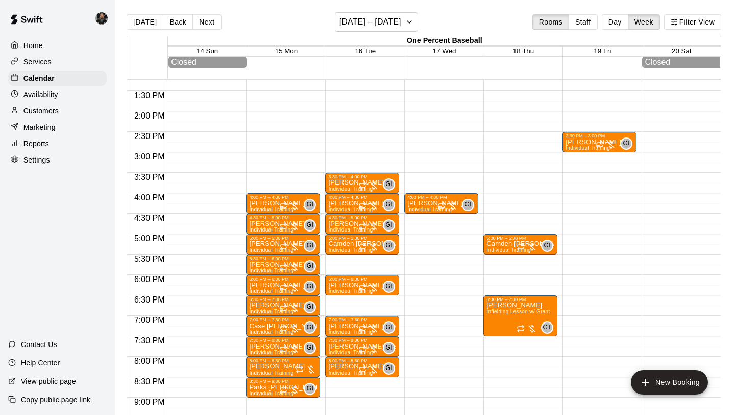
click at [514, 259] on div "12:00 AM – 6:00 AM Closed 5:00 PM – 5:30 PM Camden [PERSON_NAME] Individual Tra…" at bounding box center [521, 29] width 74 height 980
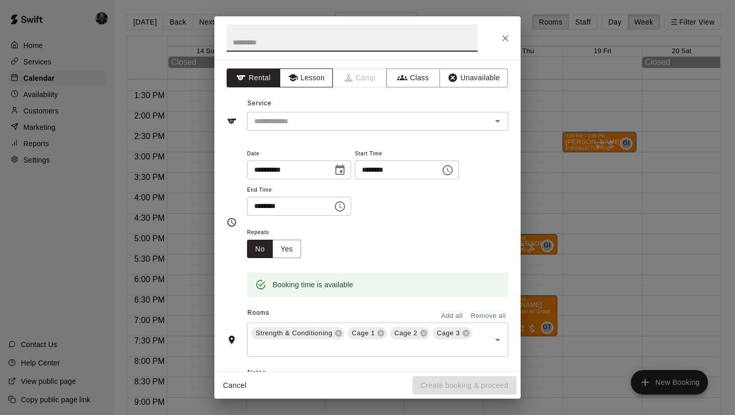
click at [310, 80] on button "Lesson" at bounding box center [307, 77] width 54 height 19
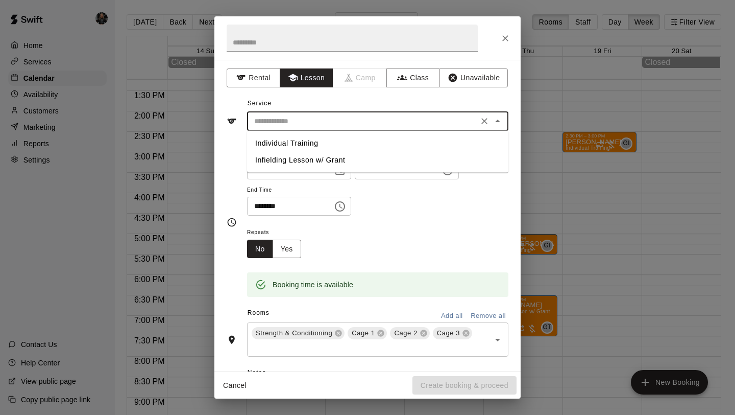
click at [331, 121] on input "text" at bounding box center [362, 121] width 225 height 13
click at [330, 138] on li "Individual Training" at bounding box center [377, 143] width 261 height 17
type input "**********"
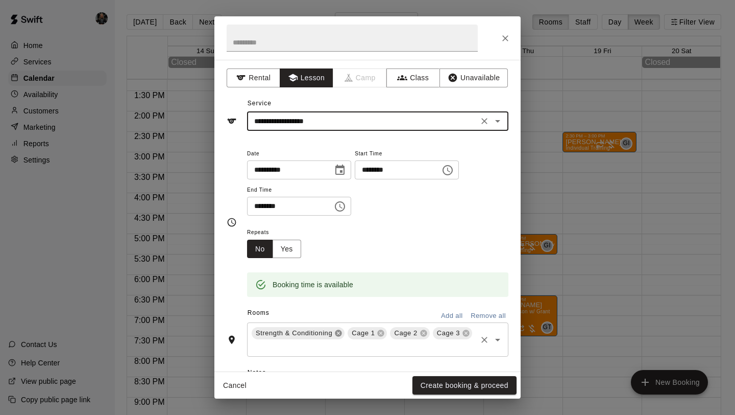
click at [337, 334] on icon at bounding box center [338, 333] width 7 height 7
click at [326, 335] on icon at bounding box center [327, 333] width 7 height 7
click at [476, 379] on button "Create booking & proceed" at bounding box center [465, 385] width 104 height 19
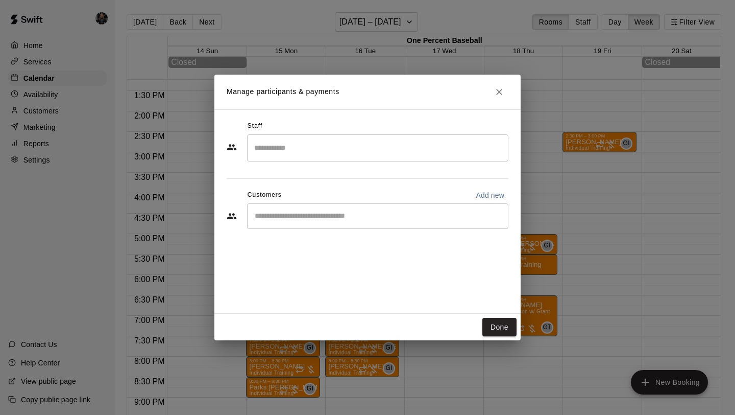
click at [330, 155] on input "Search staff" at bounding box center [378, 148] width 252 height 18
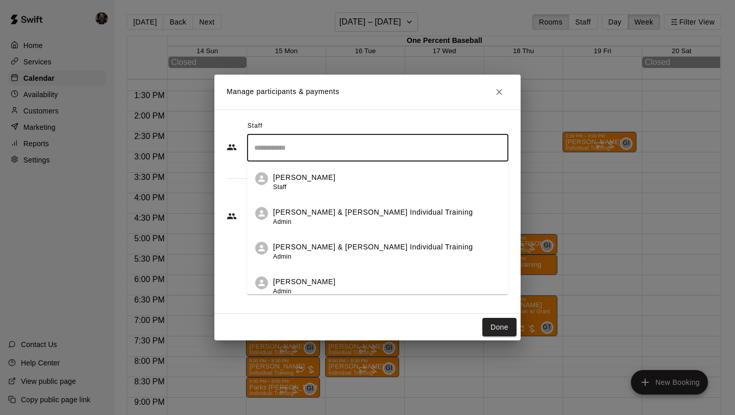
click at [331, 251] on p "[PERSON_NAME] & [PERSON_NAME] Individual Training" at bounding box center [373, 247] width 200 height 11
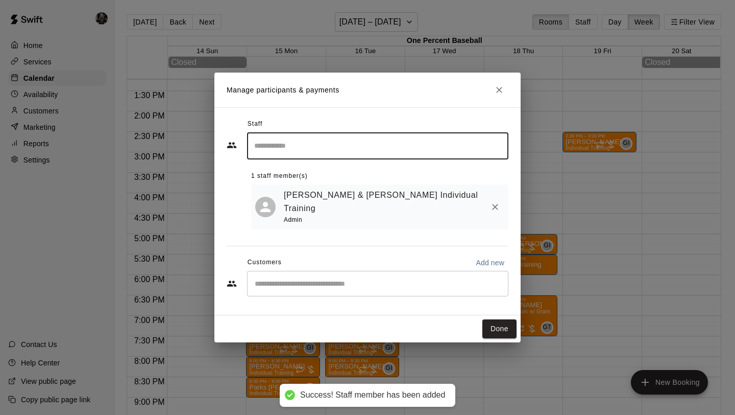
click at [368, 282] on div "​" at bounding box center [377, 284] width 261 height 26
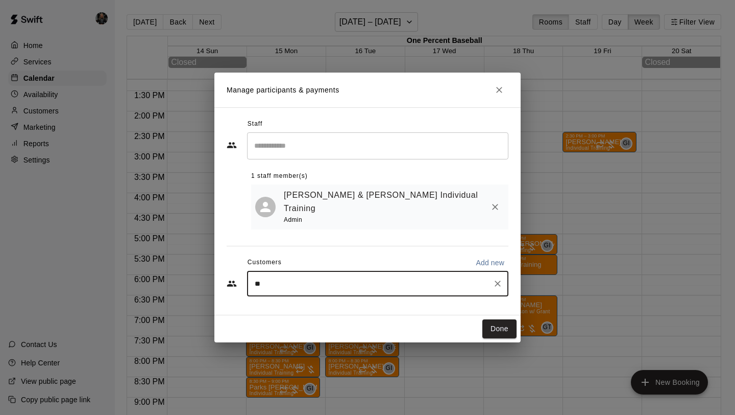
type input "***"
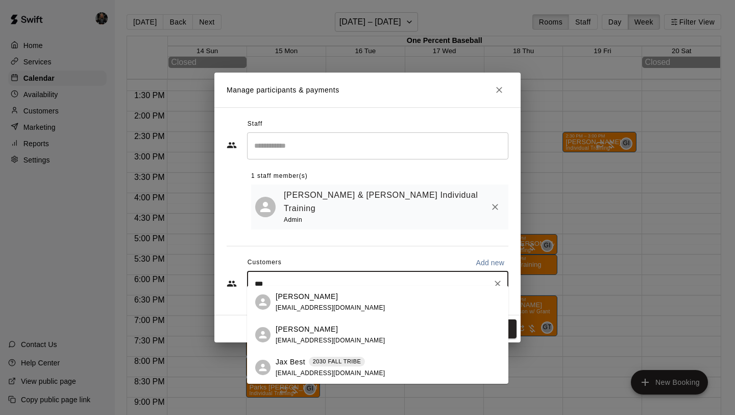
click at [405, 360] on div "Jax Best 2030 FALL TRIBE [EMAIL_ADDRESS][DOMAIN_NAME]" at bounding box center [388, 367] width 225 height 22
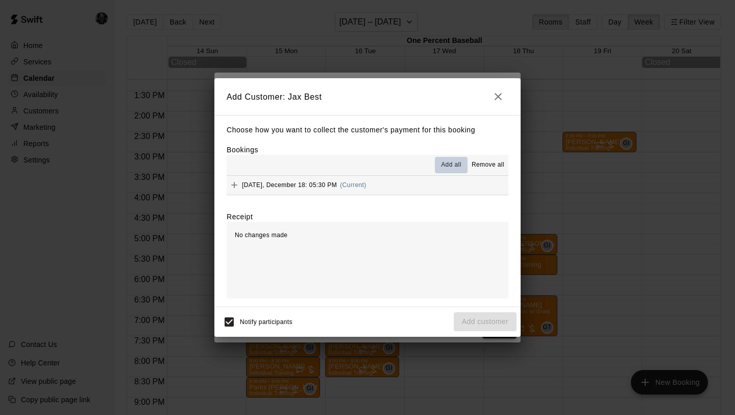
click at [456, 162] on span "Add all" at bounding box center [451, 165] width 20 height 10
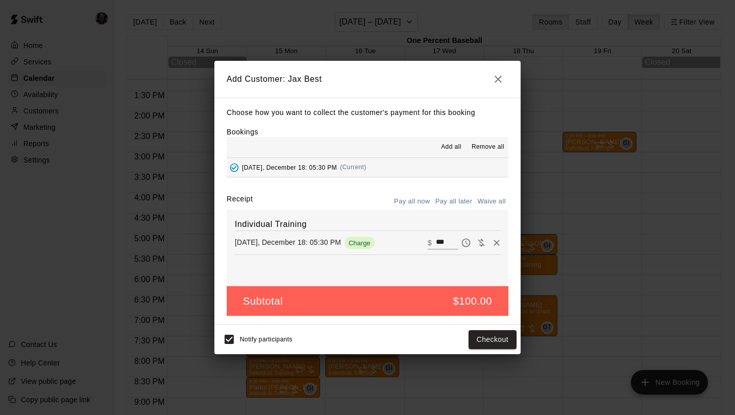
click at [451, 200] on button "Pay all later" at bounding box center [454, 202] width 42 height 16
click at [478, 336] on button "Add customer" at bounding box center [485, 339] width 63 height 19
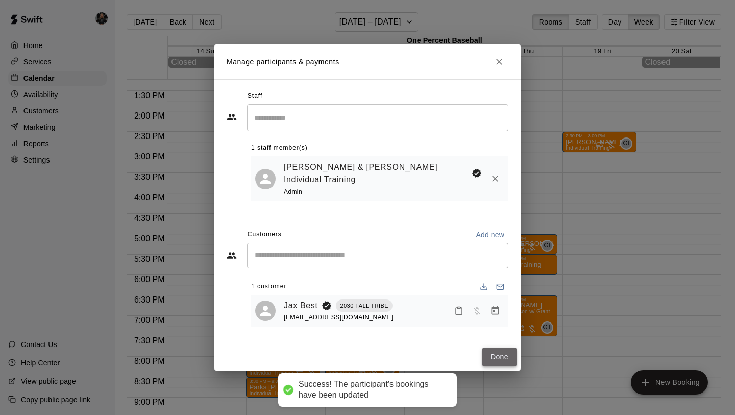
click at [501, 354] on button "Done" at bounding box center [499, 356] width 34 height 19
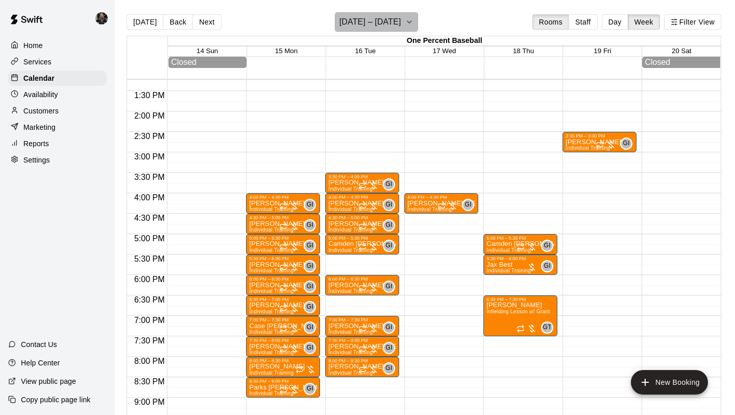
click at [374, 19] on h6 "[DATE] – [DATE]" at bounding box center [371, 22] width 62 height 14
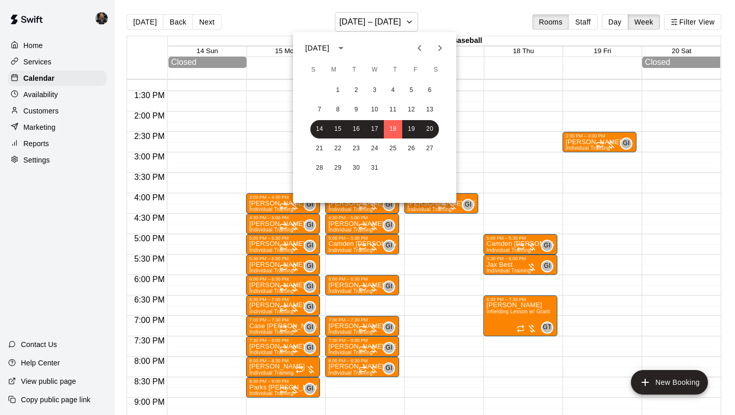
click at [413, 41] on button "Previous month" at bounding box center [419, 48] width 20 height 20
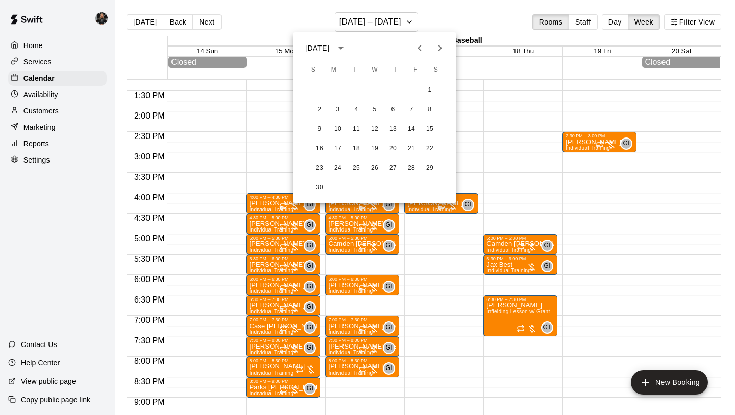
click at [372, 23] on div at bounding box center [367, 207] width 735 height 415
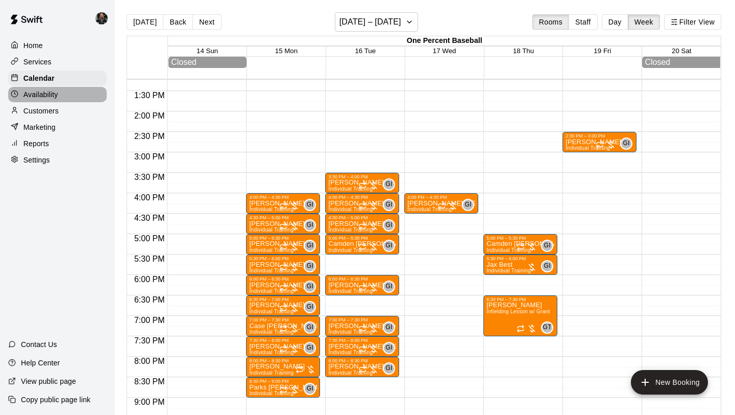
click at [40, 99] on p "Availability" at bounding box center [40, 94] width 35 height 10
click at [40, 116] on div "Customers" at bounding box center [57, 110] width 99 height 15
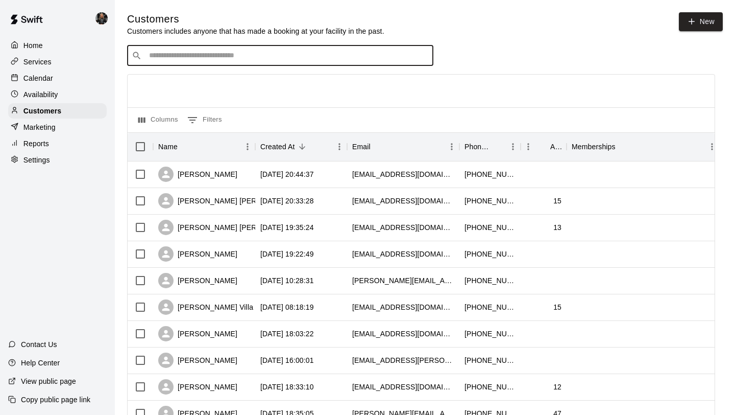
click at [235, 55] on input "Search customers by name or email" at bounding box center [287, 56] width 283 height 10
type input "****"
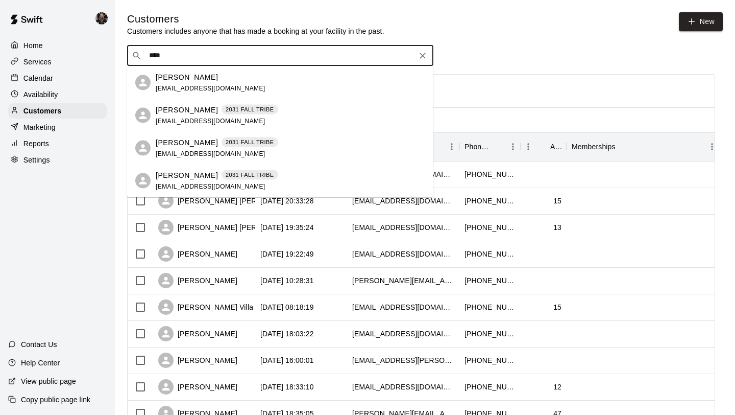
click at [245, 82] on div "[PERSON_NAME] [EMAIL_ADDRESS][DOMAIN_NAME]" at bounding box center [291, 82] width 270 height 22
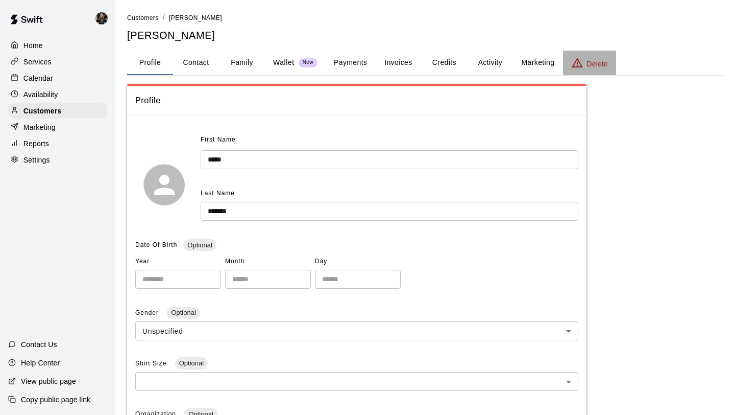
click at [588, 60] on p "Delete" at bounding box center [597, 64] width 21 height 10
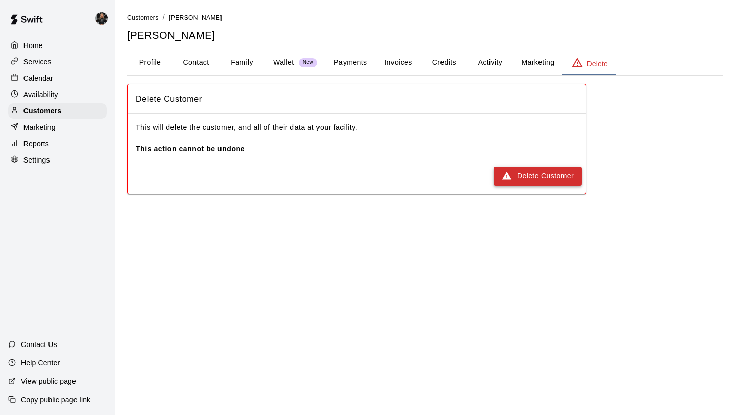
click at [550, 167] on button "Delete Customer" at bounding box center [538, 175] width 88 height 19
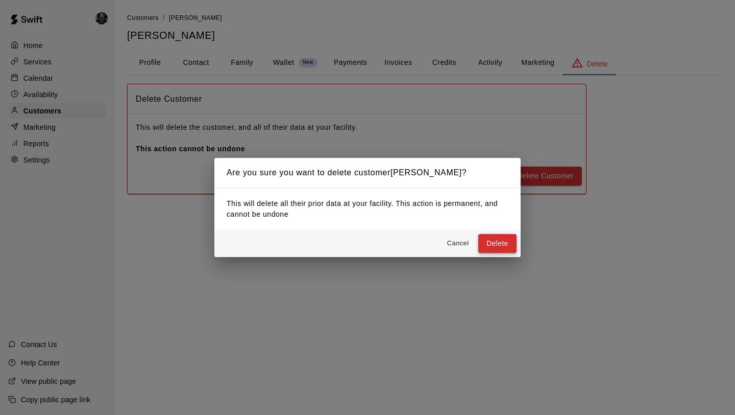
click at [499, 244] on button "Delete" at bounding box center [497, 243] width 38 height 19
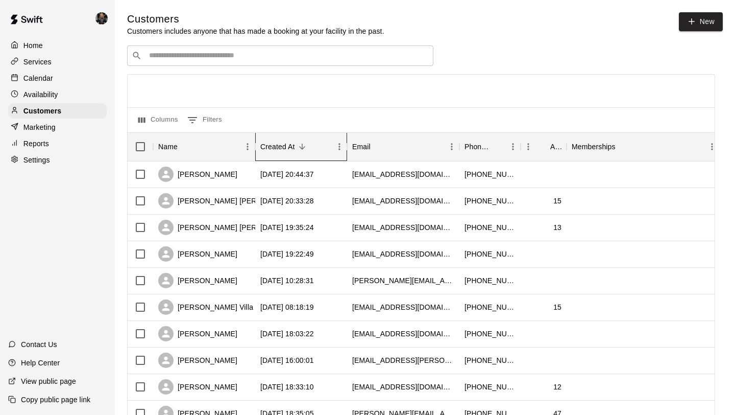
click at [293, 142] on div "Created At" at bounding box center [277, 146] width 35 height 29
click at [305, 144] on icon "Sort" at bounding box center [302, 146] width 9 height 9
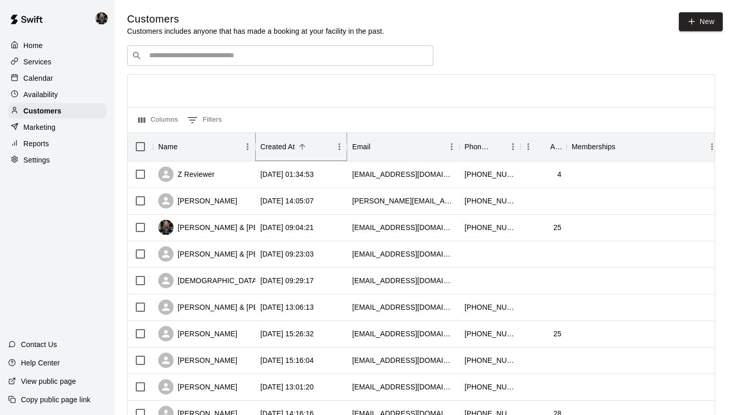
click at [306, 144] on icon "Sort" at bounding box center [302, 146] width 9 height 9
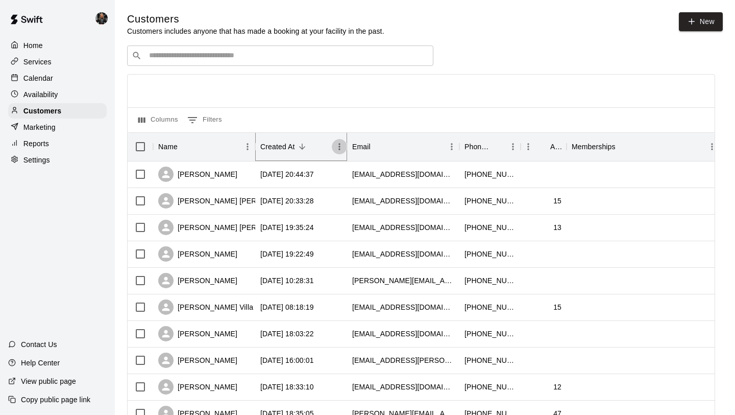
click at [337, 149] on icon "Menu" at bounding box center [339, 146] width 10 height 10
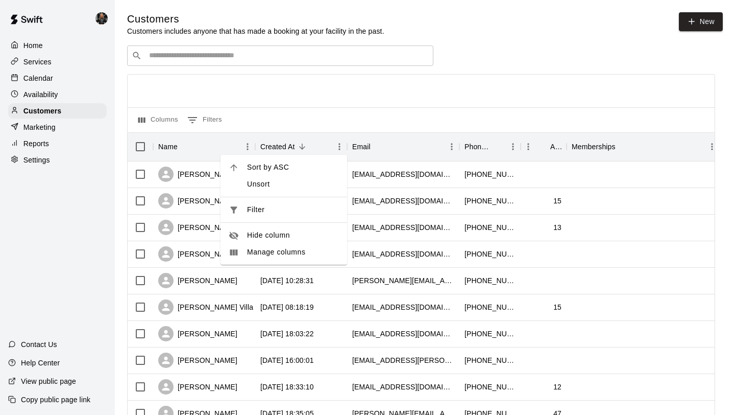
click at [484, 61] on div "​ ​" at bounding box center [421, 55] width 588 height 20
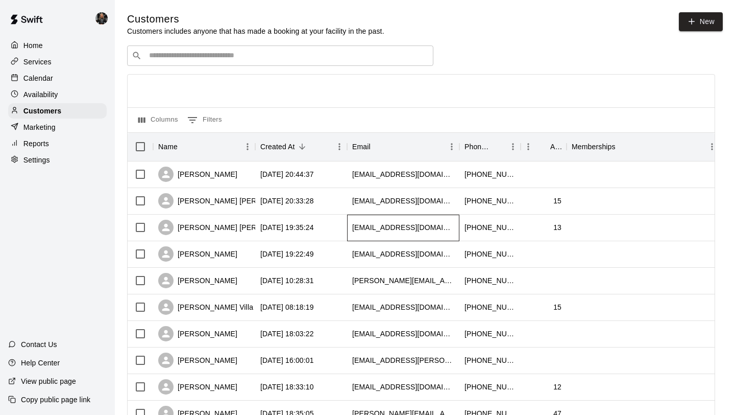
click at [378, 229] on div "[EMAIL_ADDRESS][DOMAIN_NAME]" at bounding box center [403, 227] width 102 height 10
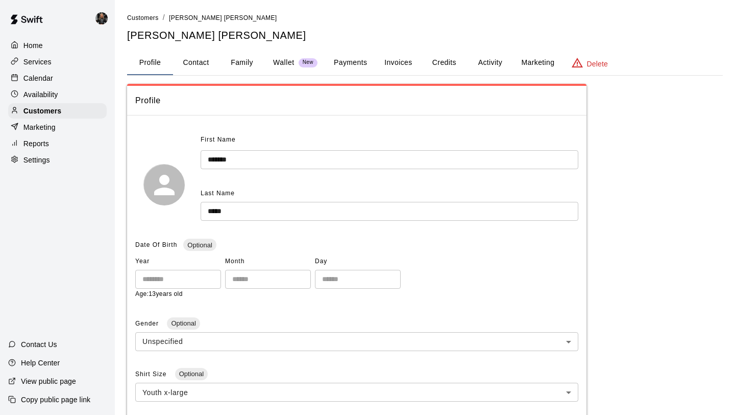
click at [233, 62] on button "Family" at bounding box center [242, 63] width 46 height 25
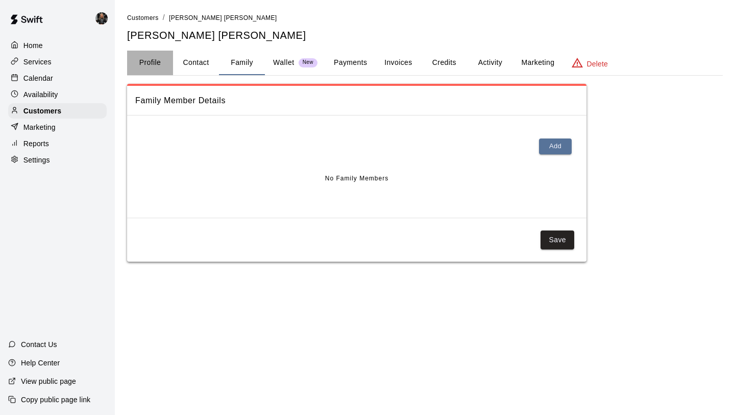
click at [170, 64] on button "Profile" at bounding box center [150, 63] width 46 height 25
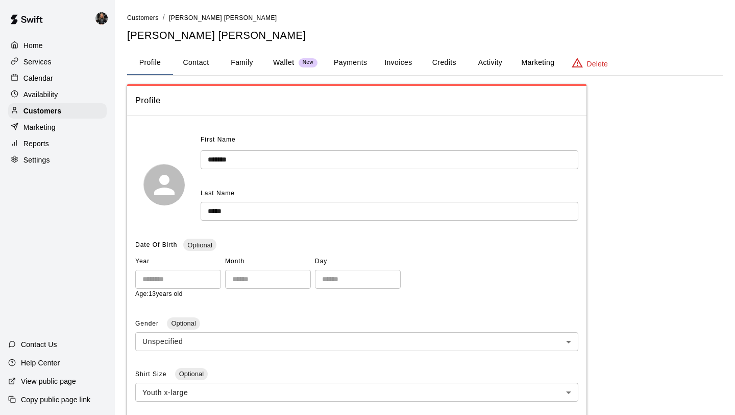
click at [359, 56] on button "Payments" at bounding box center [351, 63] width 50 height 25
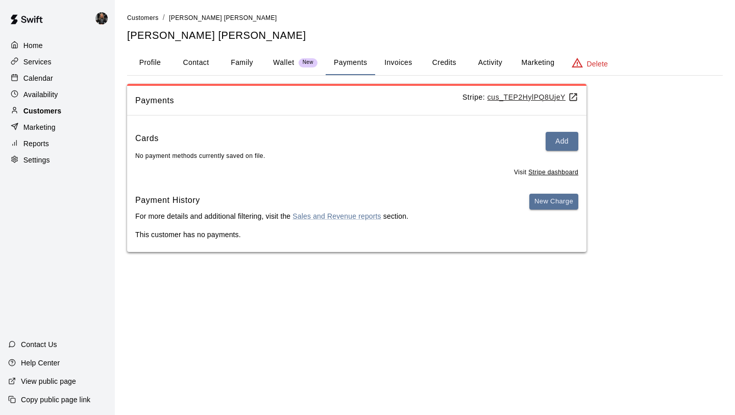
click at [83, 108] on div "Customers" at bounding box center [57, 110] width 99 height 15
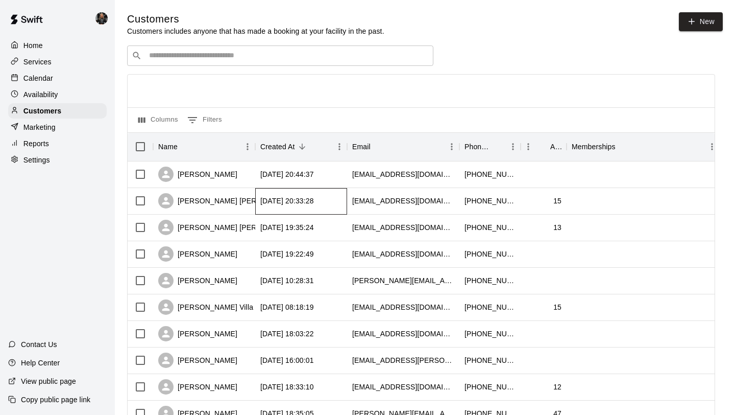
click at [260, 200] on div "[DATE] 20:33:28" at bounding box center [287, 201] width 54 height 10
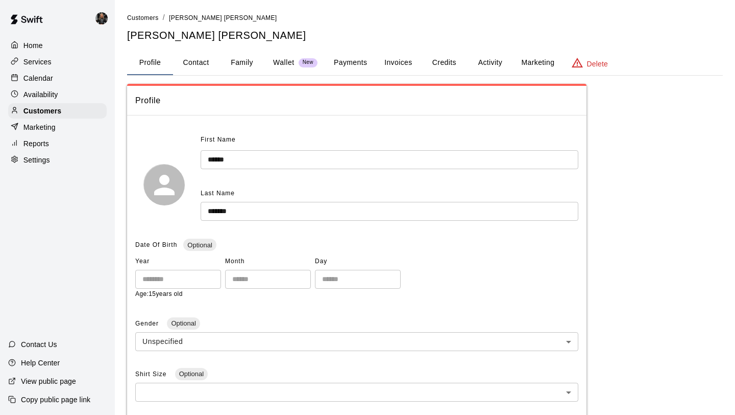
click at [367, 62] on button "Payments" at bounding box center [351, 63] width 50 height 25
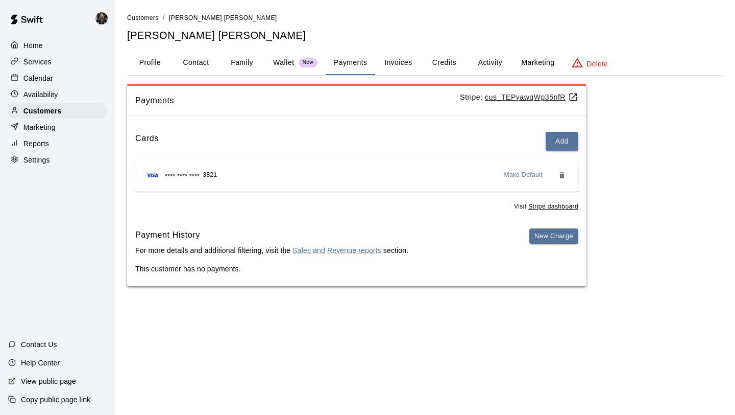
click at [234, 61] on button "Family" at bounding box center [242, 63] width 46 height 25
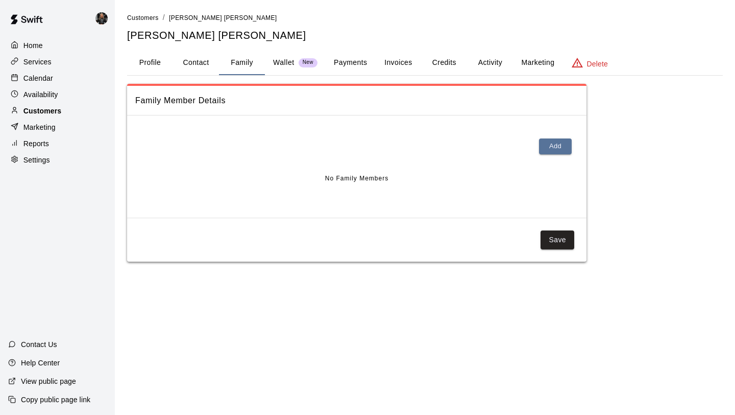
click at [67, 114] on div "Customers" at bounding box center [57, 110] width 99 height 15
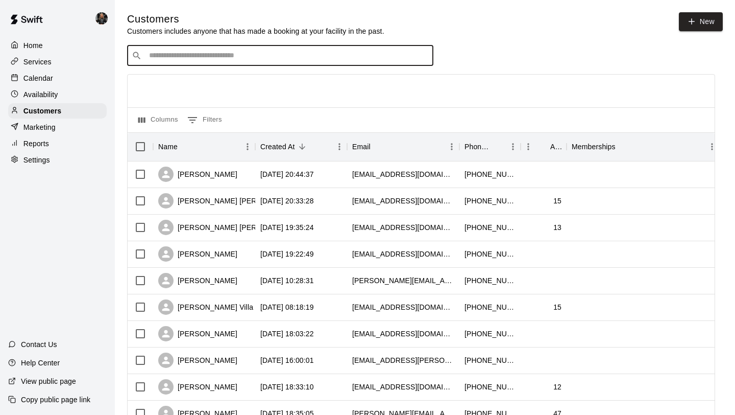
click at [201, 56] on input "Search customers by name or email" at bounding box center [287, 56] width 283 height 10
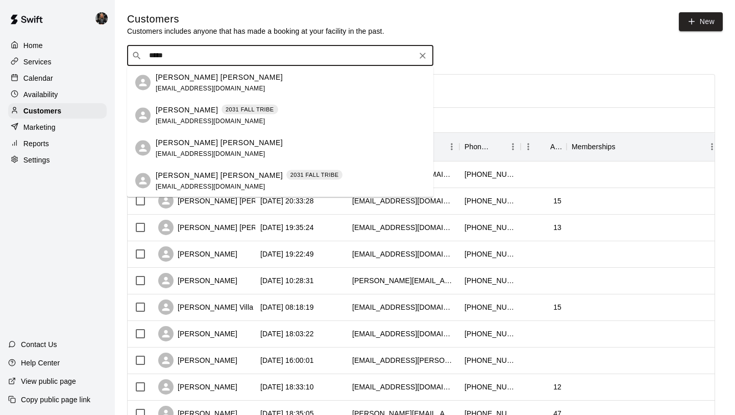
type input "*****"
click at [527, 87] on div at bounding box center [421, 91] width 587 height 33
